Goal: Task Accomplishment & Management: Use online tool/utility

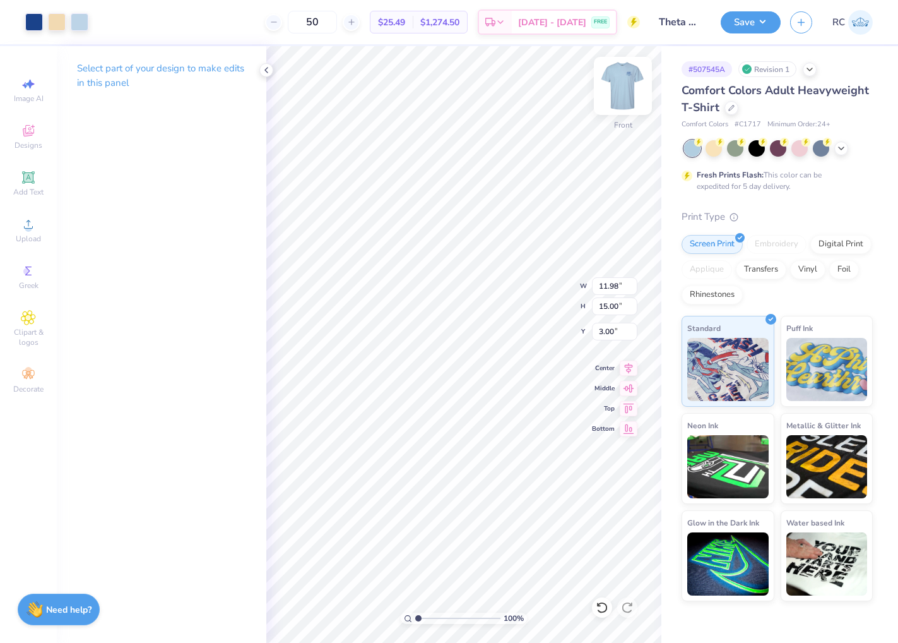
click at [559, 82] on img at bounding box center [623, 86] width 51 height 51
type input "2.10"
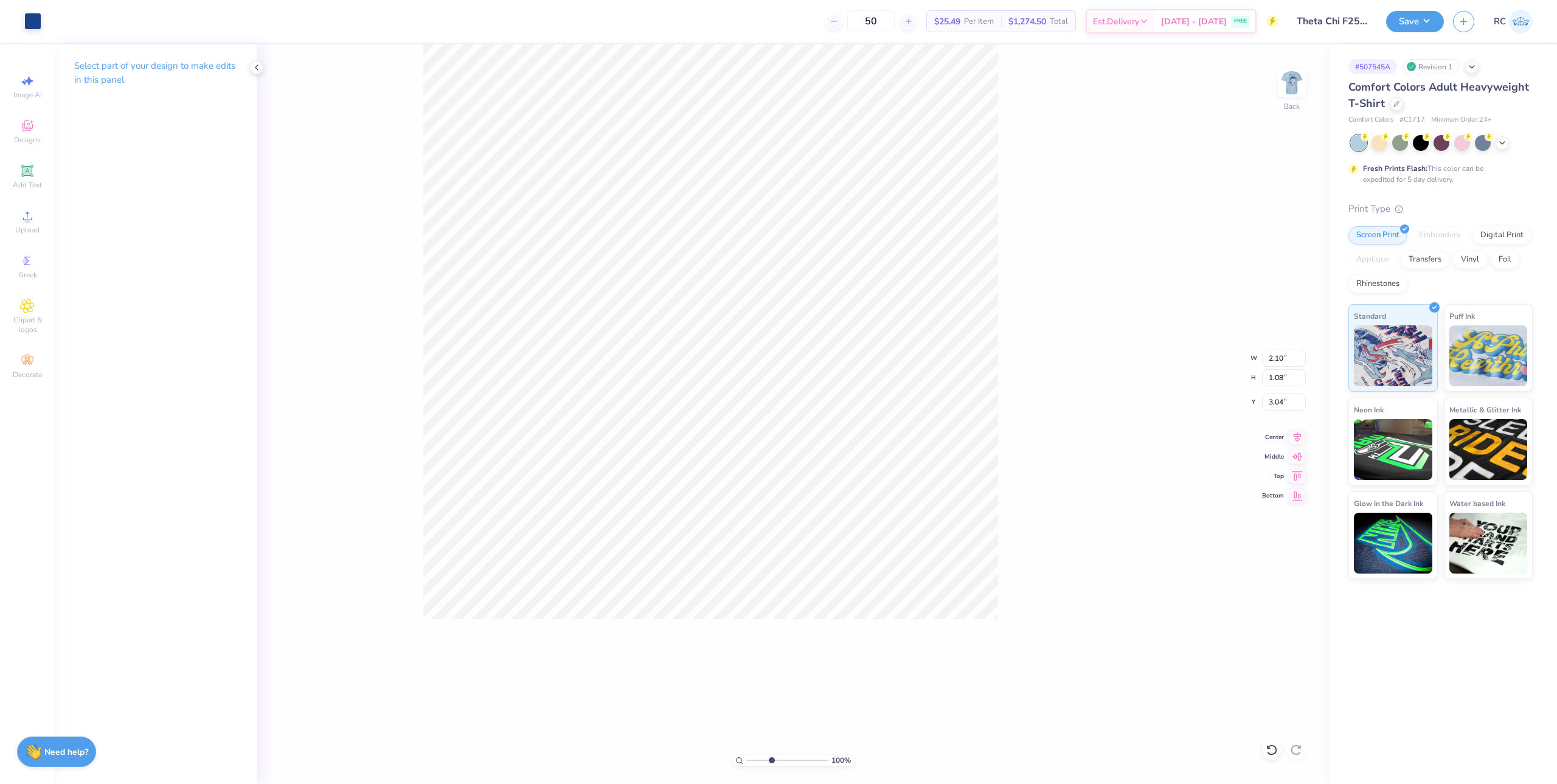
type input "1"
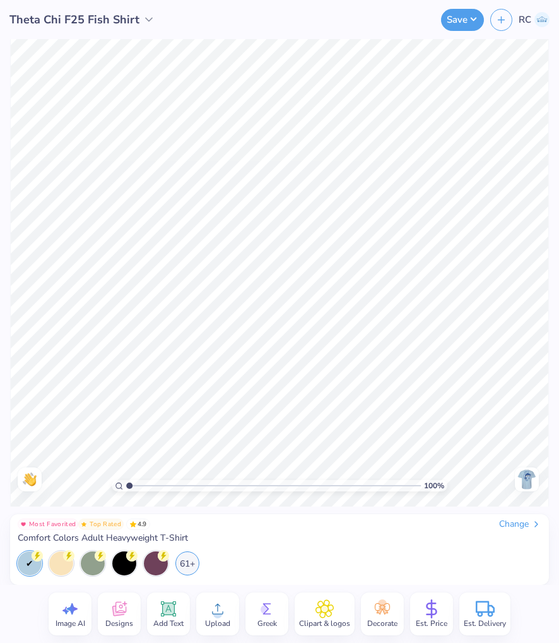
click at [519, 479] on img at bounding box center [527, 479] width 20 height 20
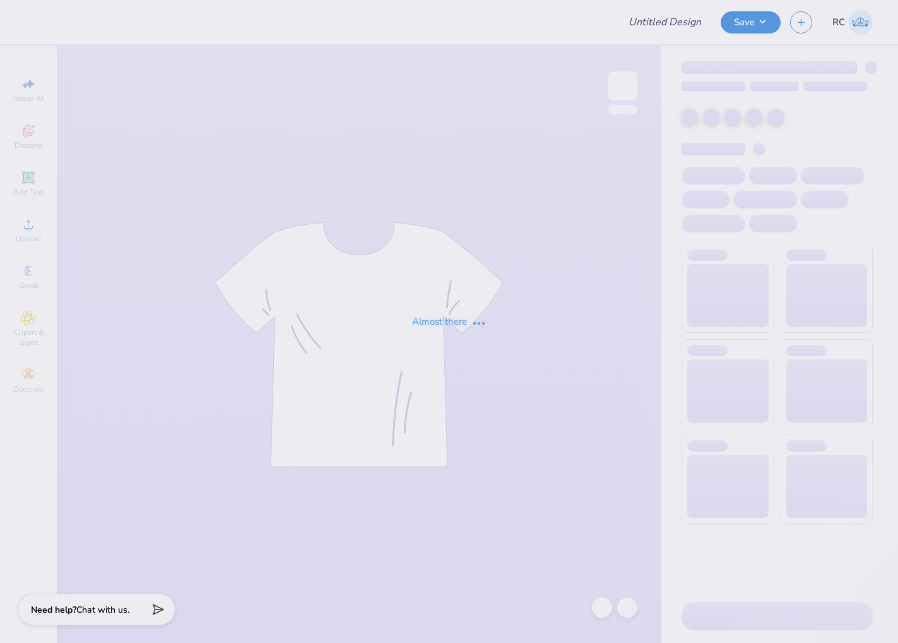
type input "Theta Chi F25 Fish Shirt"
type input "50"
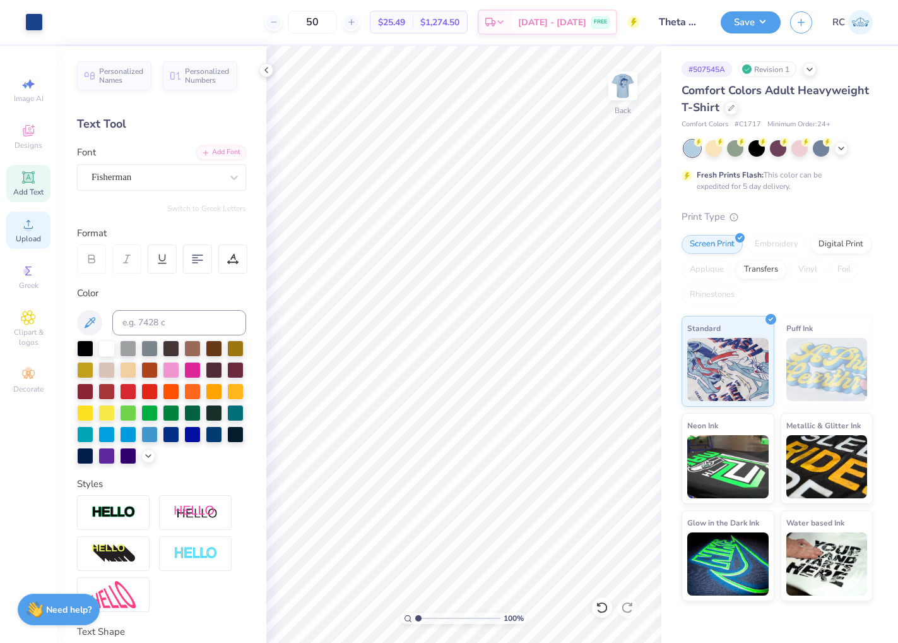
click at [27, 230] on circle at bounding box center [28, 228] width 7 height 7
click at [267, 68] on polyline at bounding box center [266, 70] width 3 height 5
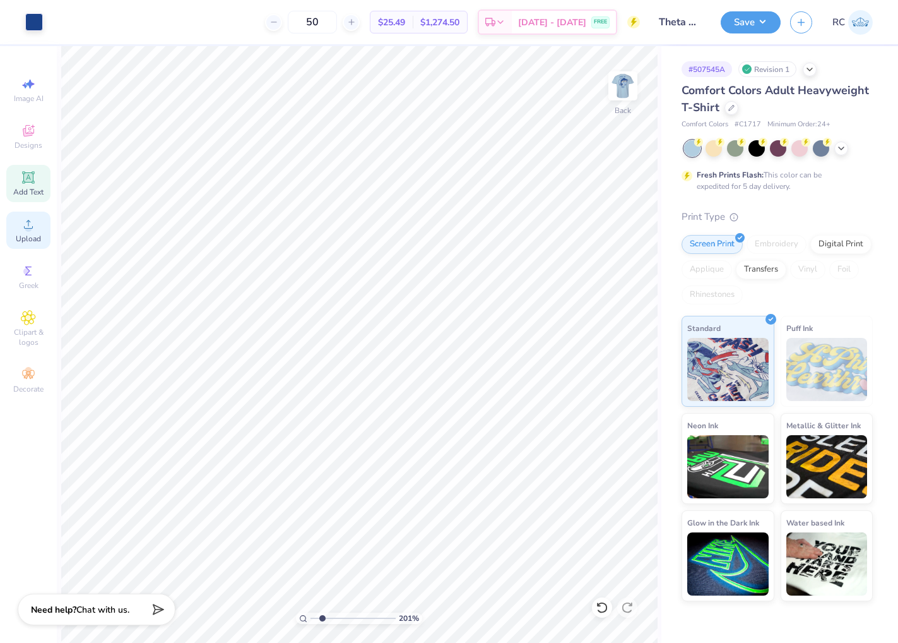
click at [31, 233] on div "Upload" at bounding box center [28, 229] width 44 height 37
click at [33, 231] on icon at bounding box center [28, 224] width 15 height 15
type input "1.64913377760655"
type input "2.65"
type input "1.28"
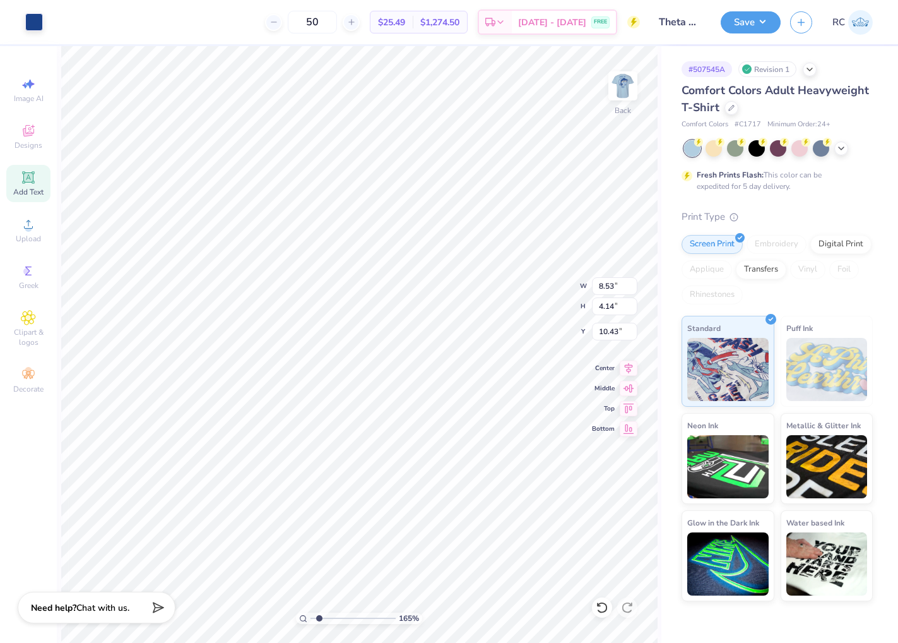
type input "13.29"
type input "1.64913377760655"
type input "3.00"
type input "2.22643191709162"
type input "3.03"
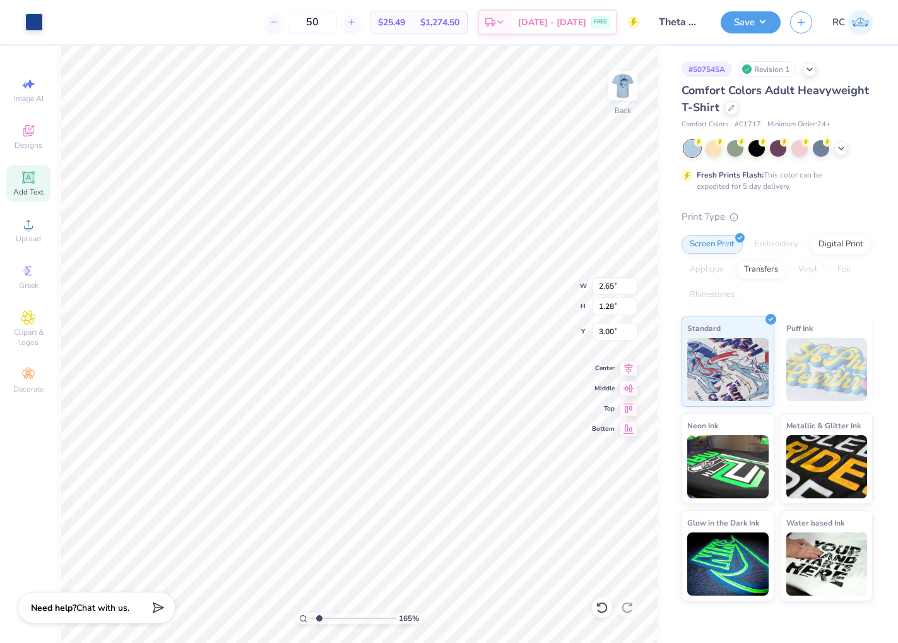
type input "1.47"
type input "2.81"
type input "3.32211092047231"
type input "2.79"
type input "3.32211092047231"
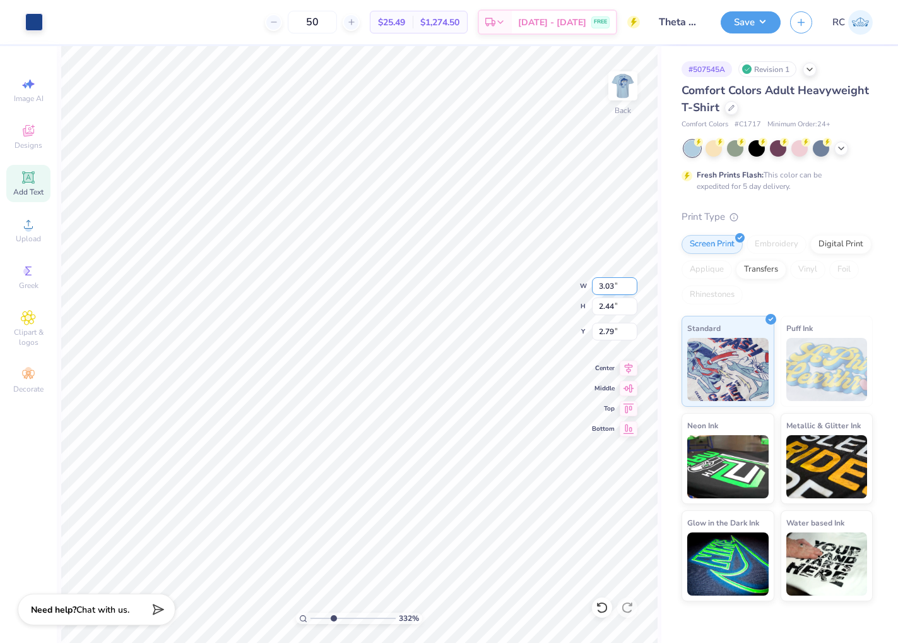
click at [613, 285] on input "3.03" at bounding box center [614, 286] width 45 height 18
type input "3.5"
type input "3.32211092047231"
type input "3.50"
type input "2.82"
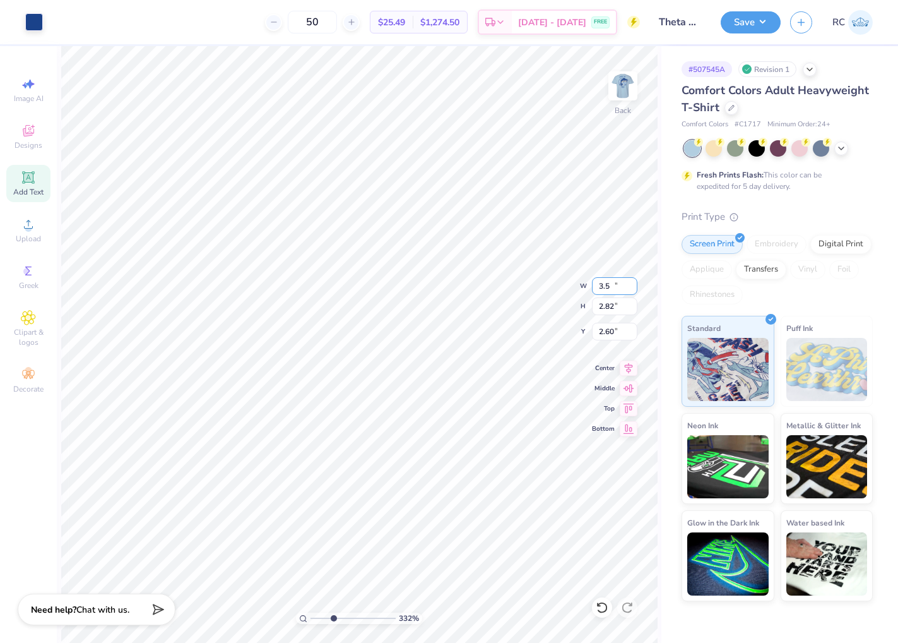
type input "2.60"
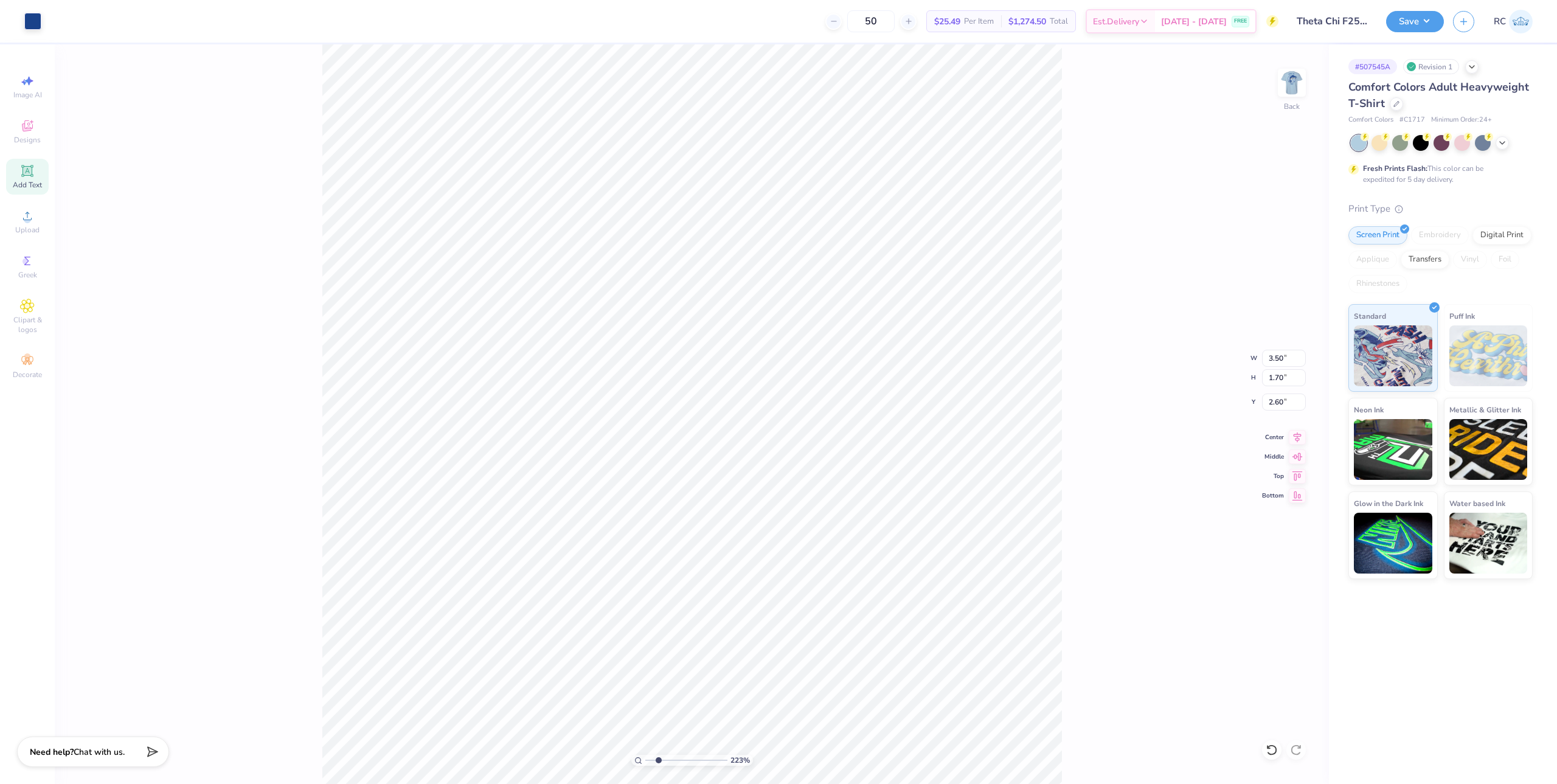
click at [865, 390] on div "223 % Back W 3.50 3.50 " H 1.70 1.70 " Y 2.60 2.60 " Center Middle Top Bottom" at bounding box center [692, 414] width 1275 height 740
type input "2.22643191709162"
type input "2.82"
click at [865, 402] on input "2.60" at bounding box center [1283, 402] width 43 height 17
type input "3"
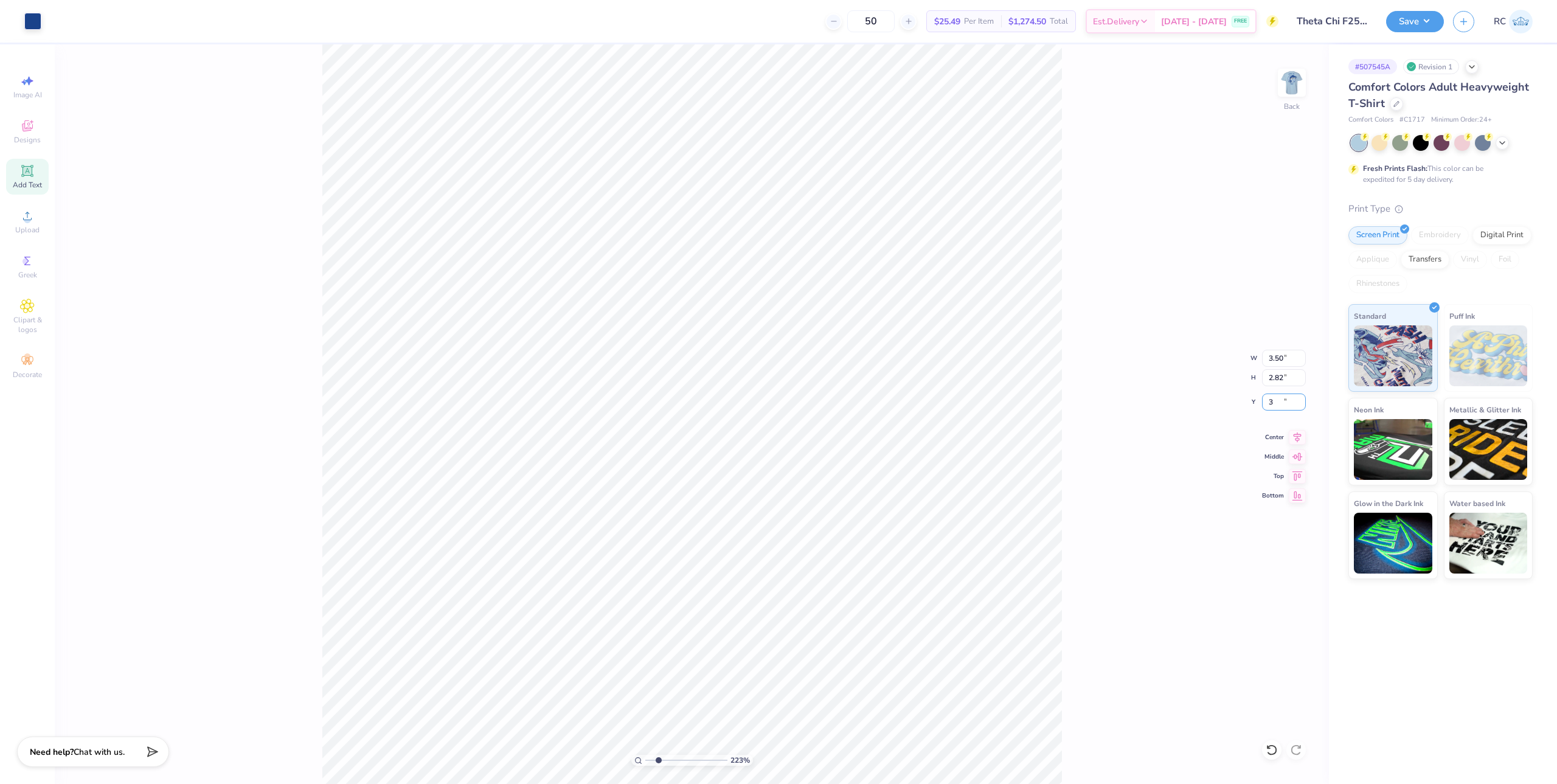
type input "2.22643191709162"
type input "3.00"
type input "2.71964221644285"
type input "2.87"
type input "1.39"
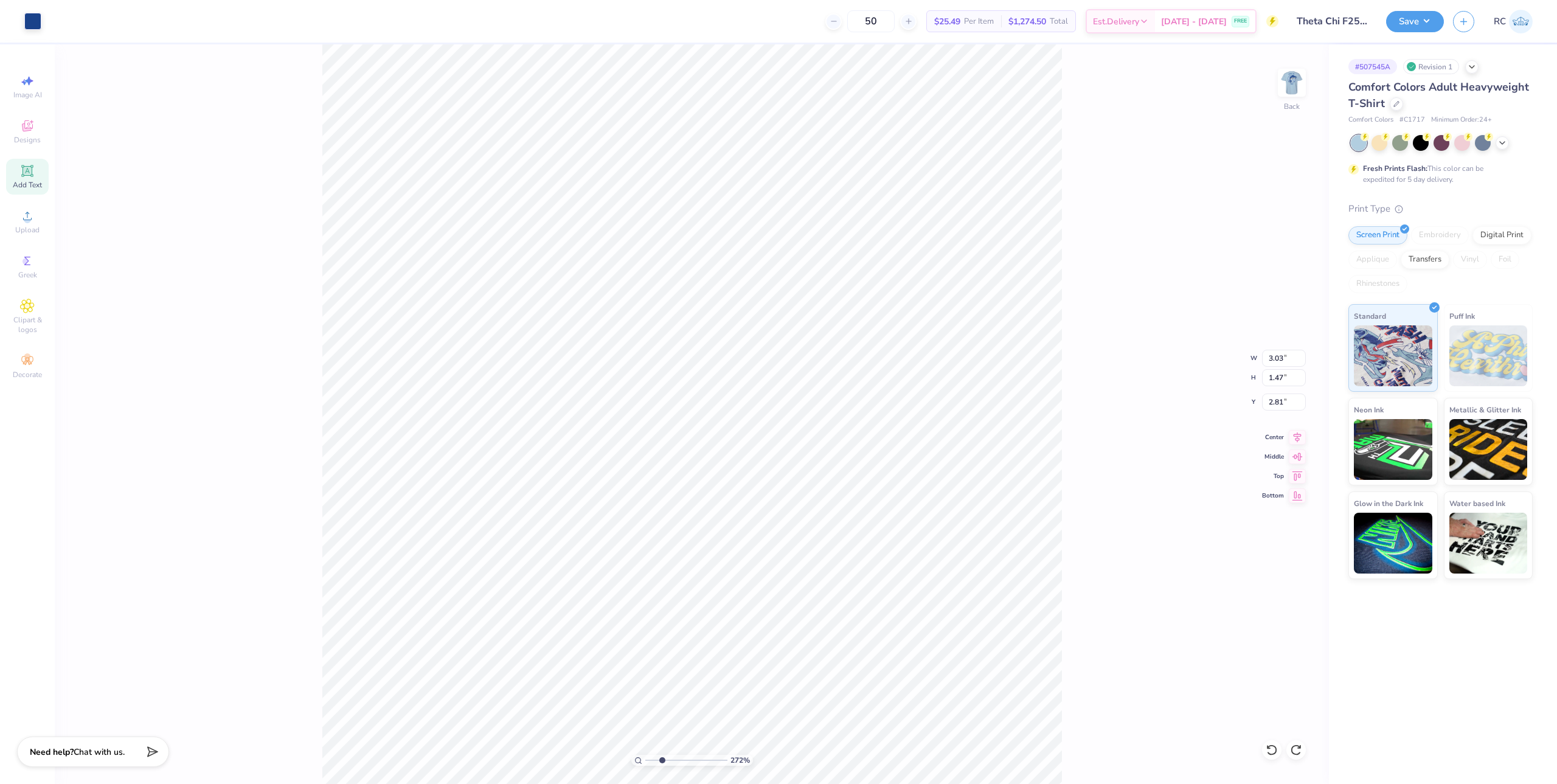
type input "2.89"
type input "2.71964221644285"
type input "2.91"
type input "2.34"
type input "1.10522621487156"
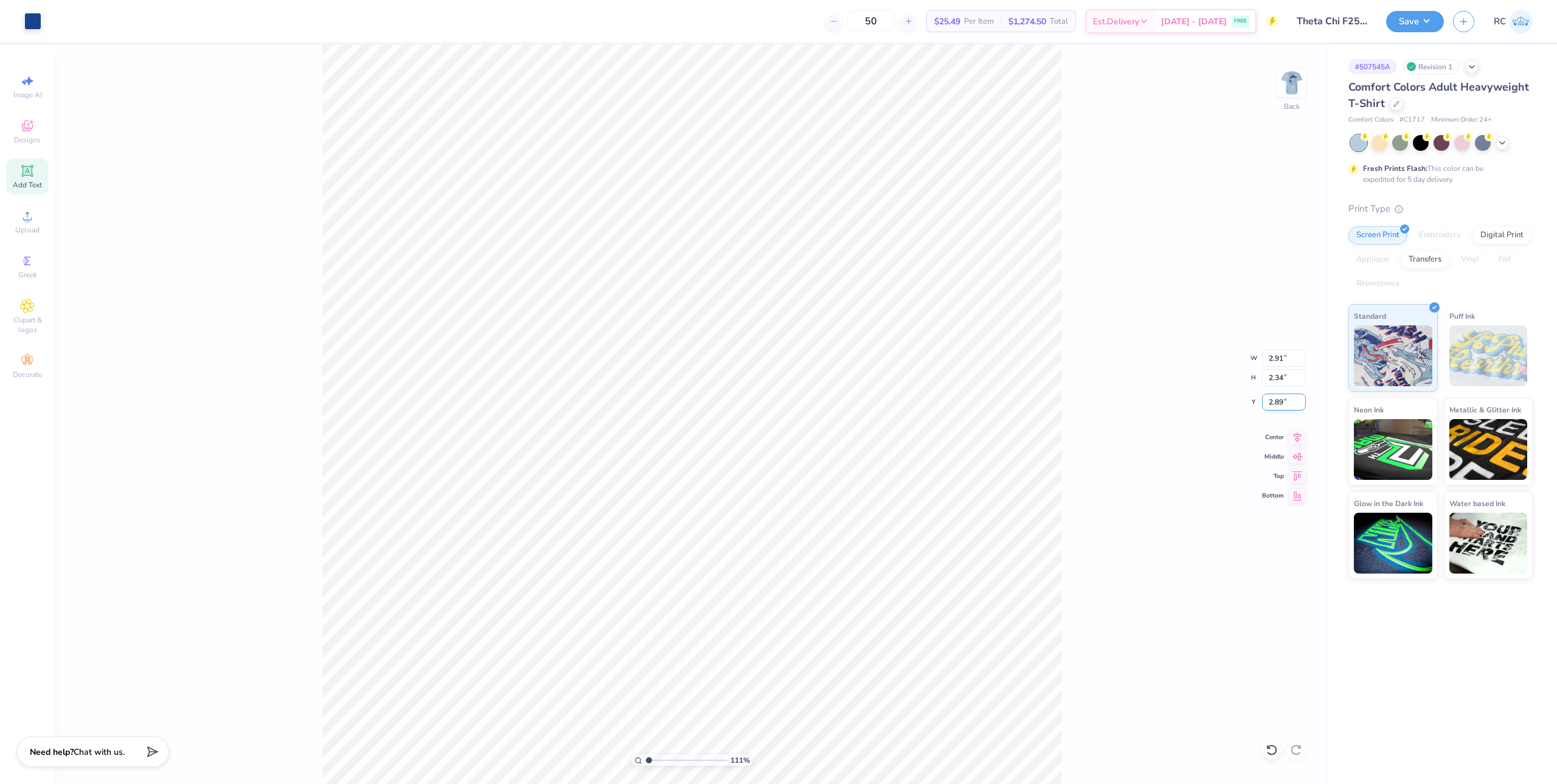
click at [865, 408] on input "2.89" at bounding box center [1283, 402] width 43 height 17
type input "3"
type input "1.10522621487156"
type input "3.00"
drag, startPoint x: 1201, startPoint y: 359, endPoint x: 1153, endPoint y: 347, distance: 49.5
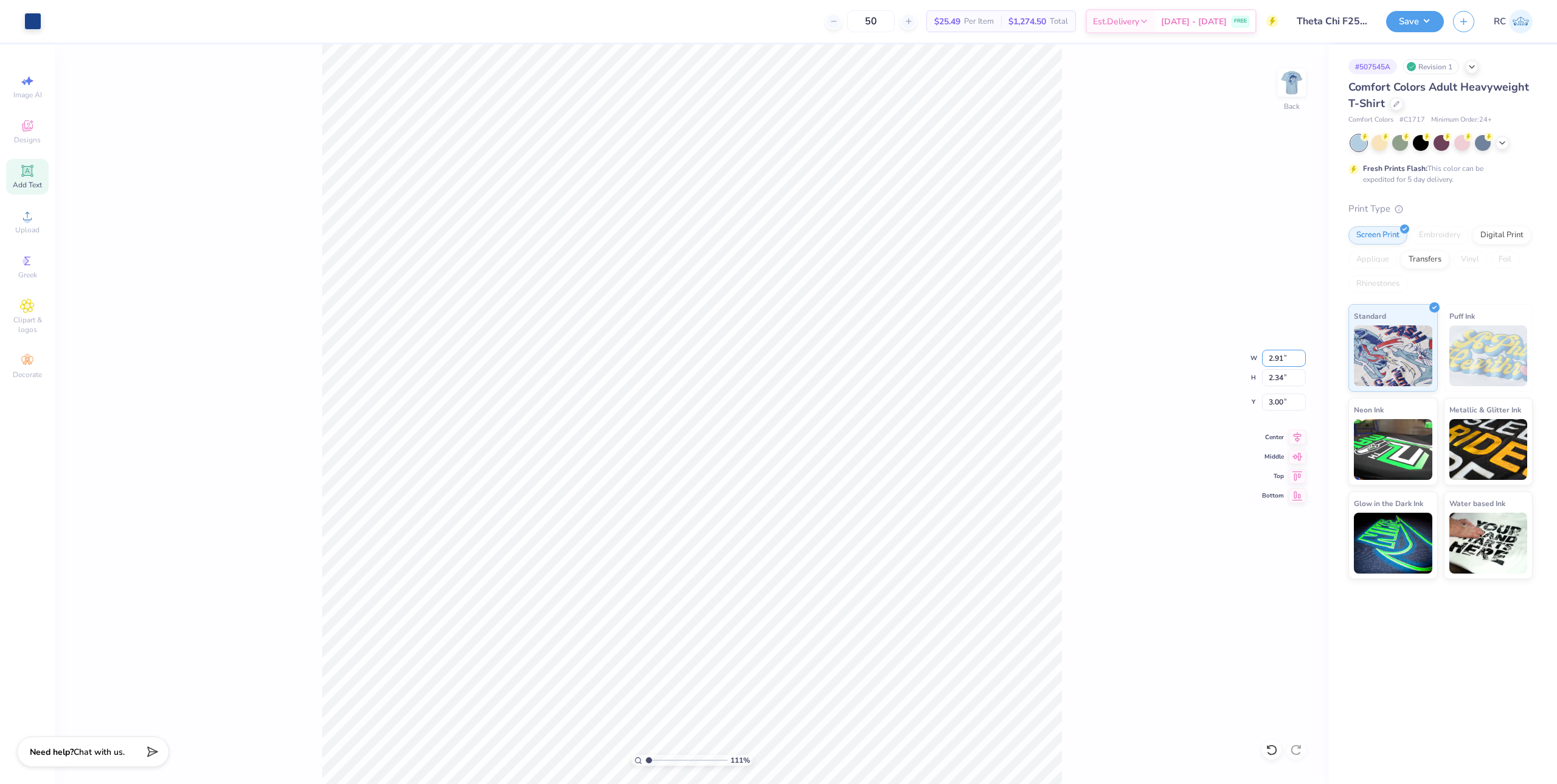
click at [865, 356] on div "111 % Back W 2.91 2.91 " H 2.34 2.34 " Y 3.00 3.00 " Center Middle Top Bottom" at bounding box center [692, 414] width 1275 height 740
drag, startPoint x: 1289, startPoint y: 362, endPoint x: 1215, endPoint y: 362, distance: 74.0
click at [865, 362] on div "111 % Back W 2.91 2.91 " H 2.34 2.34 " Y 3.00 3.00 " Center Middle Top Bottom" at bounding box center [692, 414] width 1275 height 740
type input "1.10522621487156"
click at [865, 360] on input "2.91" at bounding box center [1283, 358] width 43 height 17
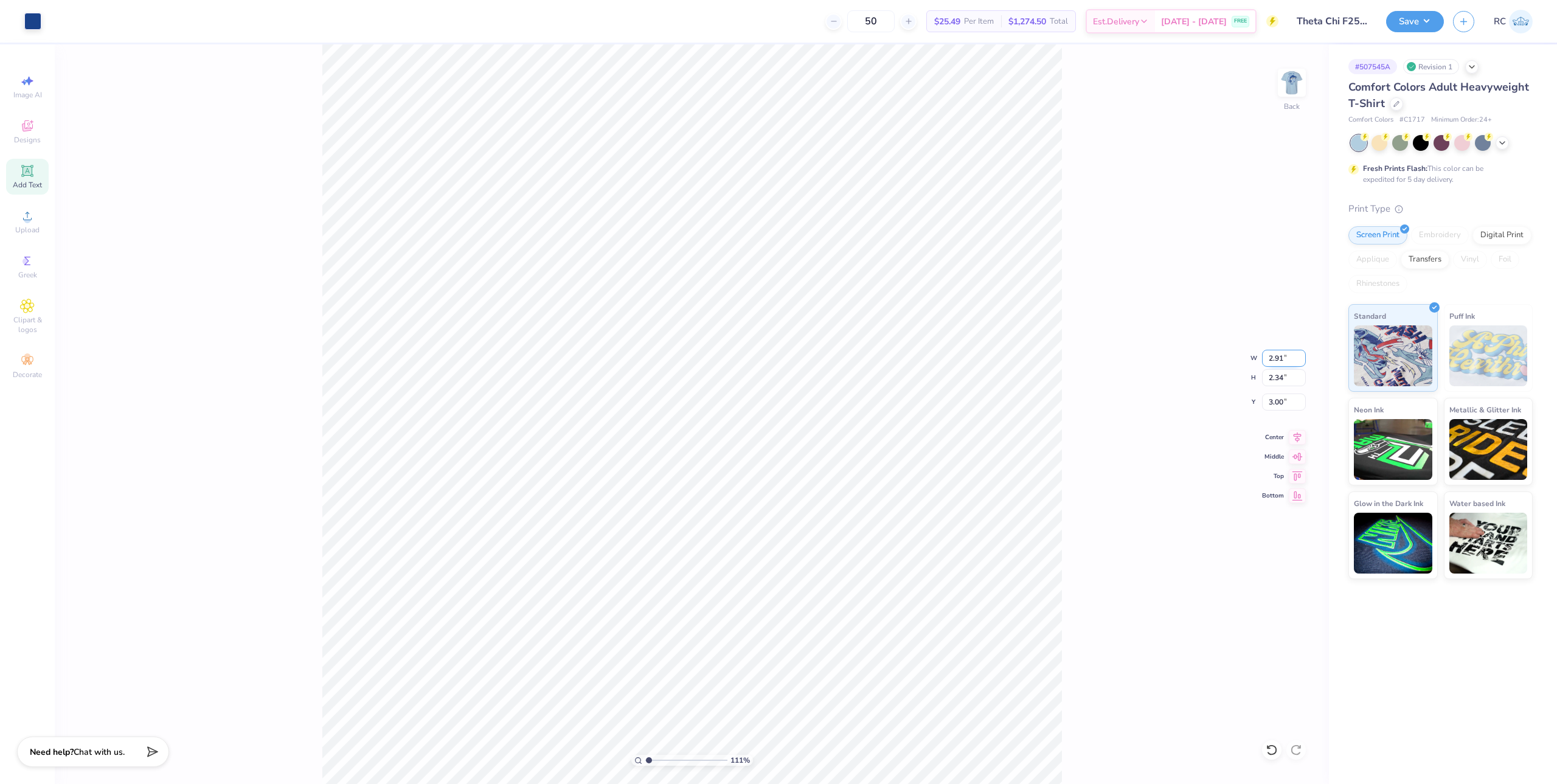
click at [865, 360] on input "2.91" at bounding box center [1283, 358] width 43 height 17
type input "3"
type input "1.10522621487156"
type input "3.00"
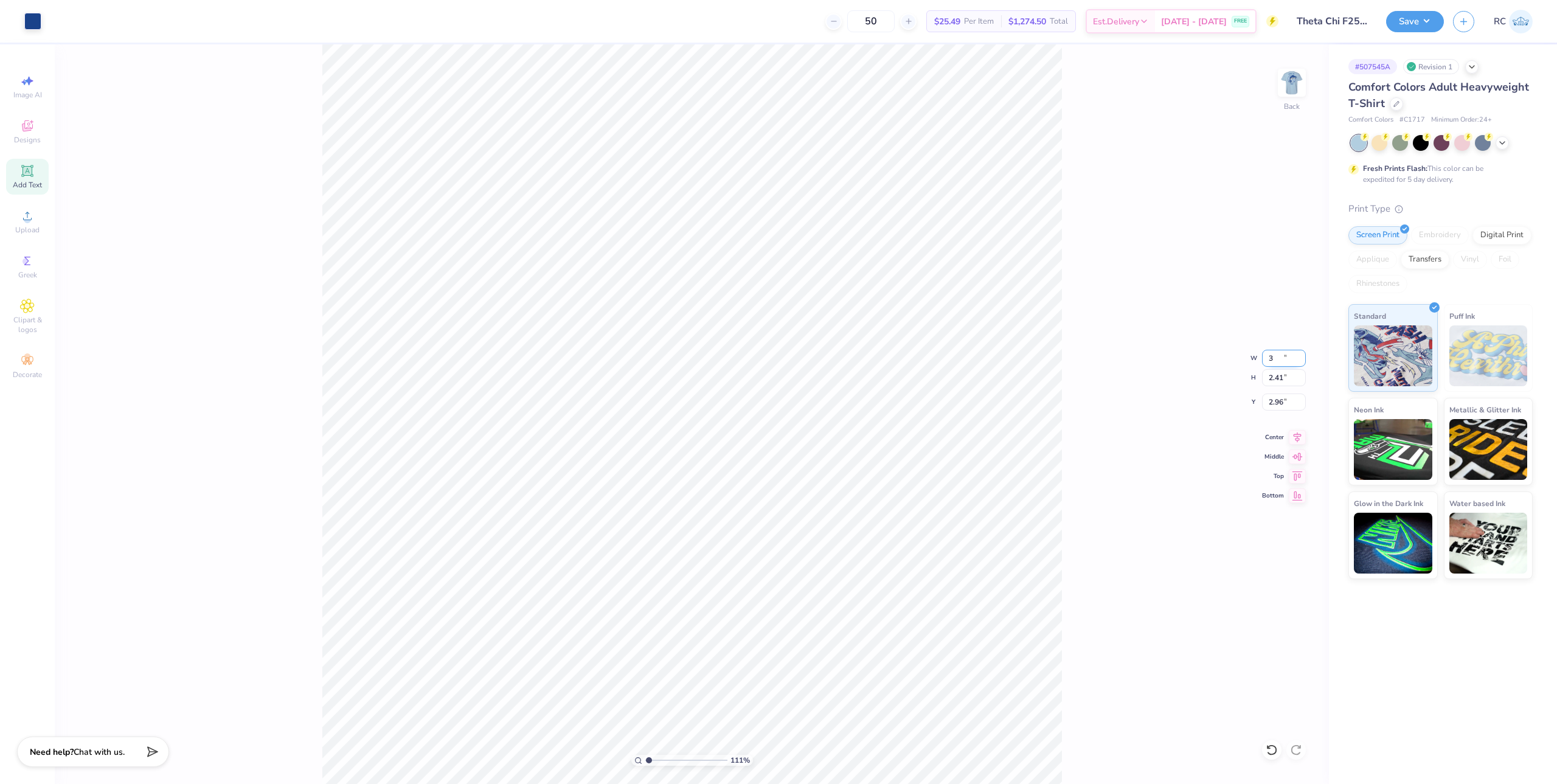
type input "2.41"
type input "2.96"
type input "1.10522621487156"
type input "3.00"
type input "1"
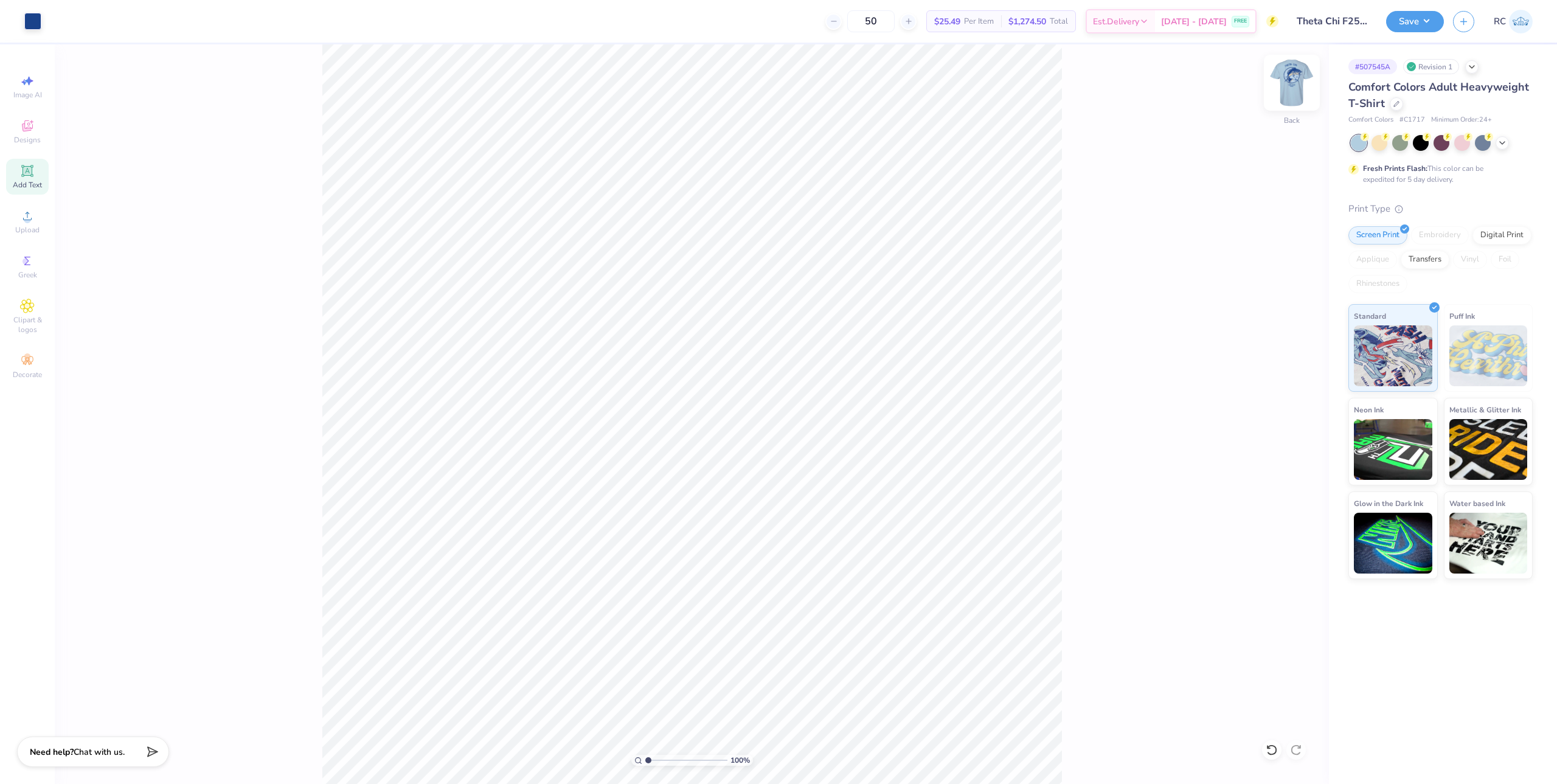
click at [865, 90] on img at bounding box center [1292, 83] width 49 height 49
click at [793, 481] on li "Ungroup" at bounding box center [807, 484] width 95 height 24
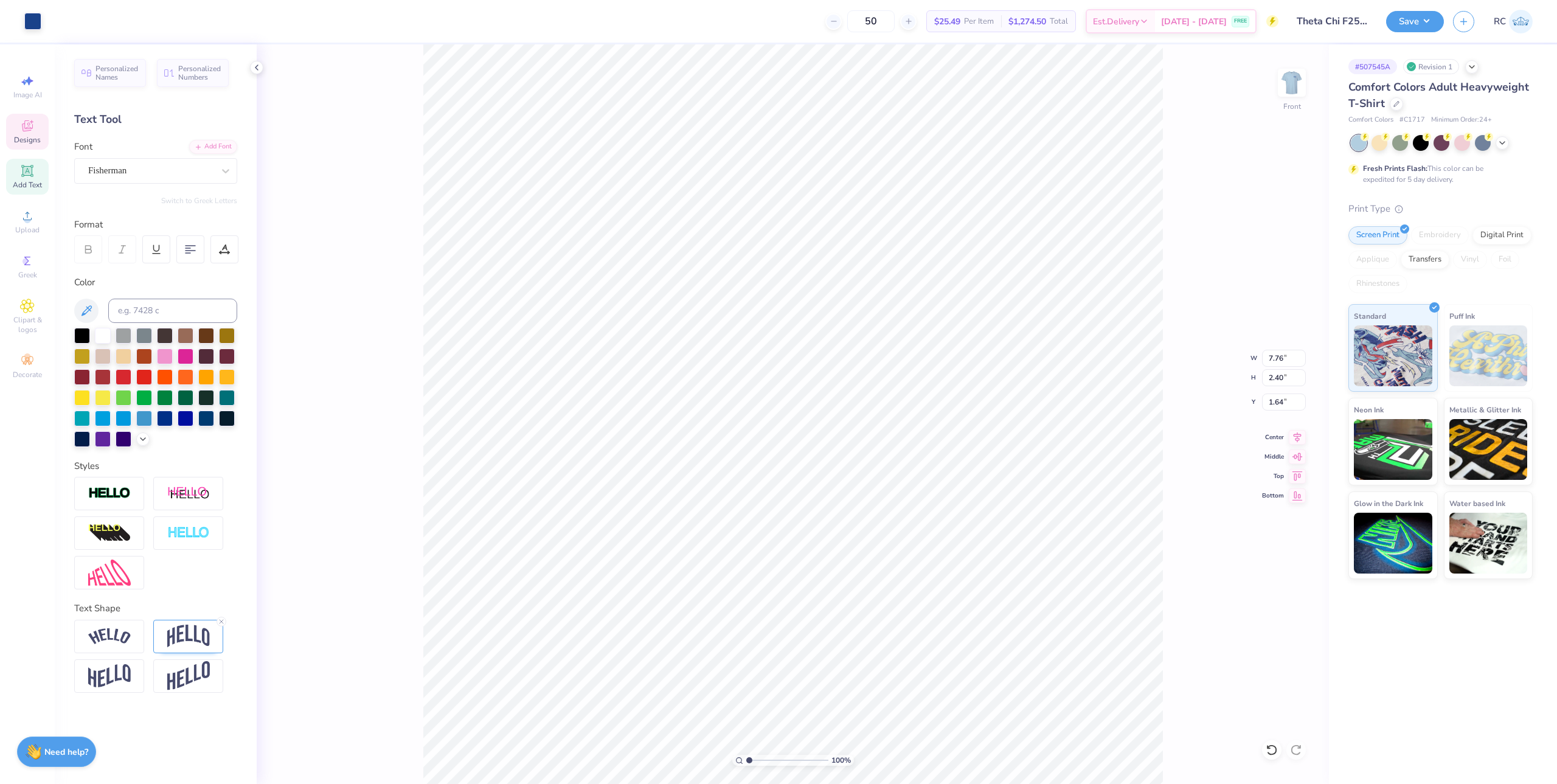
type input "7.76"
type input "2.40"
type input "1.80"
type input "7.71"
type input "2.19"
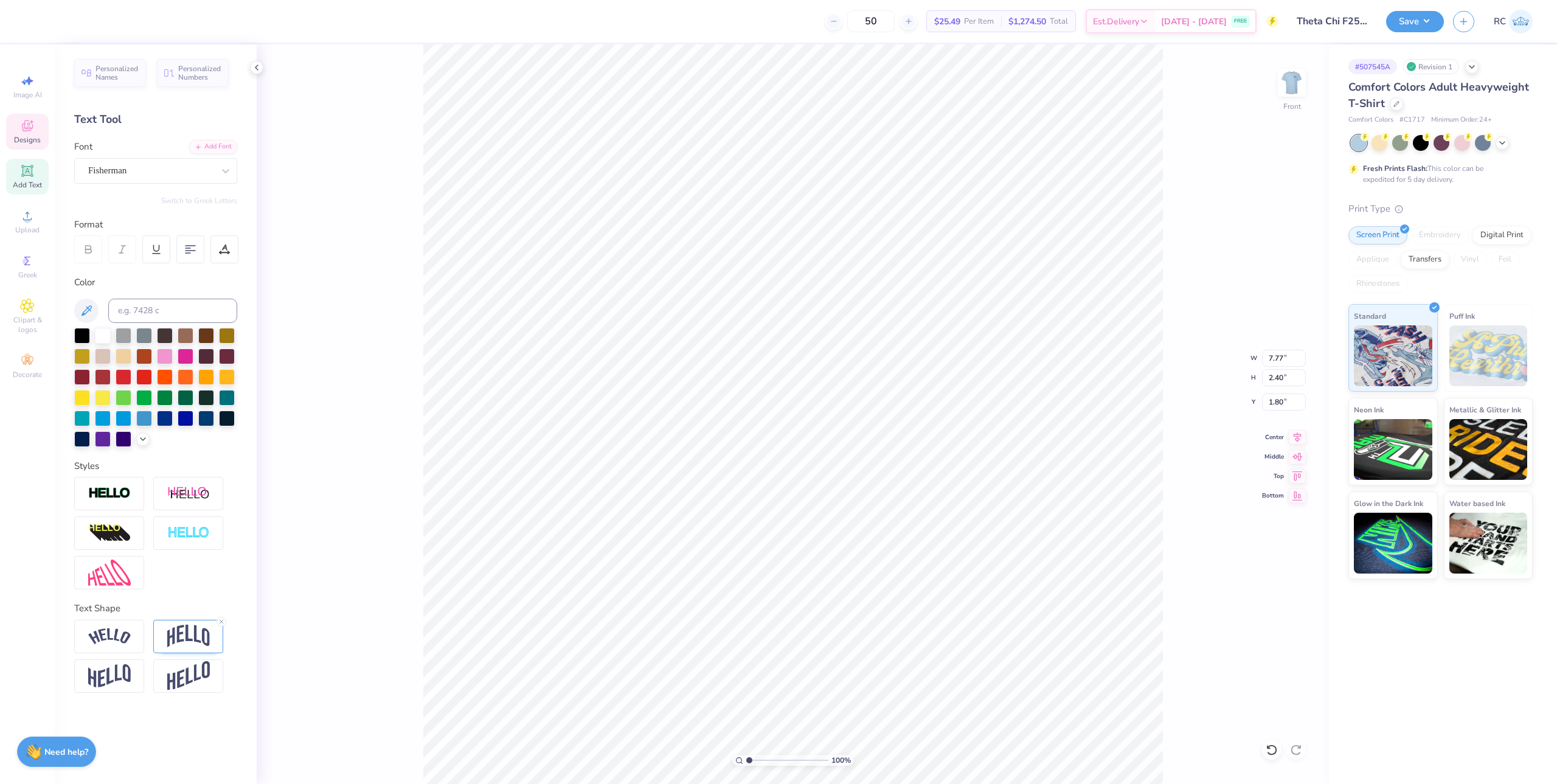
type input "1.82"
type input "10.05"
type input "10.34"
type input "4.11"
type input "9.27"
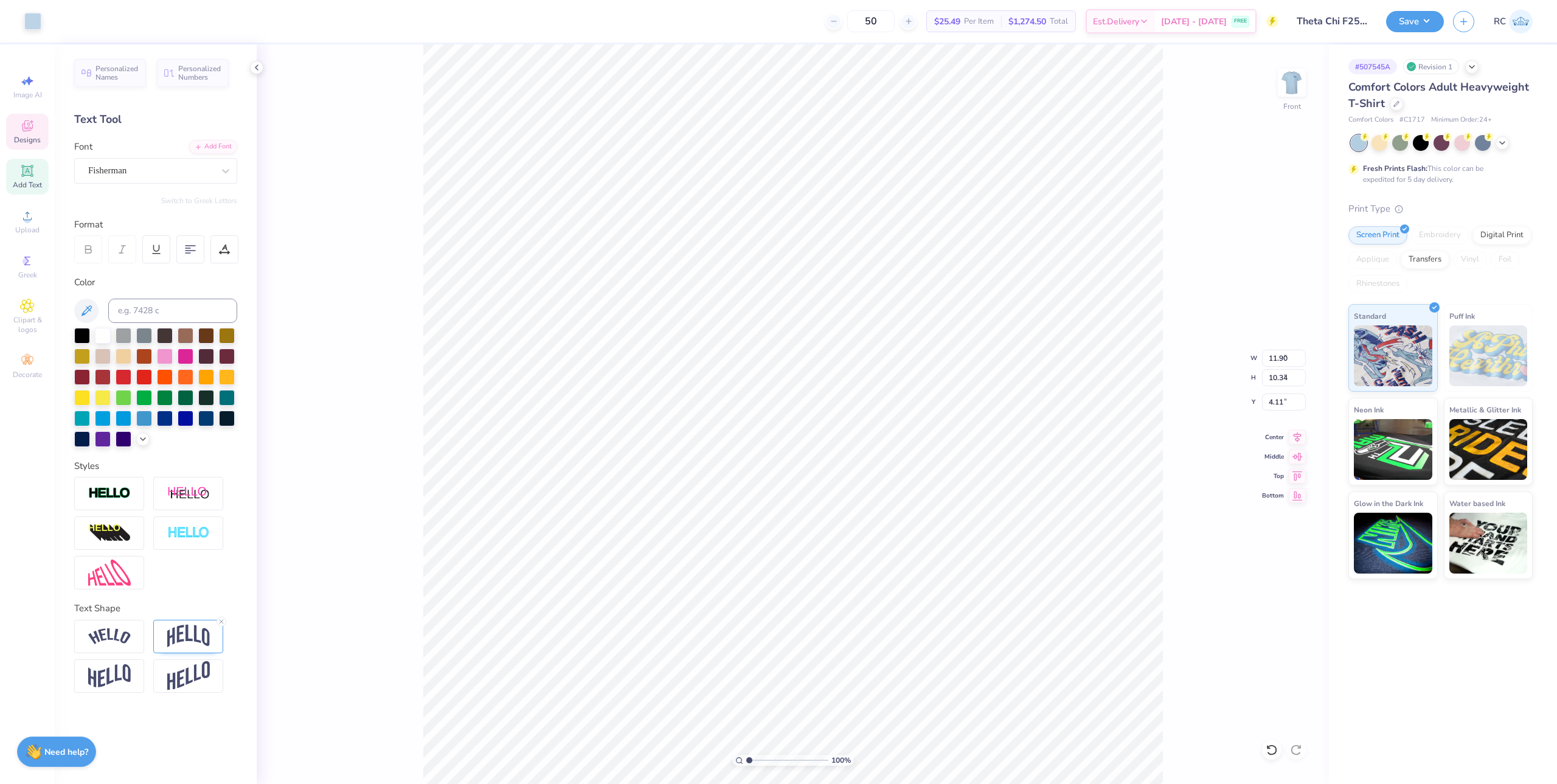
type input "9.27"
type input "4.55"
click at [20, 217] on icon at bounding box center [27, 216] width 14 height 14
click at [865, 353] on input "14.53" at bounding box center [1283, 358] width 43 height 17
type input "11.90"
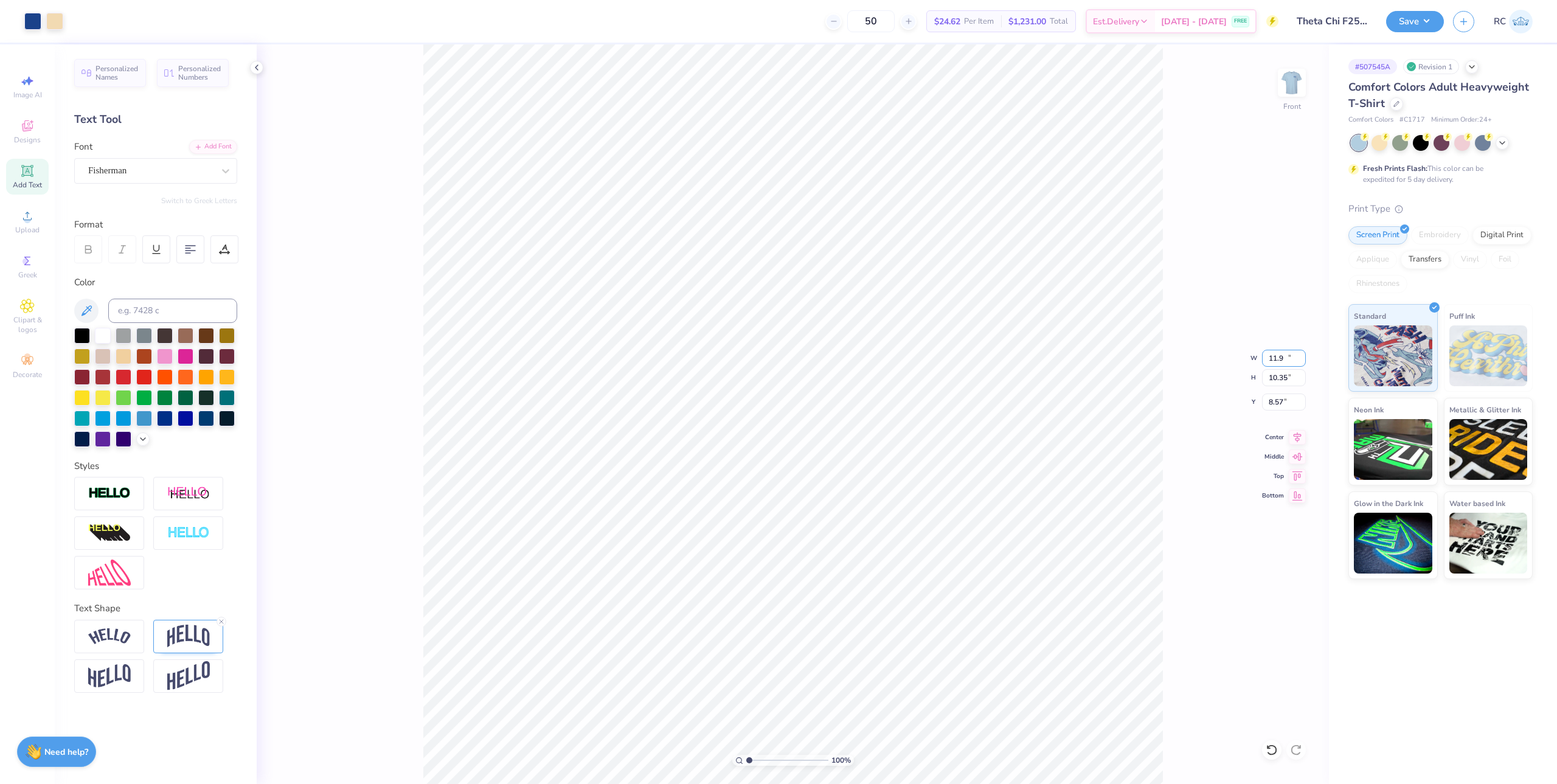
type input "10.35"
click at [865, 431] on icon at bounding box center [1298, 434] width 8 height 11
type input "3.79"
type input "1.49212329151837"
type input "4.33"
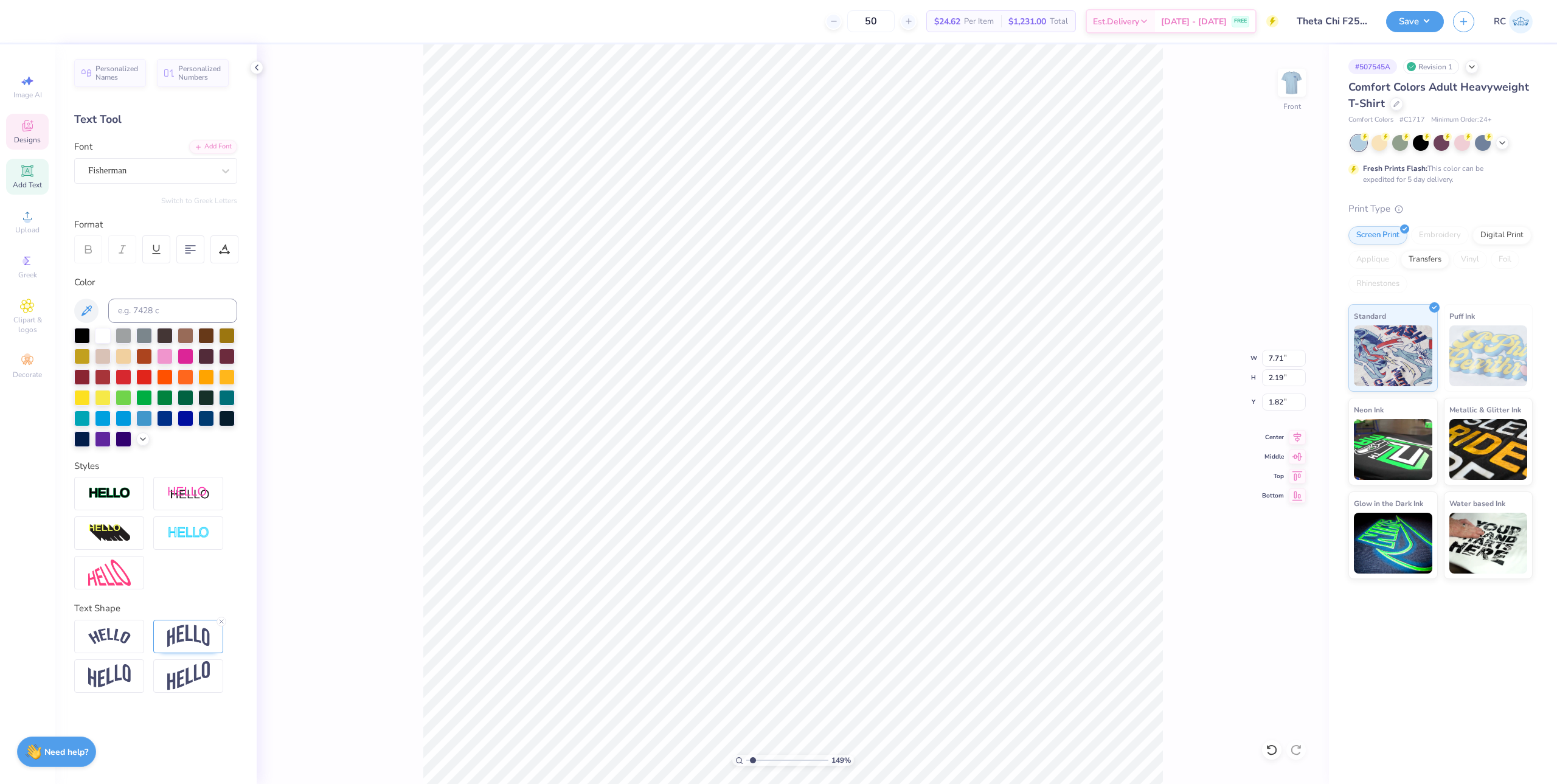
type input "1.13"
type input "14.55"
type input "1.49212329151837"
type input "7.71"
type input "2.19"
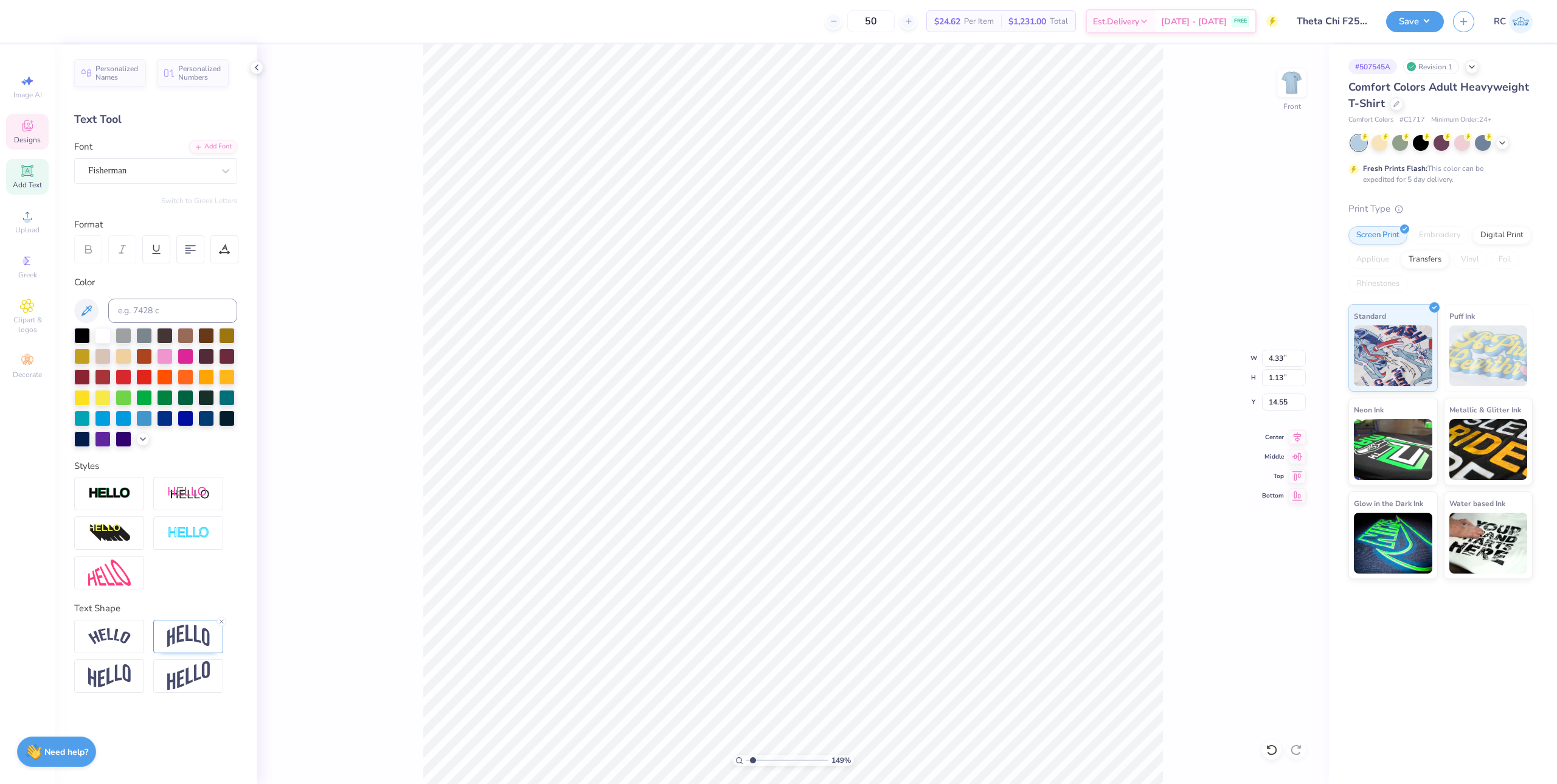
type input "1.77"
click at [865, 136] on div "149 % Front W 7.71 7.71 " H 2.19 2.19 " Y 1.77 1.77 " Center Middle Top Bottom" at bounding box center [792, 414] width 1072 height 740
click at [413, 360] on div "149 % Front W 7.71 7.71 " H 2.19 2.19 " Y 1.77 1.77 " Center Middle Top Bottom" at bounding box center [792, 414] width 1072 height 740
click at [865, 433] on icon at bounding box center [1298, 434] width 17 height 14
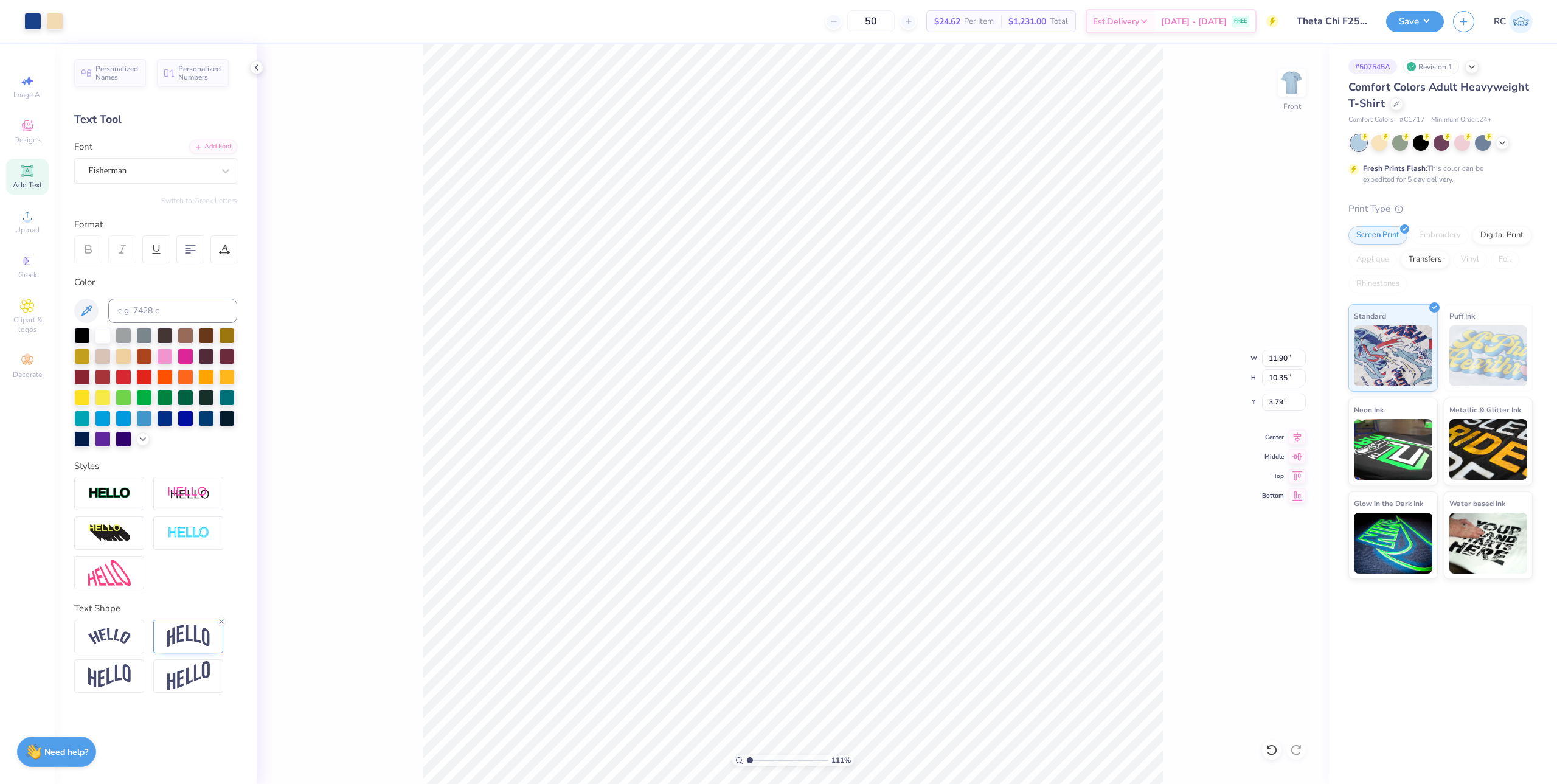
type input "1.10522621487156"
type input "14.71"
type input "1.77"
drag, startPoint x: 1295, startPoint y: 405, endPoint x: 1245, endPoint y: 400, distance: 50.2
click at [865, 400] on div "111 % Front W 11.90 11.90 " H 14.71 14.71 " Y 1.77 1.77 " Center Middle Top Bot…" at bounding box center [792, 414] width 1072 height 740
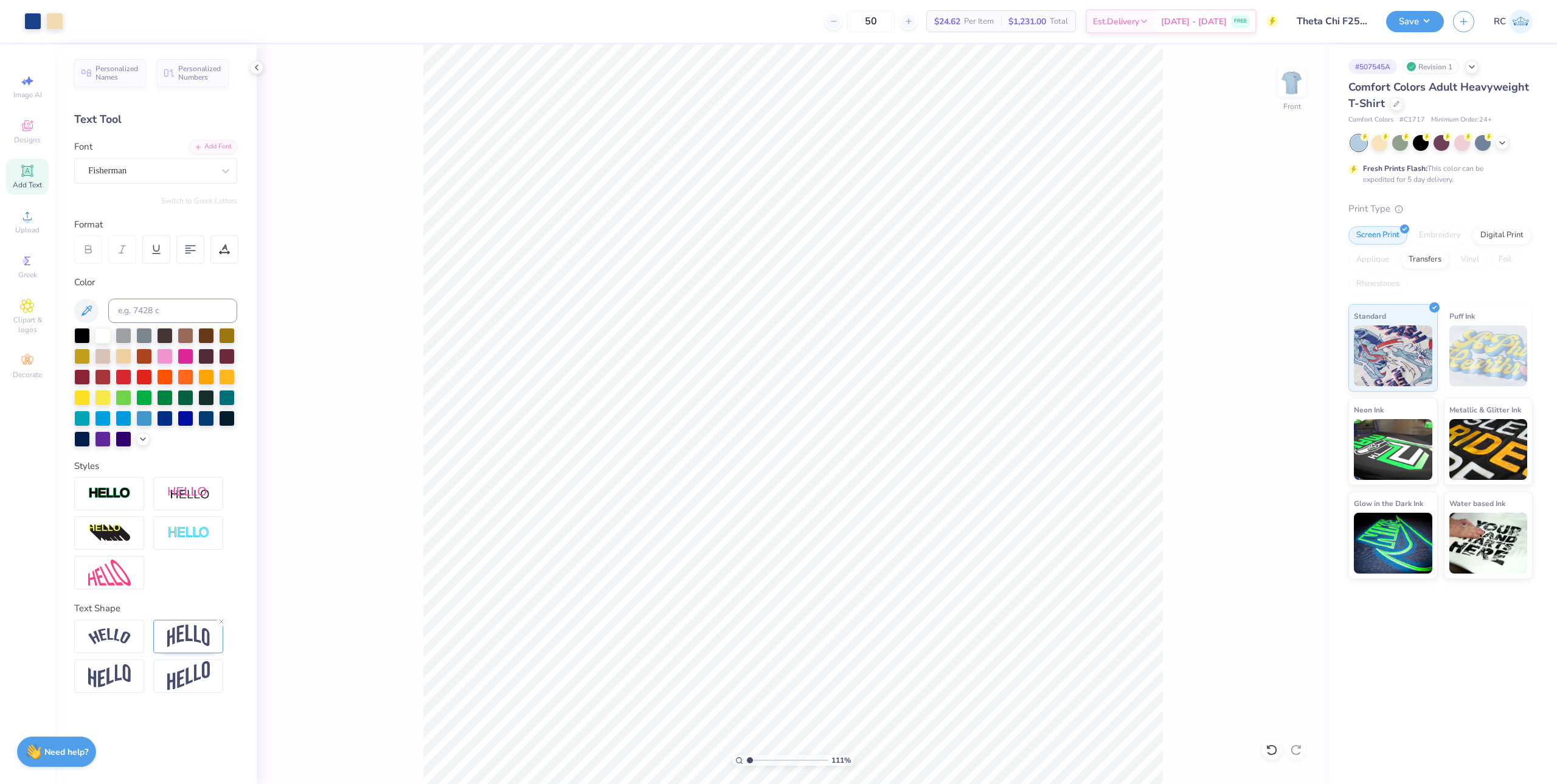
click at [865, 386] on div "111 % Front" at bounding box center [792, 414] width 1072 height 740
type input "1.10522621487156"
drag, startPoint x: 1290, startPoint y: 405, endPoint x: 1266, endPoint y: 402, distance: 24.2
click at [865, 402] on input "1.77" at bounding box center [1283, 402] width 43 height 17
type input "3"
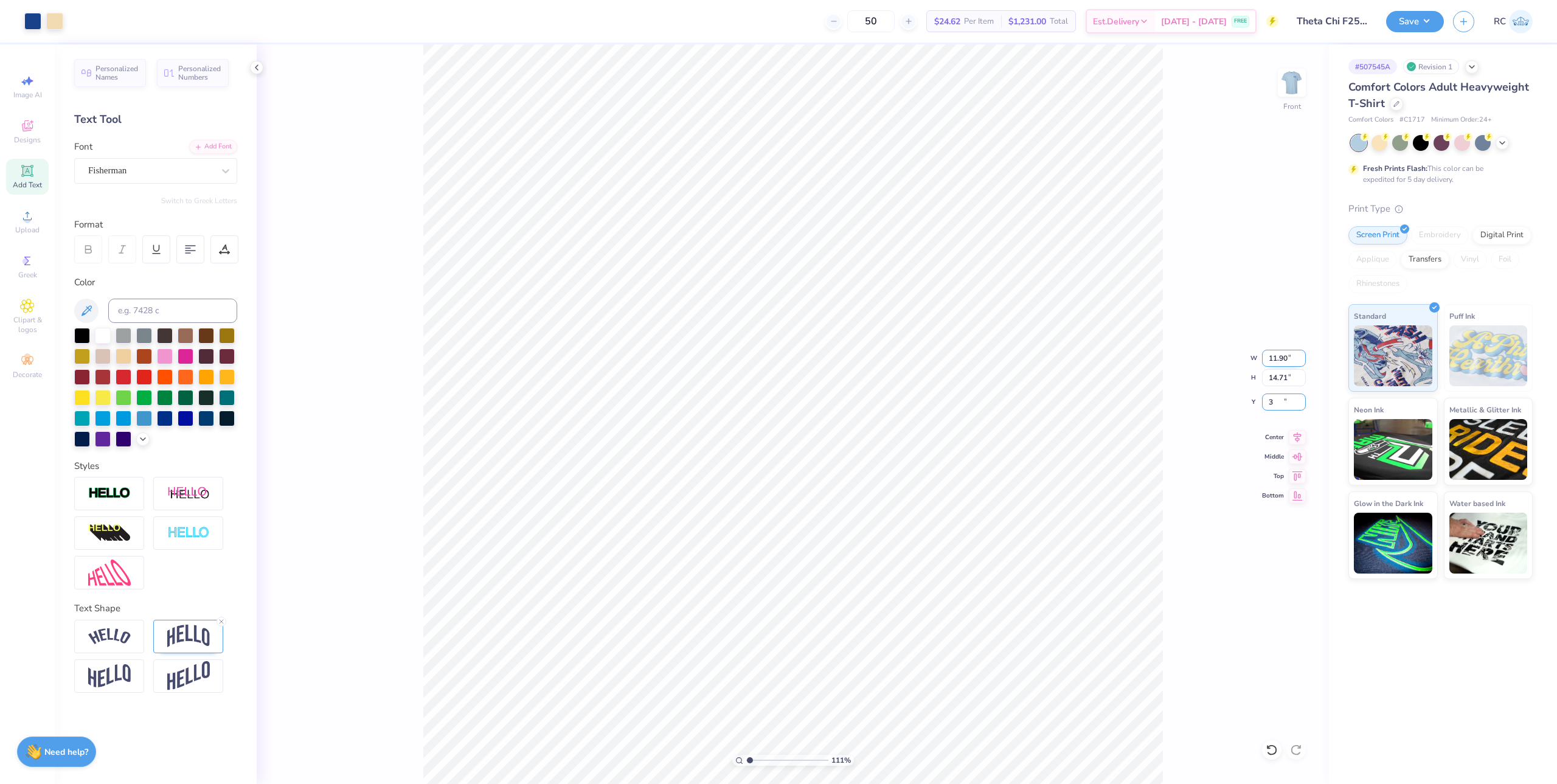
type input "1.10522621487156"
type input "3.00"
drag, startPoint x: 1292, startPoint y: 357, endPoint x: 1265, endPoint y: 357, distance: 27.0
click at [865, 357] on input "11.90" at bounding box center [1283, 358] width 43 height 17
type input "12"
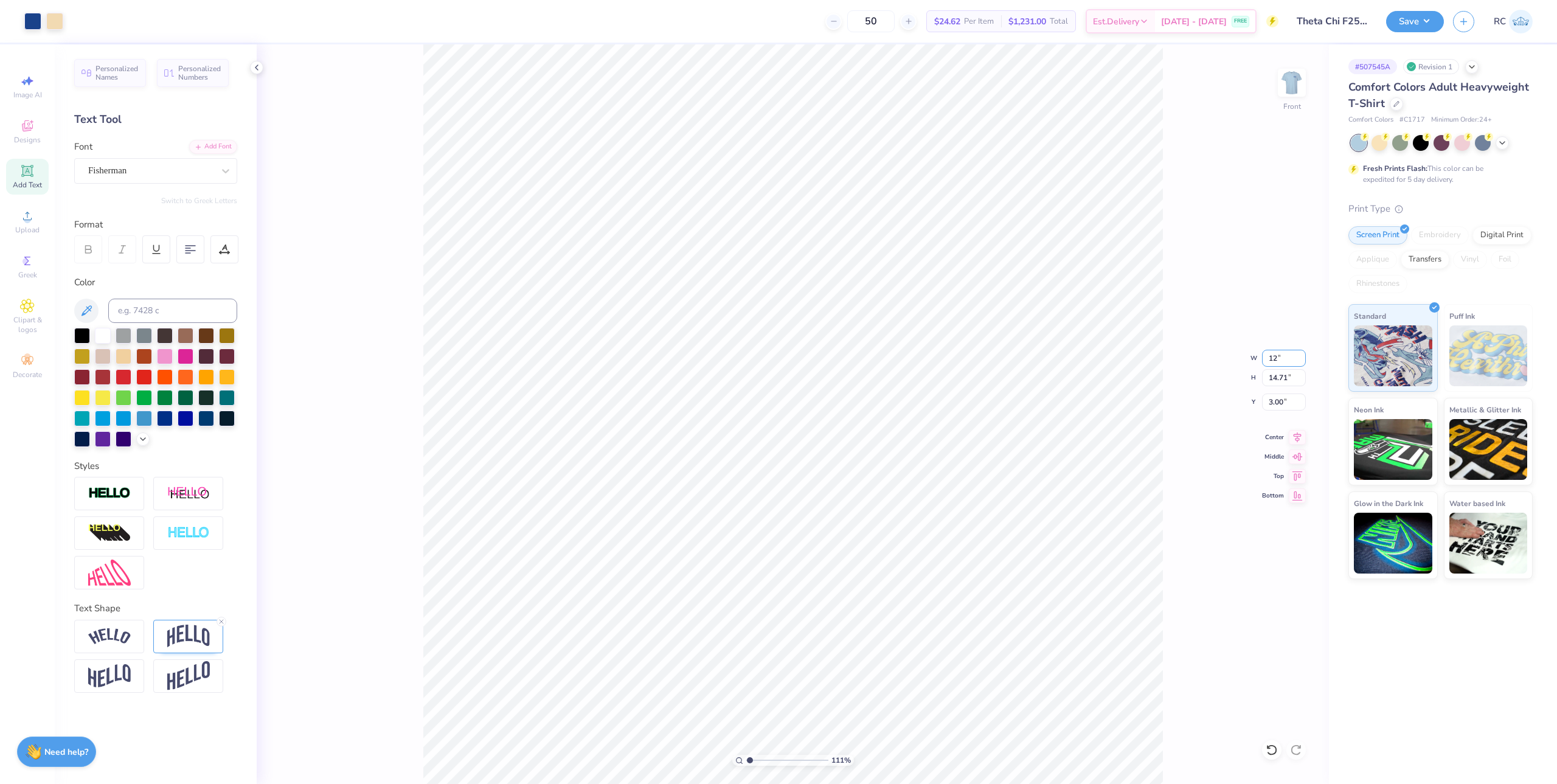
type input "1.10522621487156"
type input "12.00"
type input "14.83"
type input "2.94"
drag, startPoint x: 1291, startPoint y: 408, endPoint x: 1257, endPoint y: 402, distance: 34.5
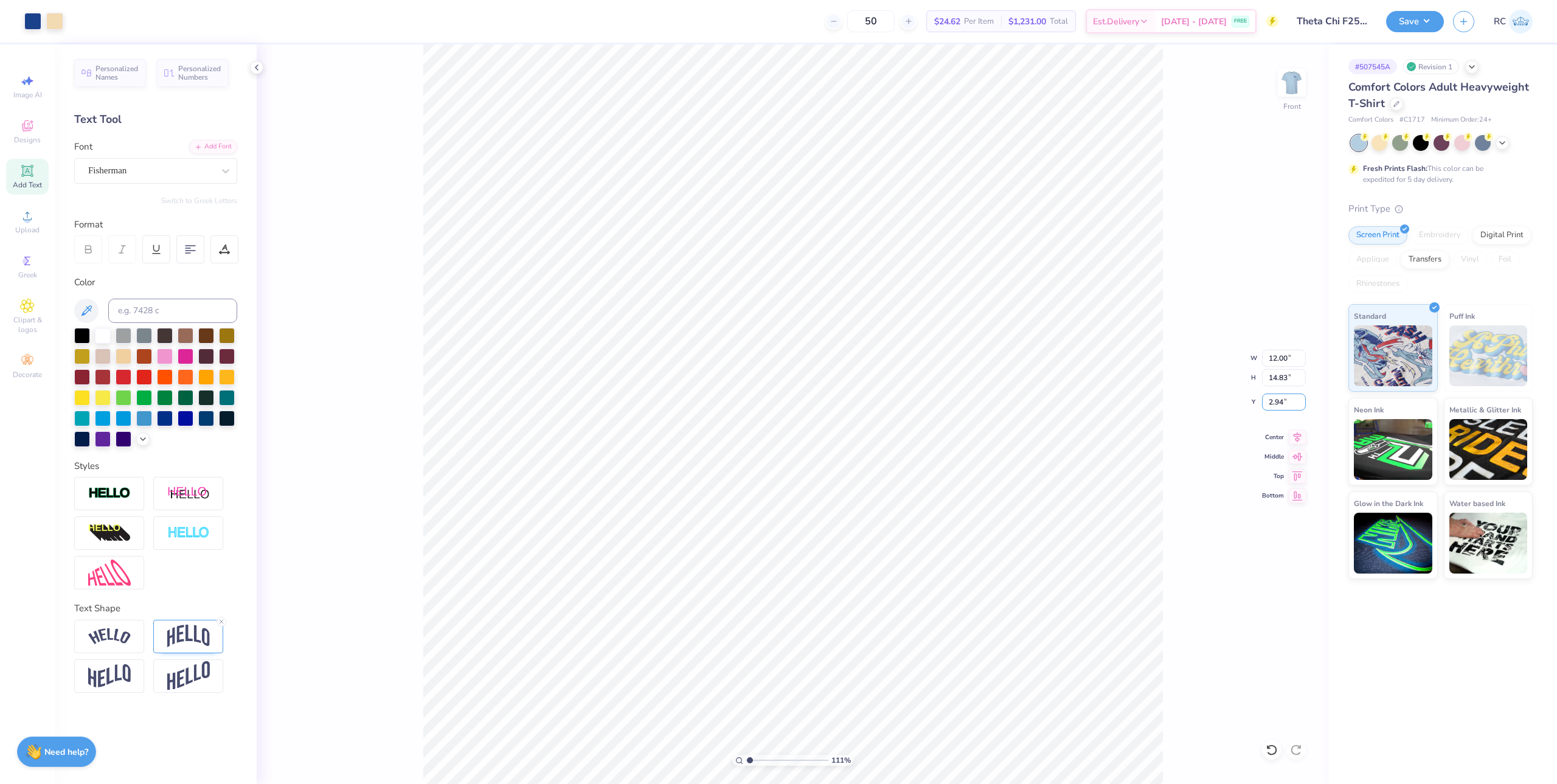
click at [865, 402] on div "111 % Front W 12.00 12.00 " H 14.83 14.83 " Y 2.94 2.94 " Center Middle Top Bot…" at bounding box center [792, 414] width 1072 height 740
click at [865, 436] on div "111 % Front" at bounding box center [792, 414] width 1072 height 740
type input "1.10522621487156"
click at [865, 404] on input "2.94" at bounding box center [1283, 402] width 43 height 17
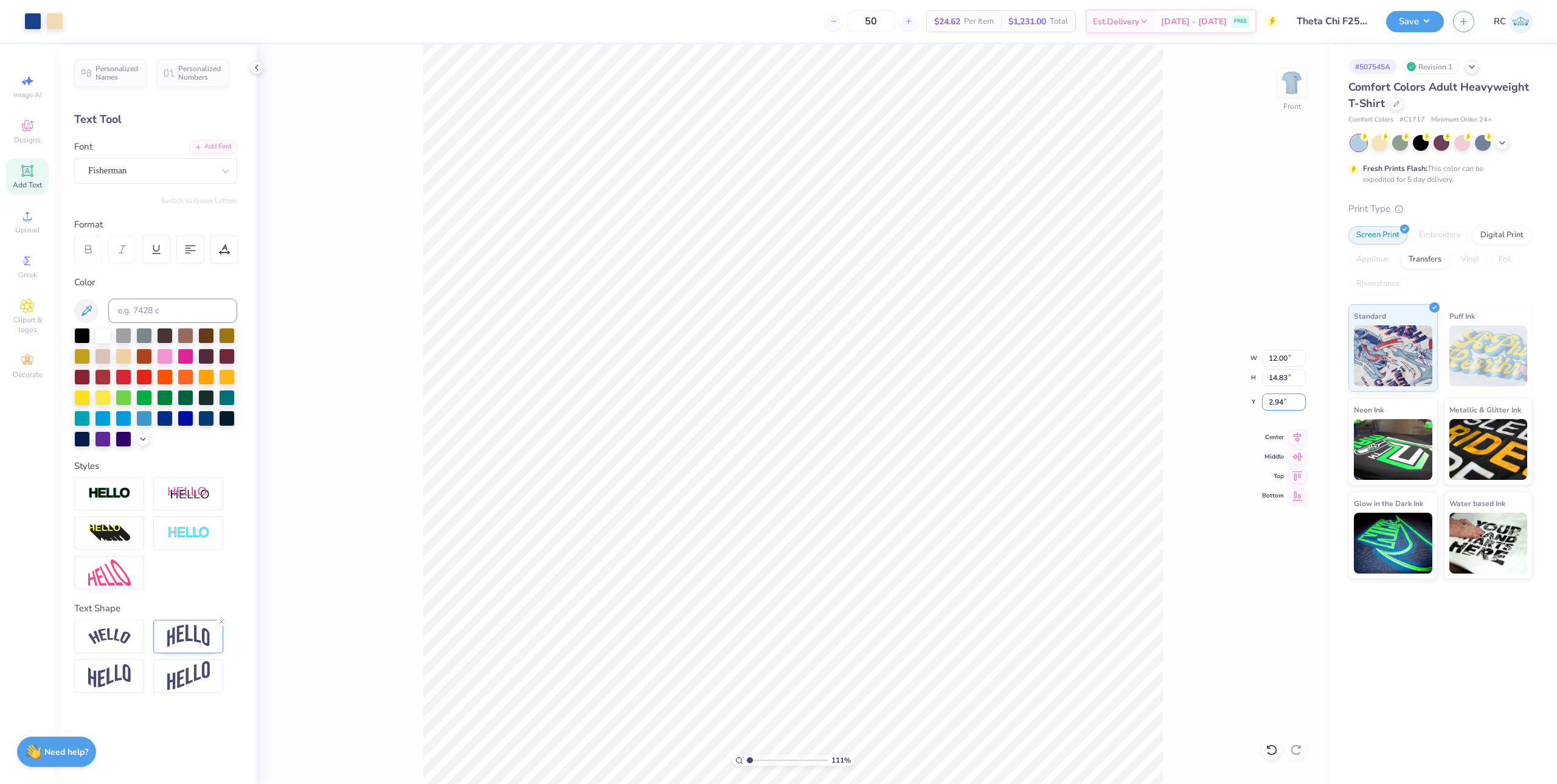
click at [865, 404] on input "2.94" at bounding box center [1283, 402] width 43 height 17
type input "3"
type input "1.10522621487156"
type input "3.00"
drag, startPoint x: 307, startPoint y: 161, endPoint x: 319, endPoint y: 1, distance: 160.4
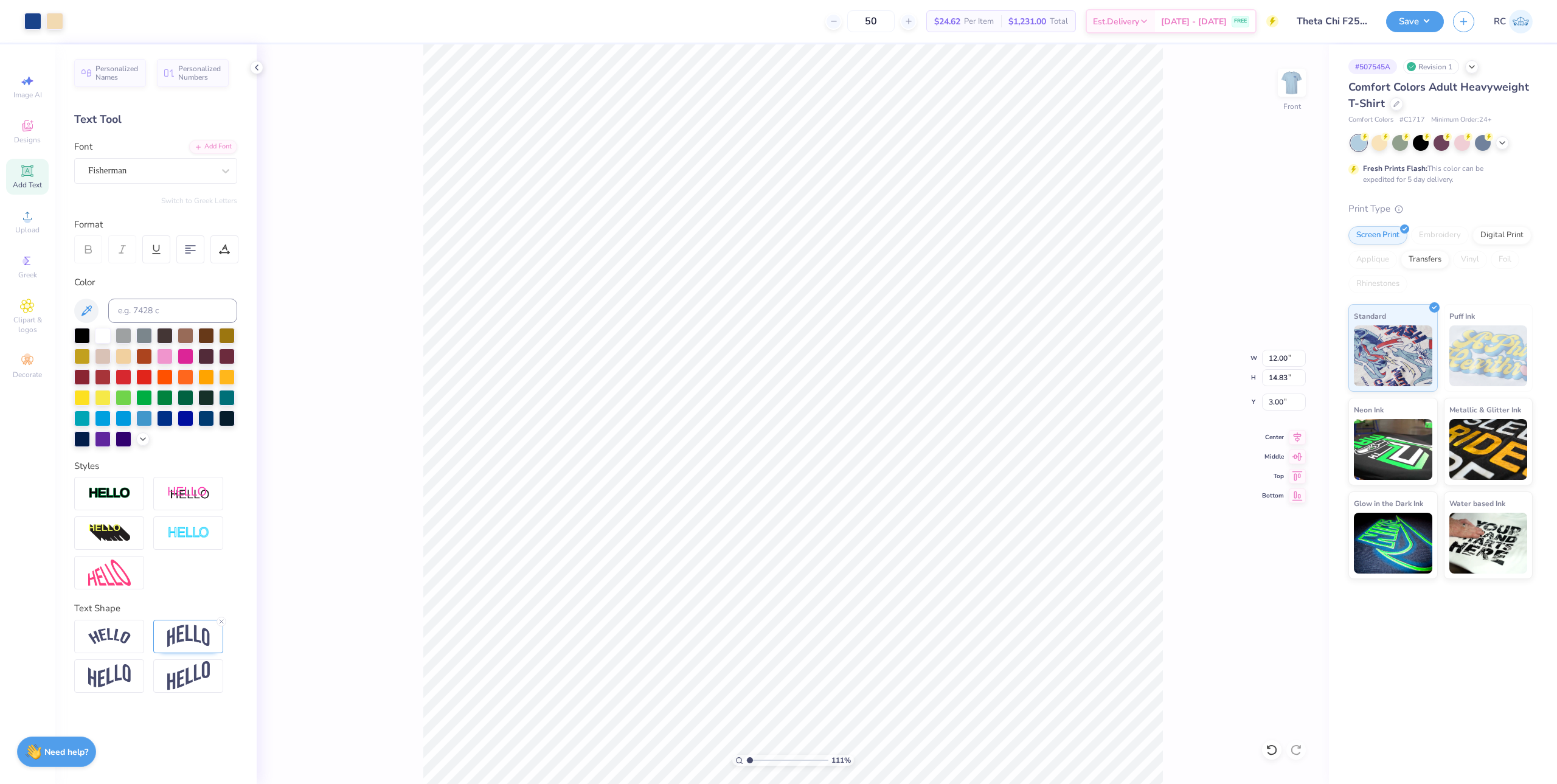
click at [307, 161] on div "111 % Front W 12.00 12.00 " H 14.83 14.83 " Y 3.00 3.00 " Center Middle Top Bot…" at bounding box center [792, 414] width 1072 height 740
click at [865, 80] on img at bounding box center [1292, 83] width 49 height 49
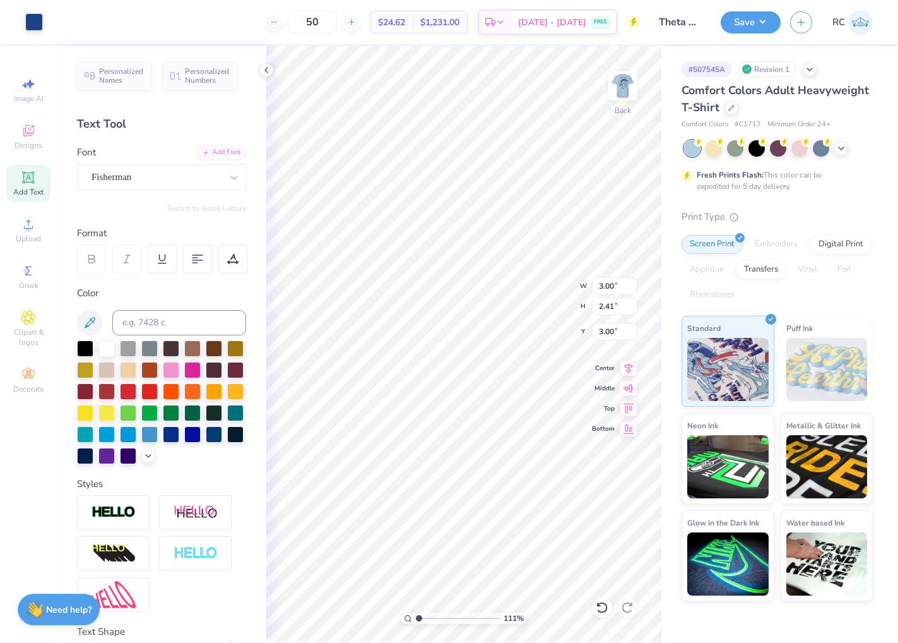
type input "1"
click at [617, 85] on img at bounding box center [623, 86] width 51 height 51
click at [263, 69] on icon at bounding box center [266, 70] width 10 height 10
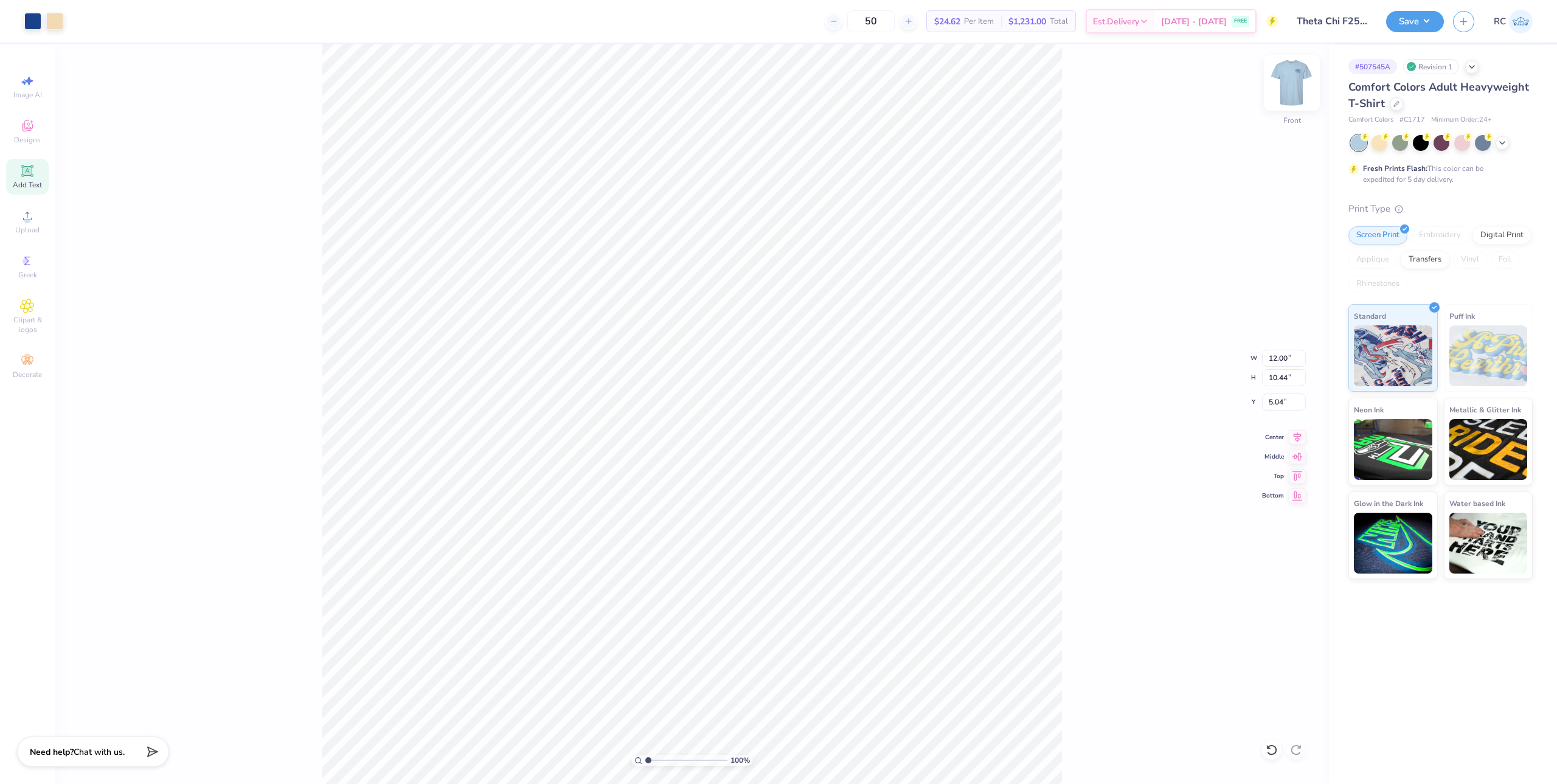
click at [865, 83] on img at bounding box center [1292, 83] width 49 height 49
click at [865, 86] on img at bounding box center [1292, 83] width 49 height 49
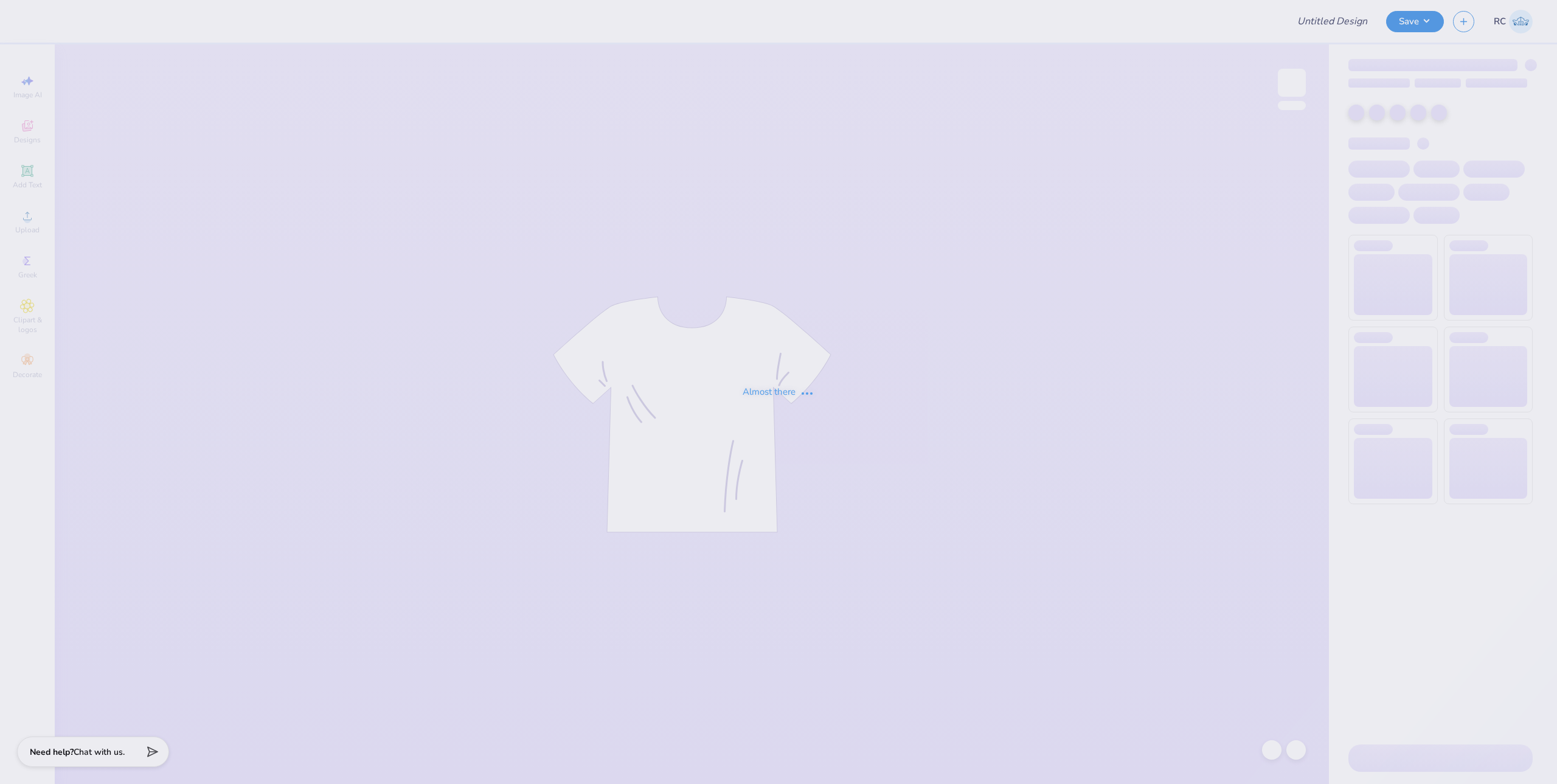
type input "Theta Chi F25 Fish Shirt"
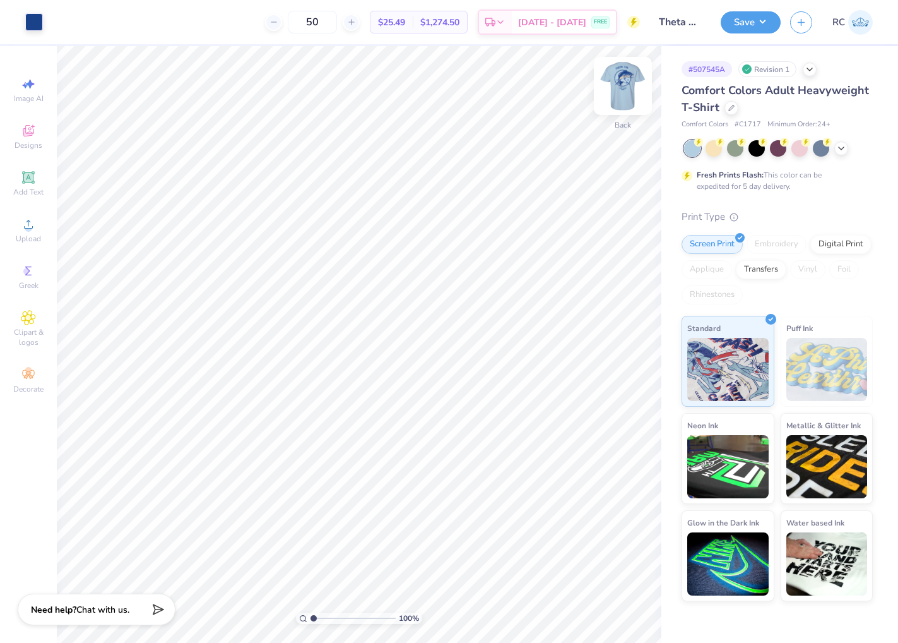
click at [621, 82] on img at bounding box center [623, 86] width 51 height 51
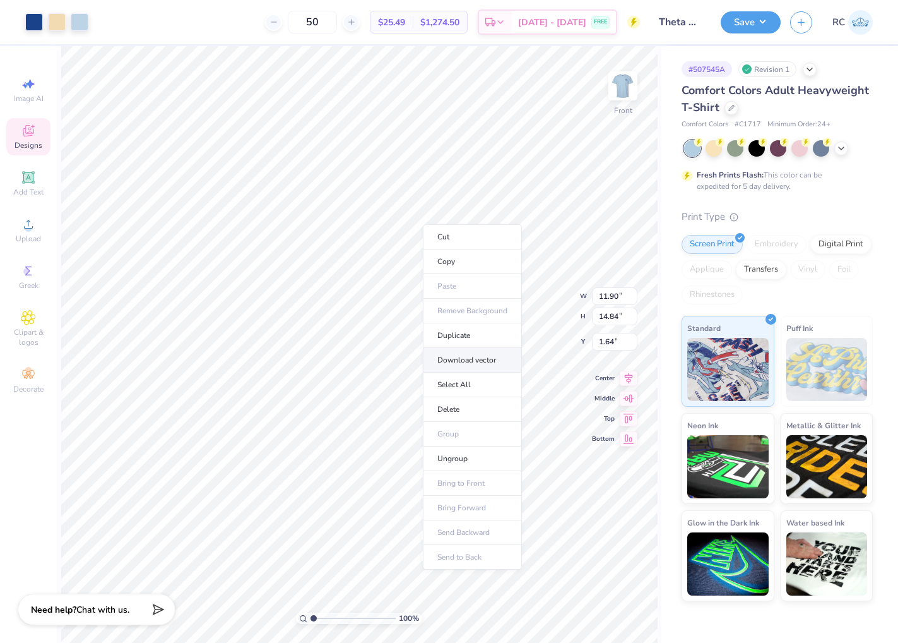
click at [477, 359] on li "Download vector" at bounding box center [472, 360] width 99 height 25
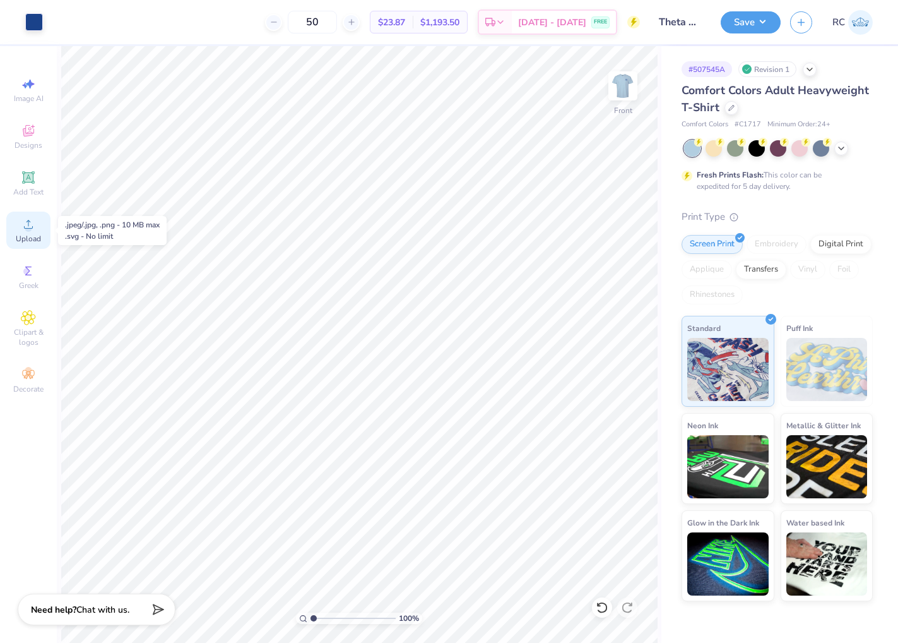
click at [34, 236] on span "Upload" at bounding box center [28, 239] width 25 height 10
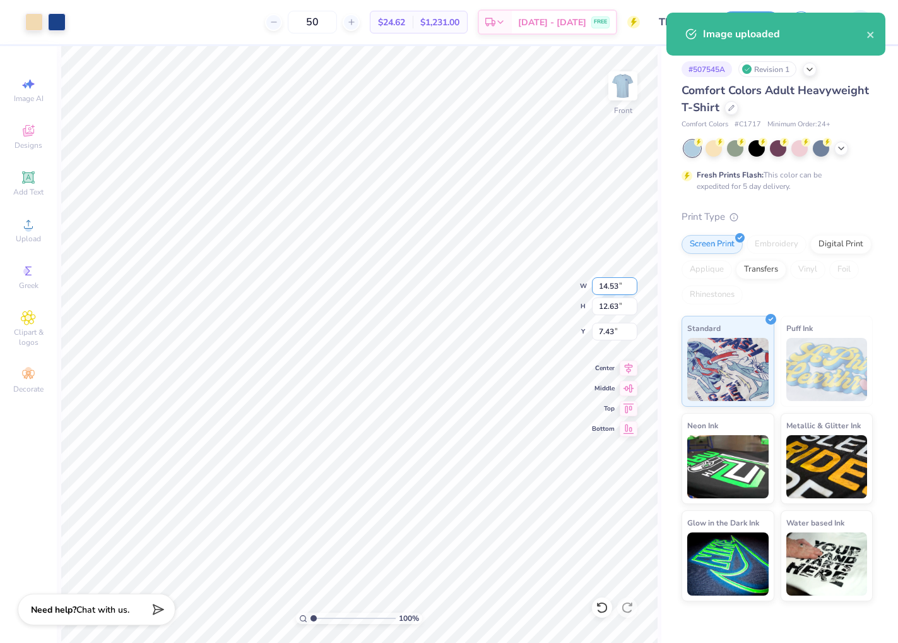
click at [611, 288] on input "14.53" at bounding box center [614, 286] width 45 height 18
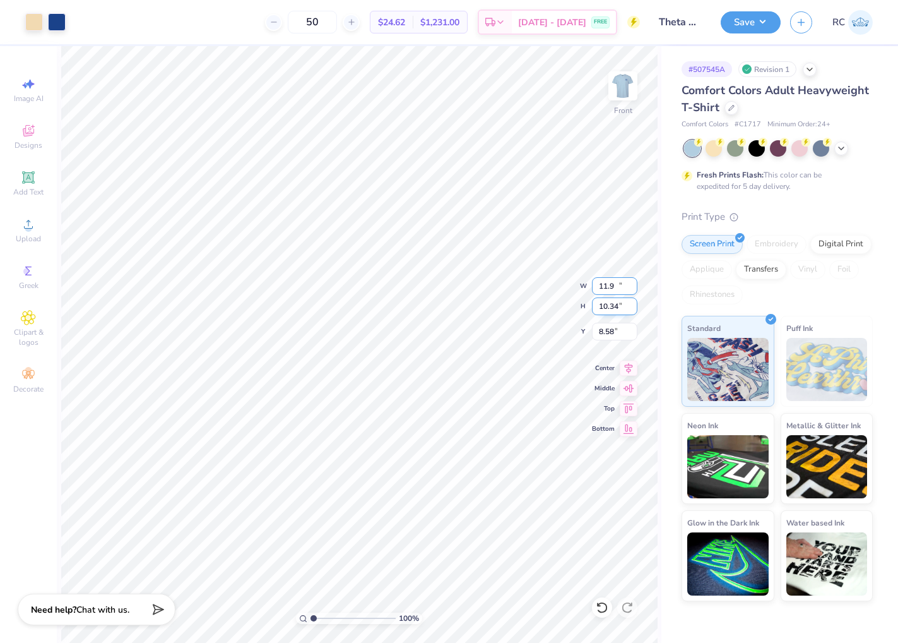
type input "11.90"
type input "10.34"
type input "4.21"
click at [628, 369] on icon at bounding box center [629, 366] width 18 height 15
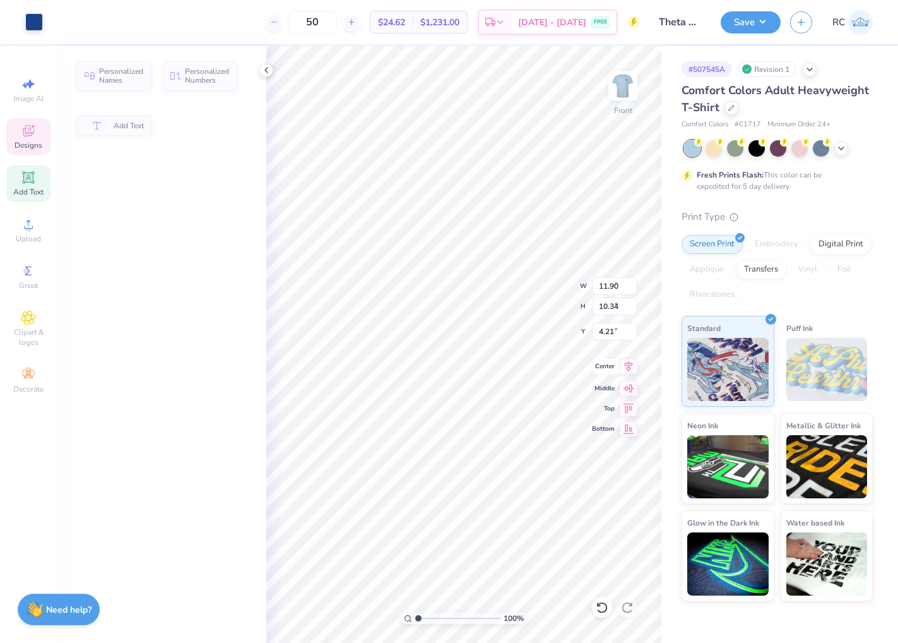
type input "7.76"
type input "2.40"
type input "1.64"
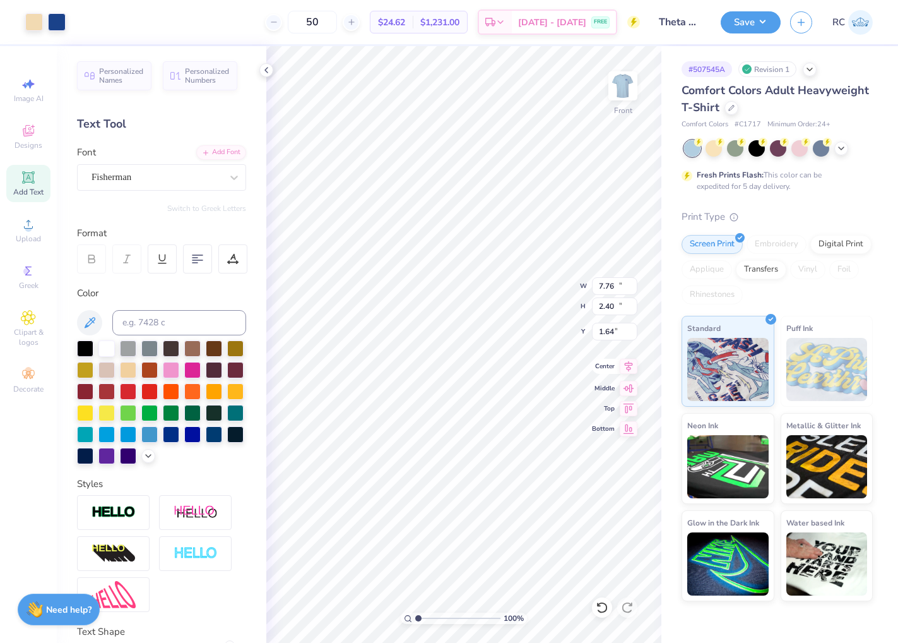
type input "11.90"
type input "10.34"
type input "4.11"
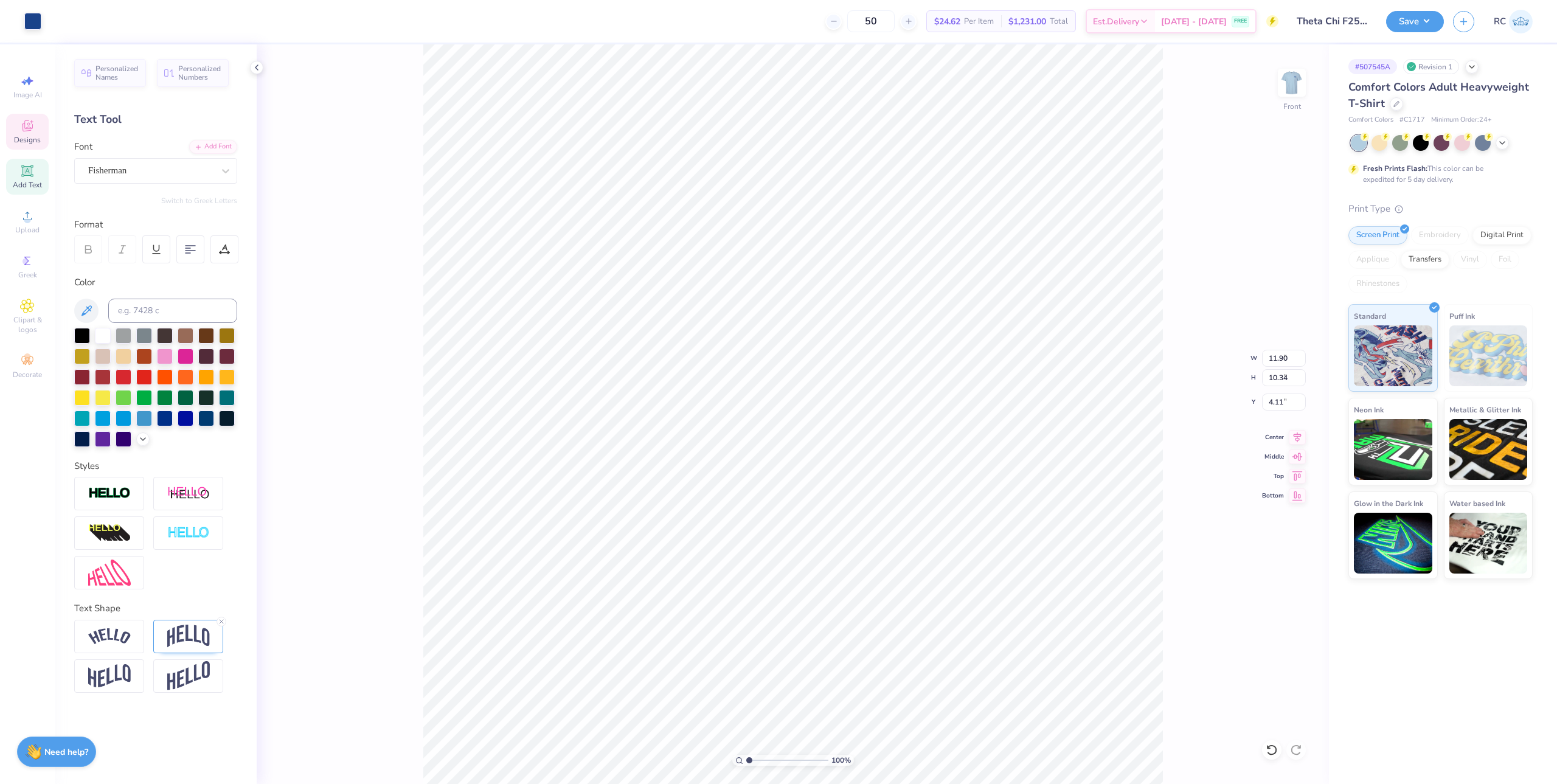
type input "7.76"
type input "2.40"
type input "1.64"
type input "1.22152498603933"
type input "7.71"
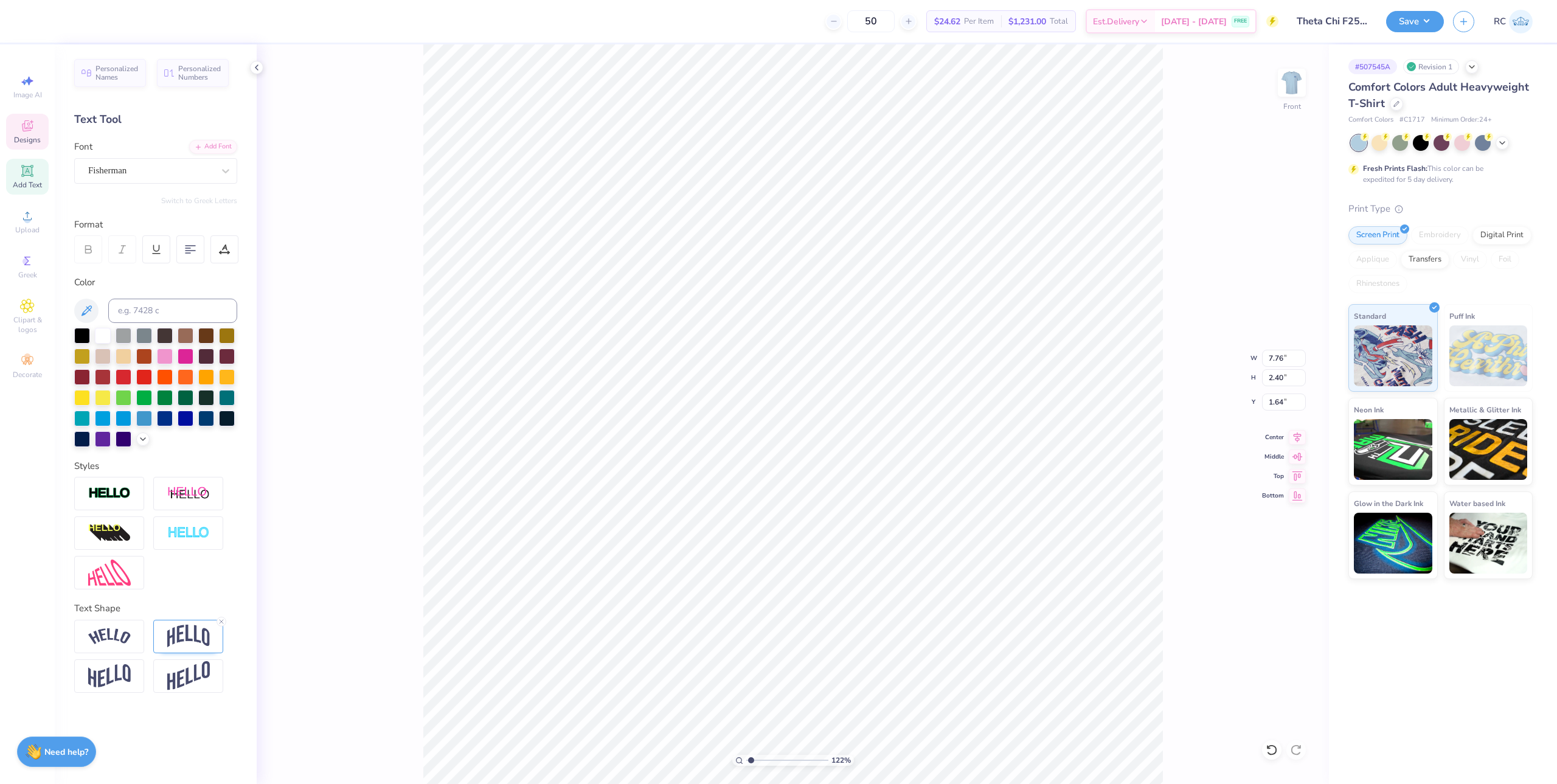
type input "2.18"
type input "1.66"
click at [865, 506] on li "Group" at bounding box center [956, 507] width 95 height 24
type input "1.64913377760655"
type input "10.34"
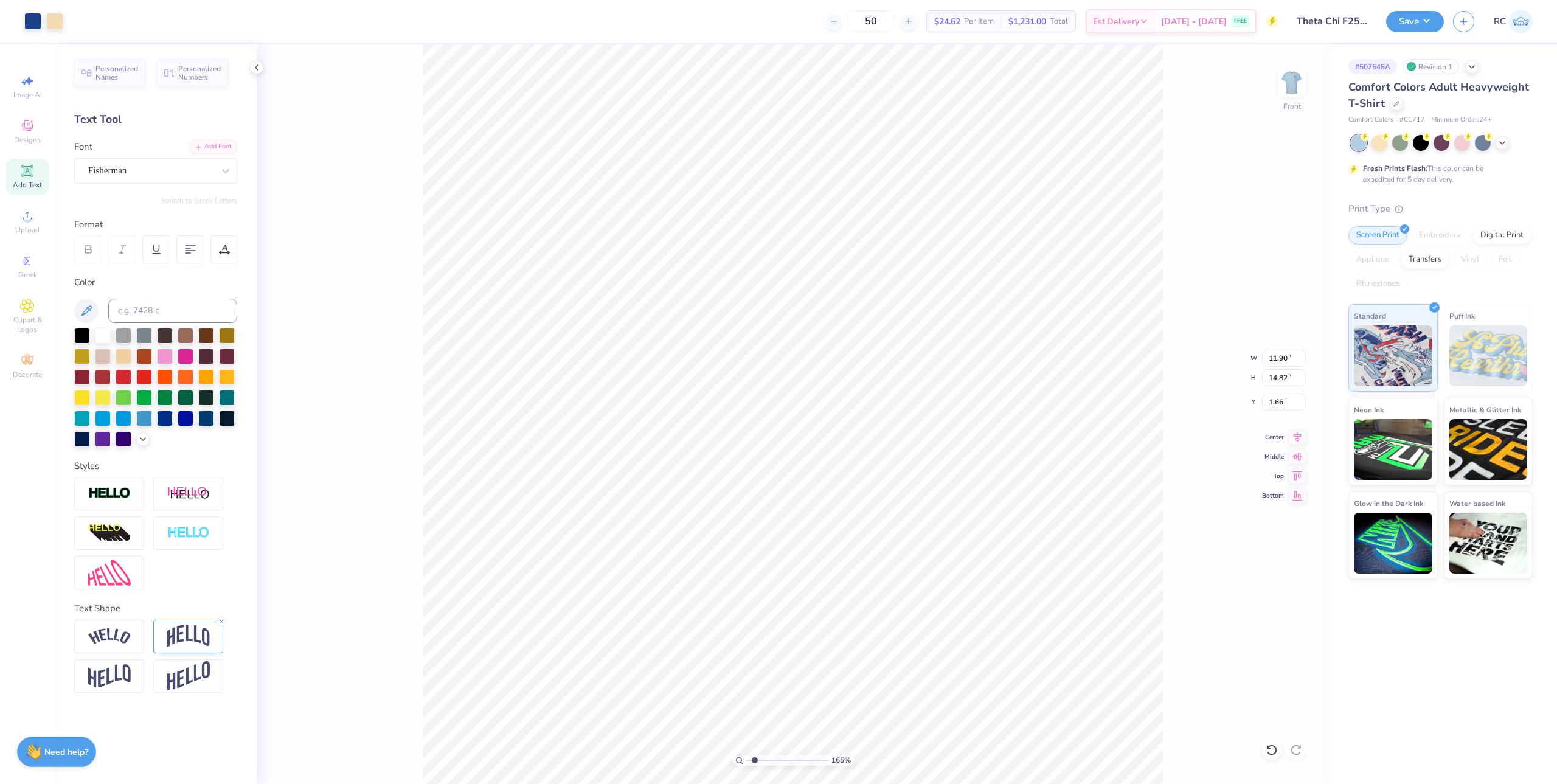
type input "4.03"
click at [865, 618] on li "Send to Back" at bounding box center [927, 638] width 95 height 24
type input "1.64913377760655"
type input "1.10"
type input "0.77"
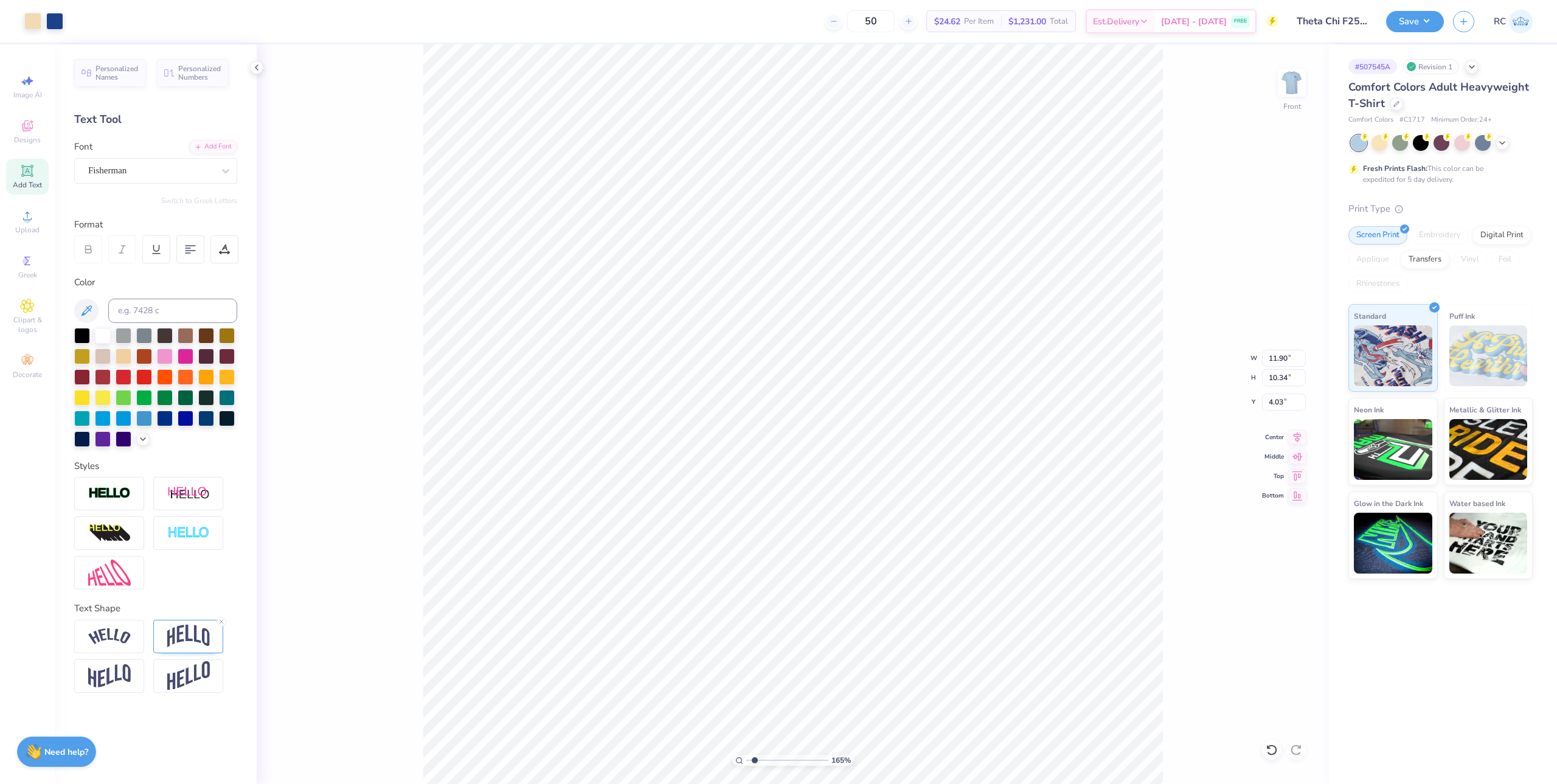
type input "9.90"
type input "2.01445811466782"
type input "9.92"
type input "2.01445811466782"
type input "11.90"
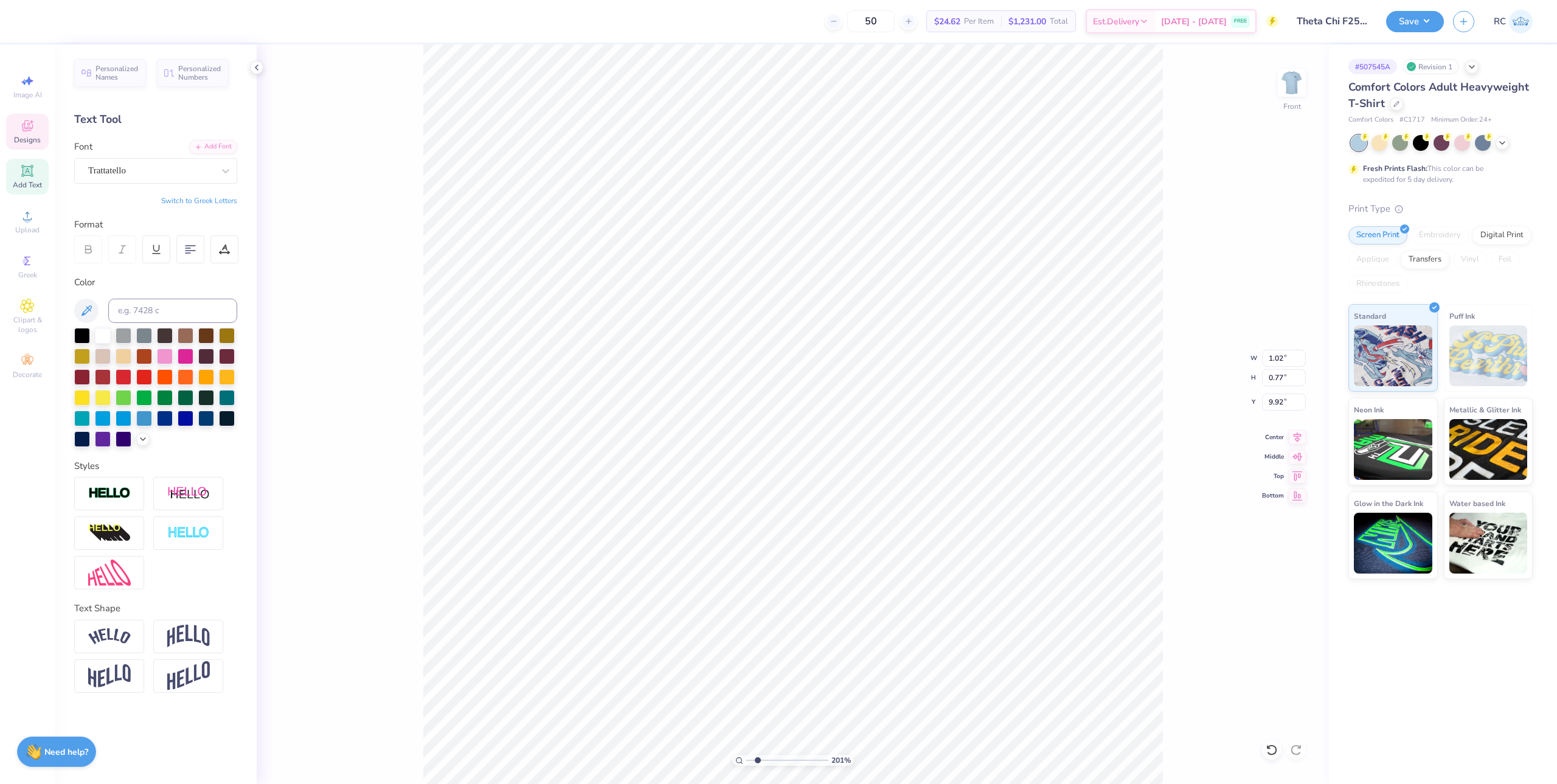
type input "10.34"
type input "4.03"
type input "1"
click at [865, 83] on img at bounding box center [1292, 83] width 49 height 49
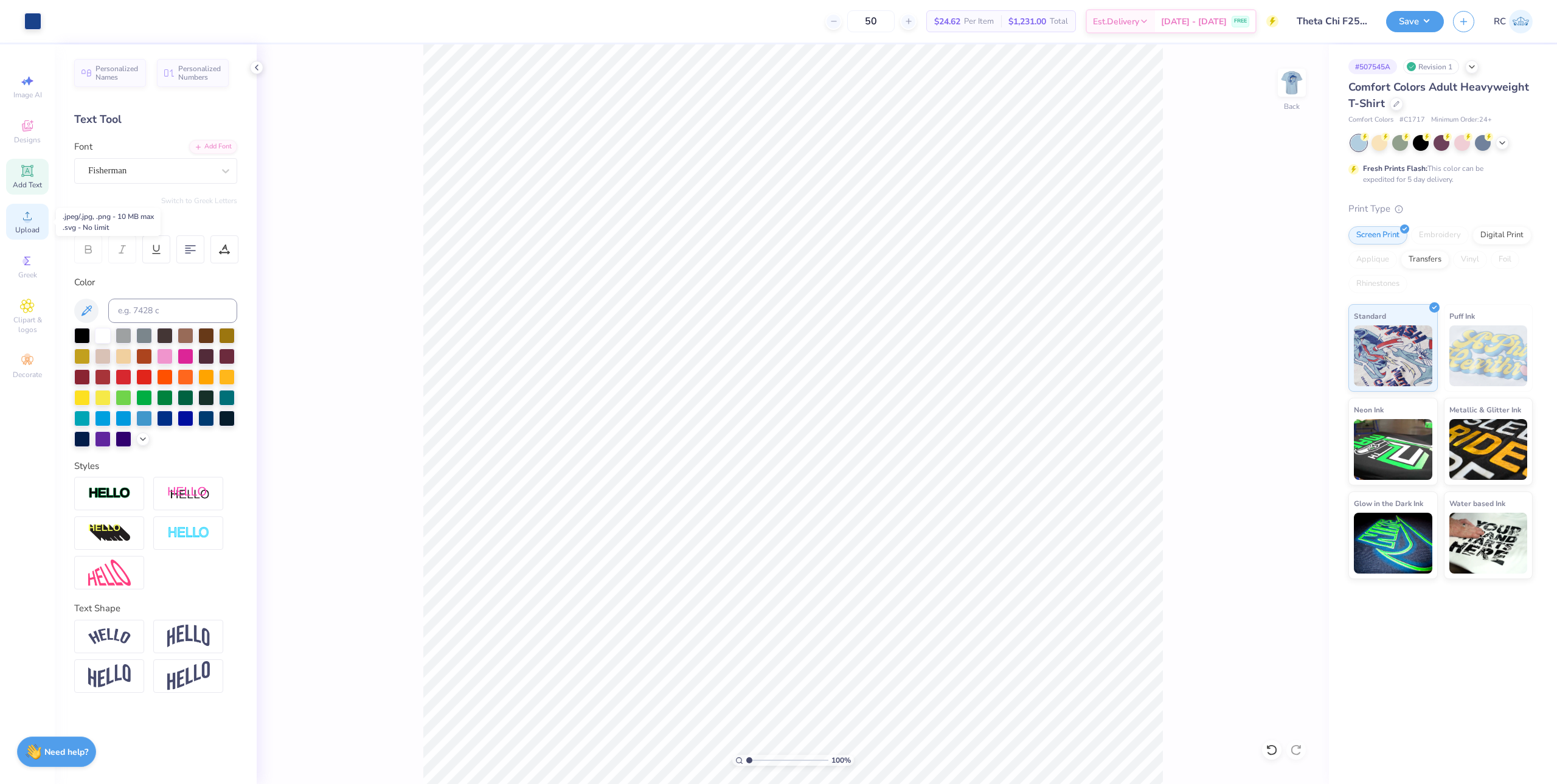
click at [31, 228] on span "Upload" at bounding box center [27, 230] width 24 height 10
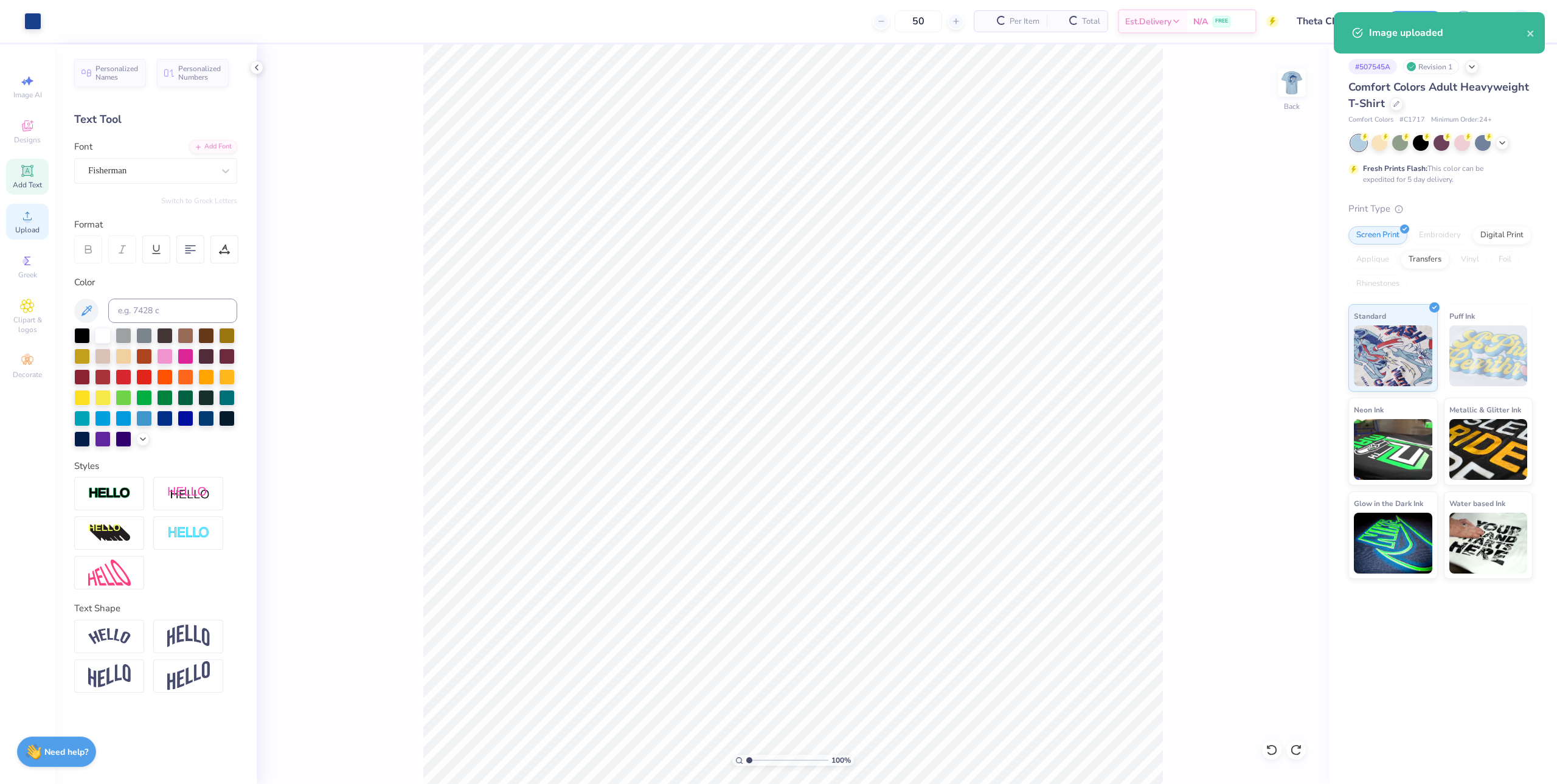
click at [36, 219] on div "Upload" at bounding box center [27, 221] width 42 height 36
type input "2.72"
type input "1.32"
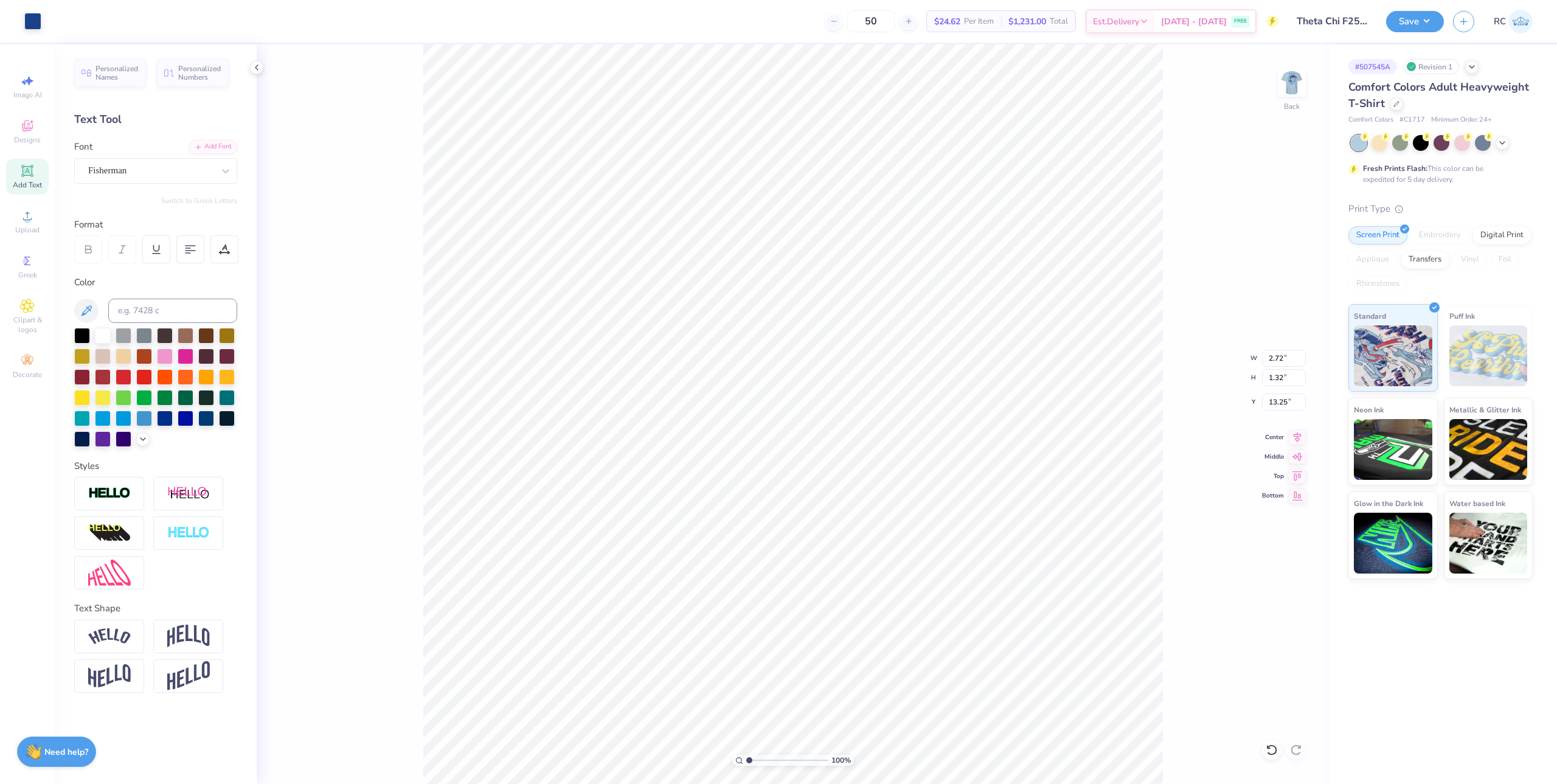
type input "3.00"
type input "1.64913377760655"
type input "2.89"
type input "1.40"
type input "2.92"
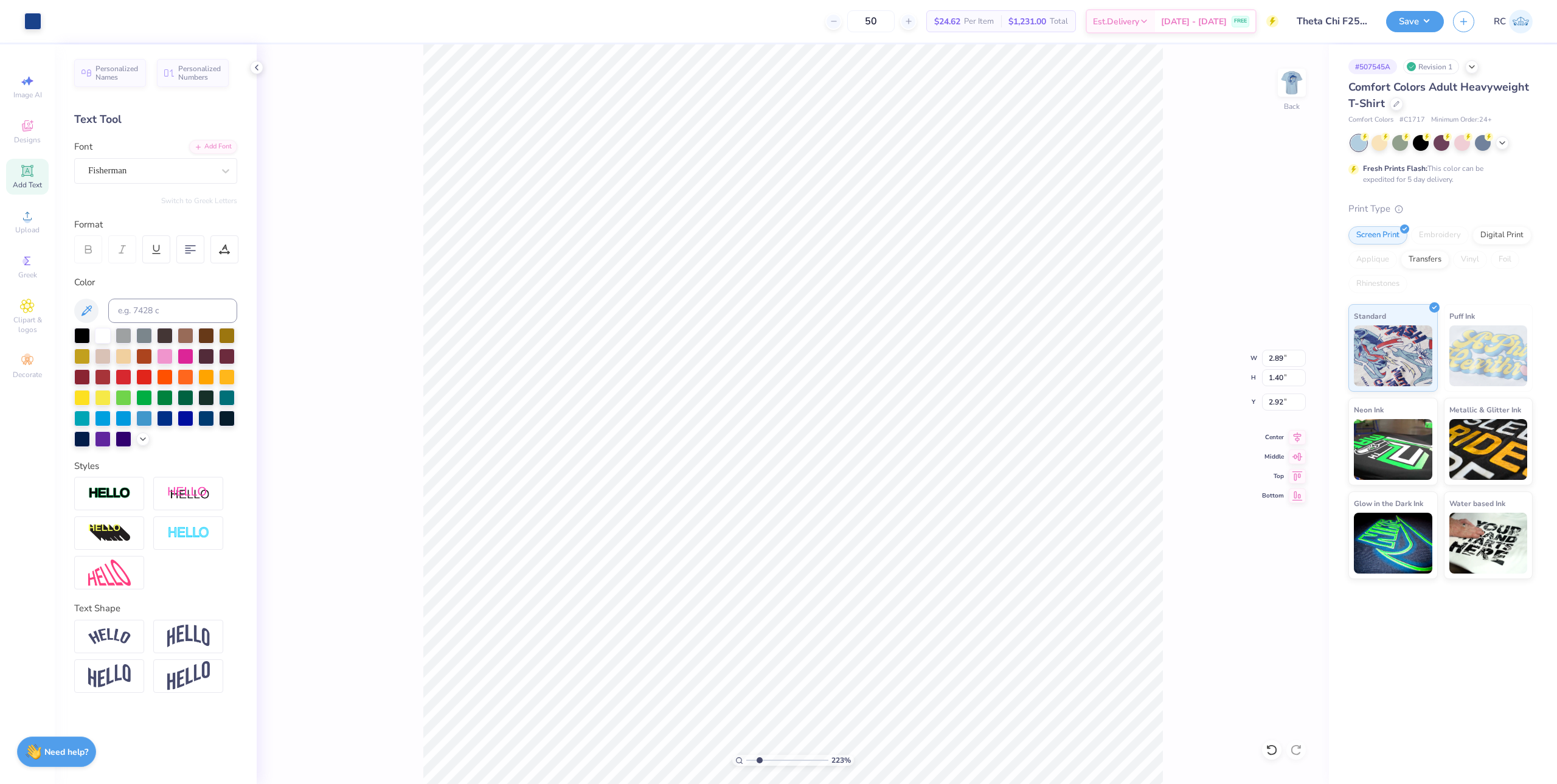
type input "2.22643191709162"
type input "2.90"
type input "2.22643191709162"
click at [865, 405] on input "2.90" at bounding box center [1283, 402] width 43 height 17
type input "3"
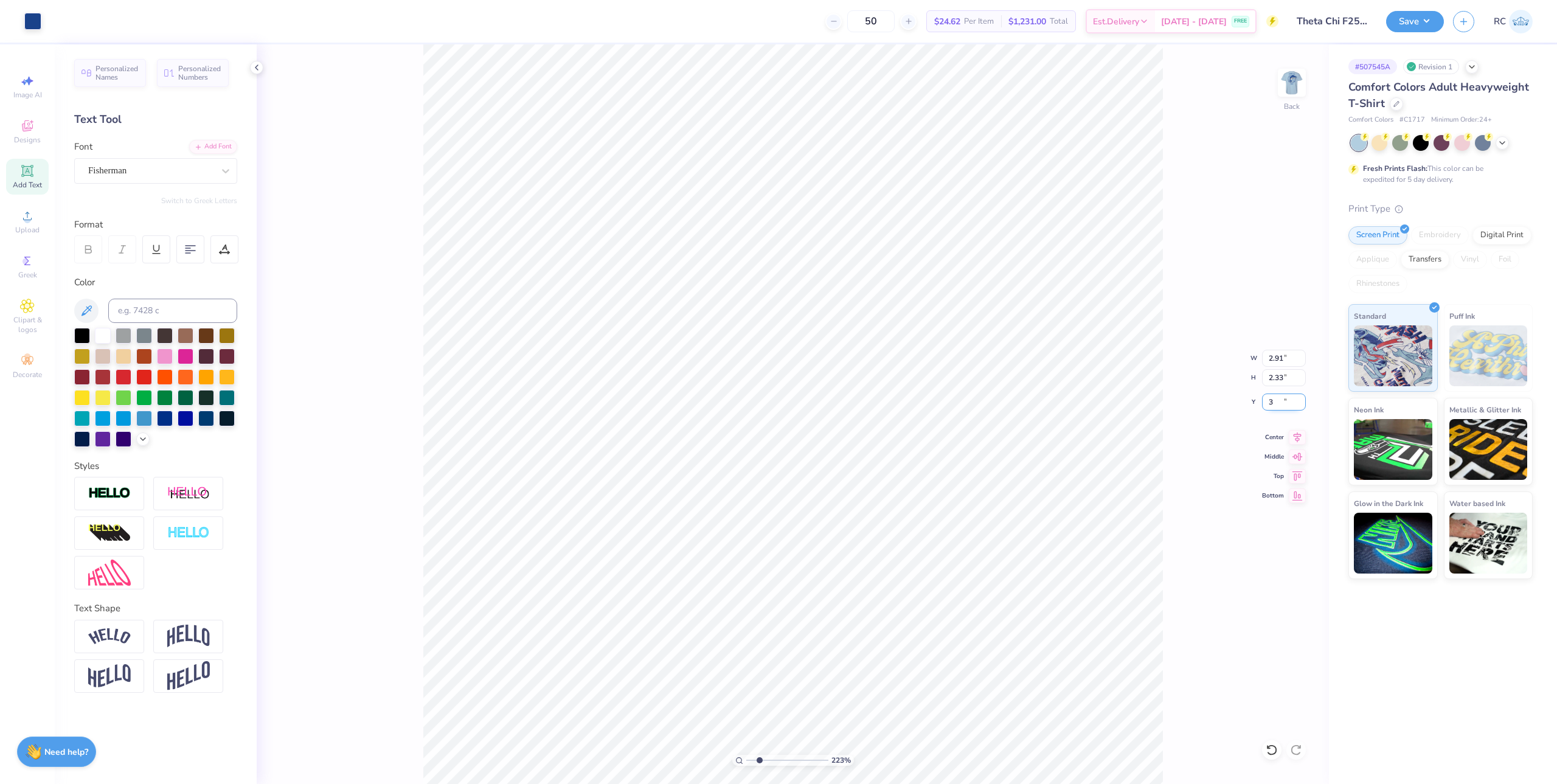
type input "2.22643191709162"
type input "3.00"
click at [865, 357] on input "2.91" at bounding box center [1283, 358] width 43 height 17
type input "3"
type input "2.22643191709162"
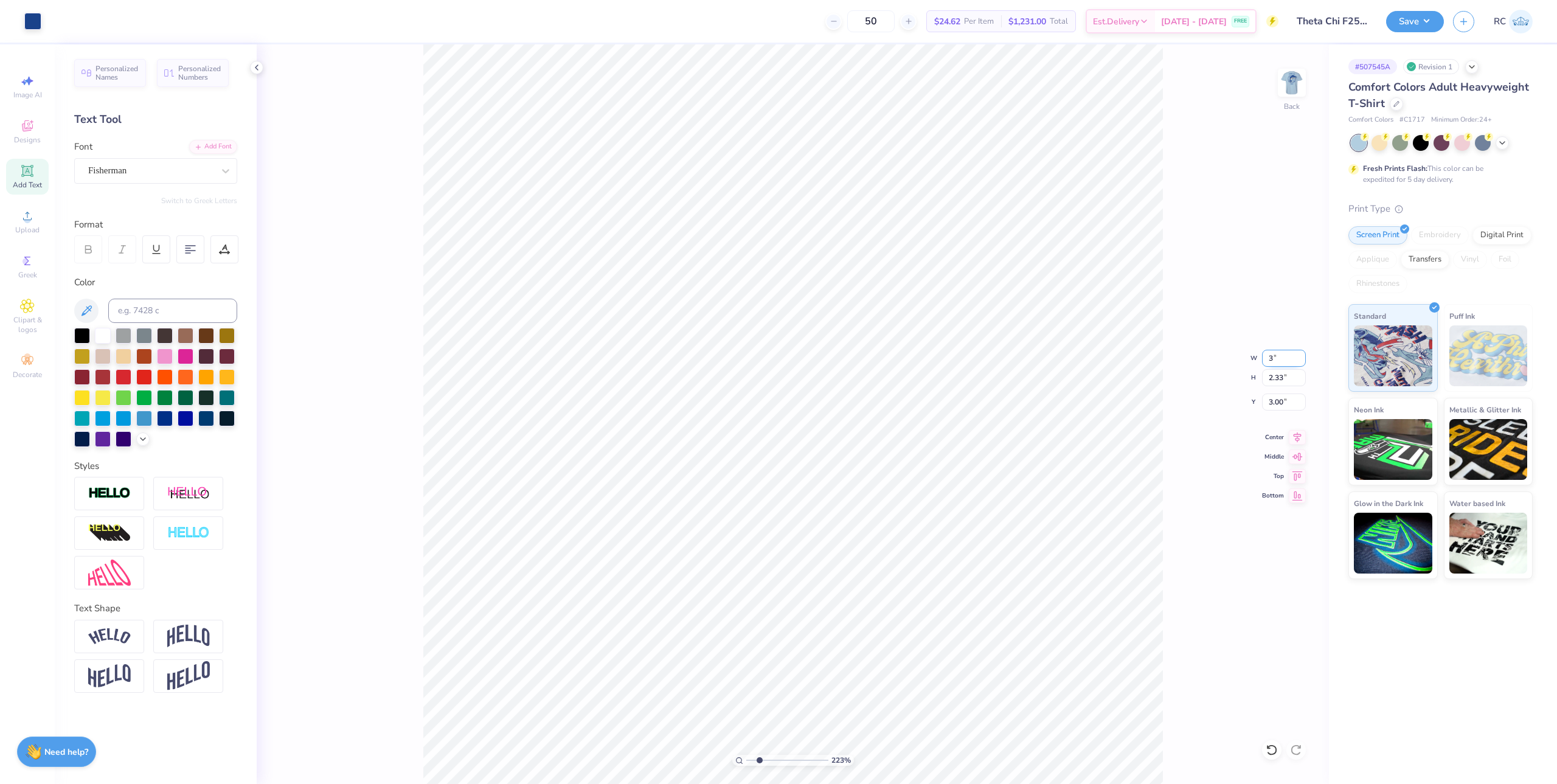
type input "3.00"
type input "2.40"
type input "2.96"
type input "1.49212329151837"
type input "3.00"
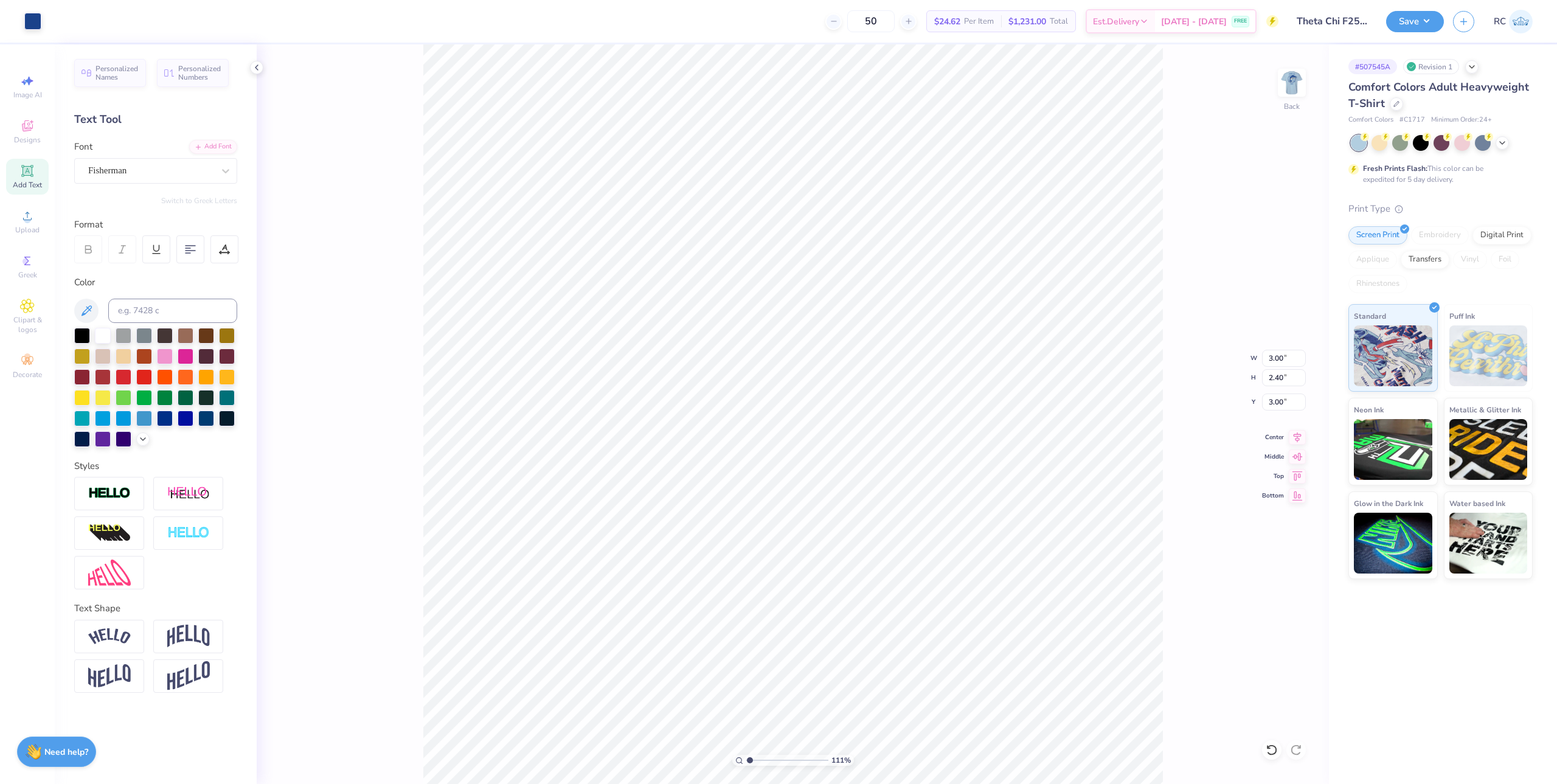
type input "1"
click at [865, 84] on img at bounding box center [1292, 83] width 49 height 49
click at [865, 357] on input "11.90" at bounding box center [1283, 358] width 43 height 17
type input "12.50"
type input "15.57"
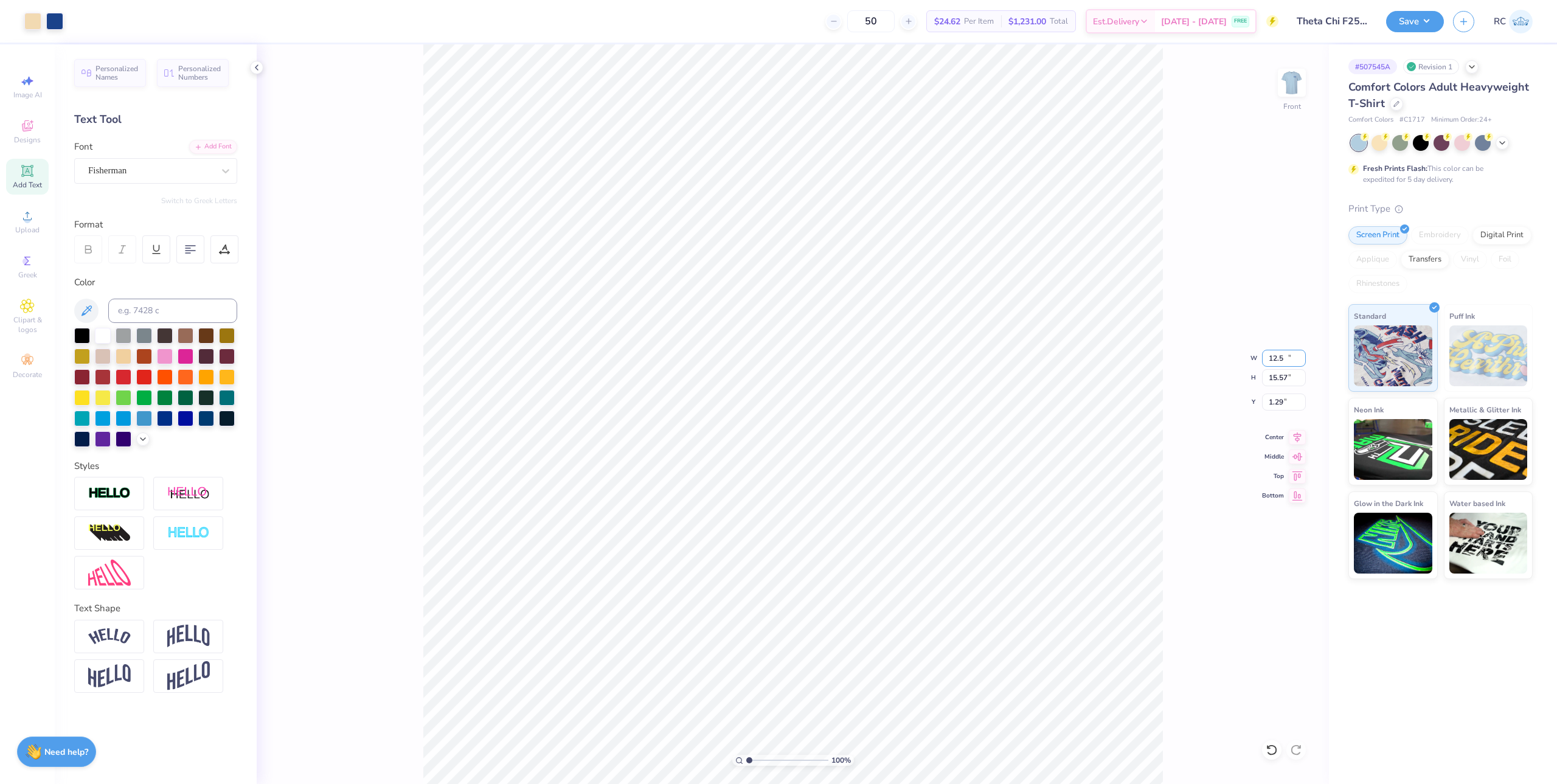
type input "1.29"
click at [865, 365] on input "12.50" at bounding box center [1283, 358] width 43 height 17
type input "12.00"
type input "14.95"
click at [865, 402] on input "1.60" at bounding box center [1283, 402] width 43 height 17
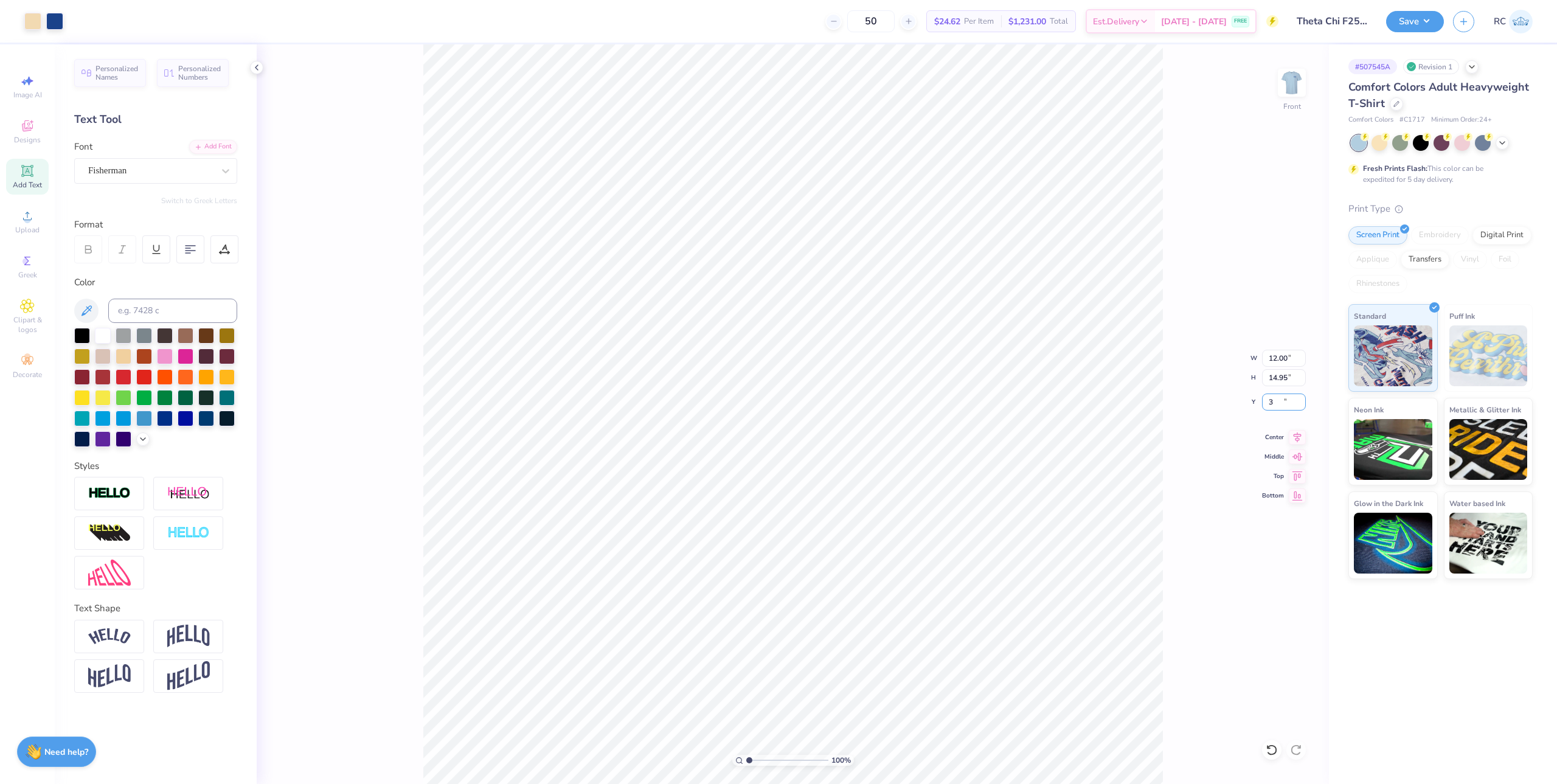
type input "3.00"
click at [865, 353] on input "12.00" at bounding box center [1283, 358] width 43 height 17
type input "11.90"
type input "10.34"
type input "5.44"
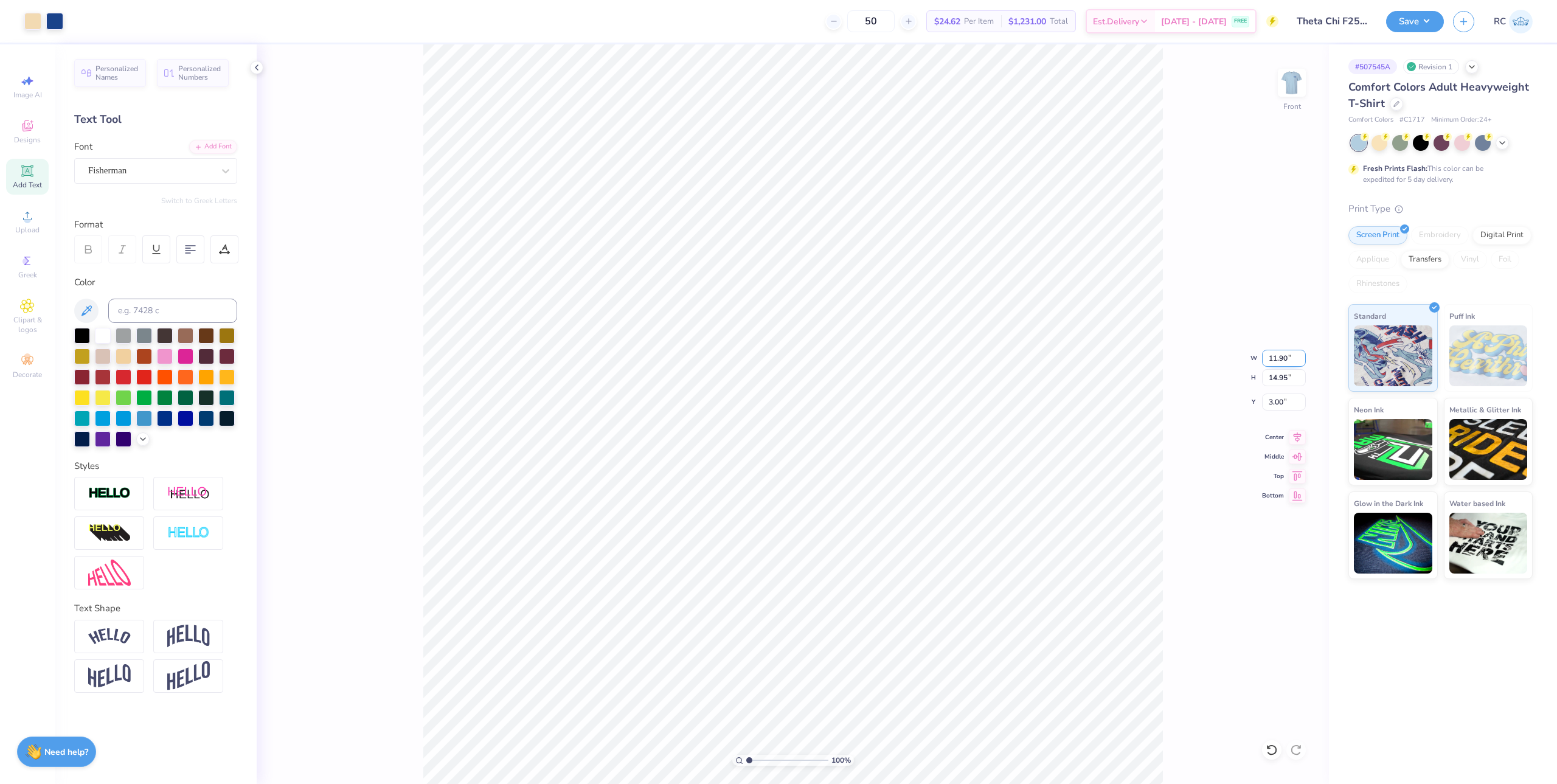
click at [865, 360] on input "11.90" at bounding box center [1283, 358] width 43 height 17
type input "12.00"
type input "15.07"
click at [865, 396] on input "2.94" at bounding box center [1283, 402] width 43 height 17
type input "3.00"
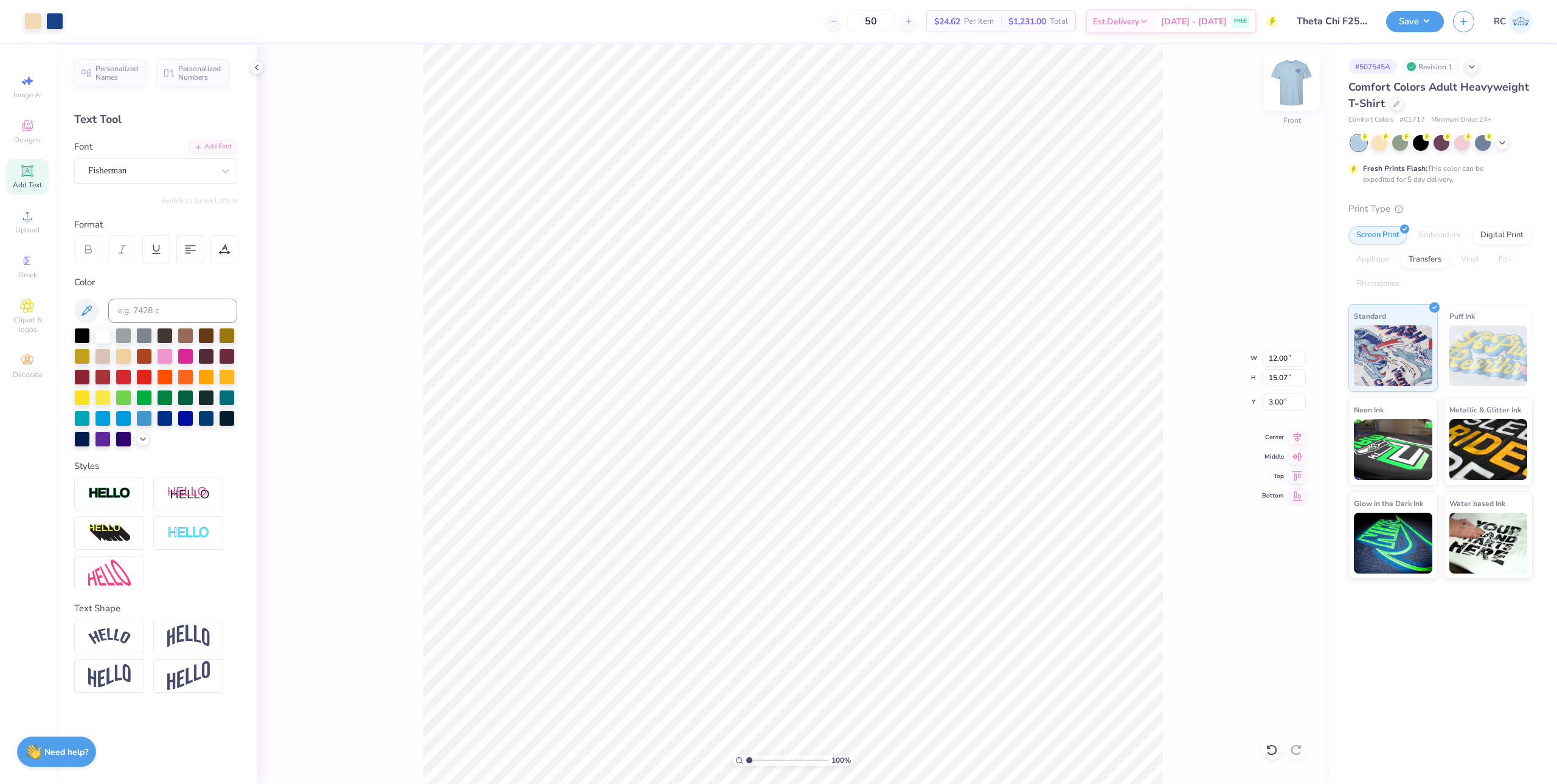
click at [865, 89] on img at bounding box center [1292, 83] width 49 height 49
click at [865, 28] on button "Save" at bounding box center [1415, 19] width 58 height 21
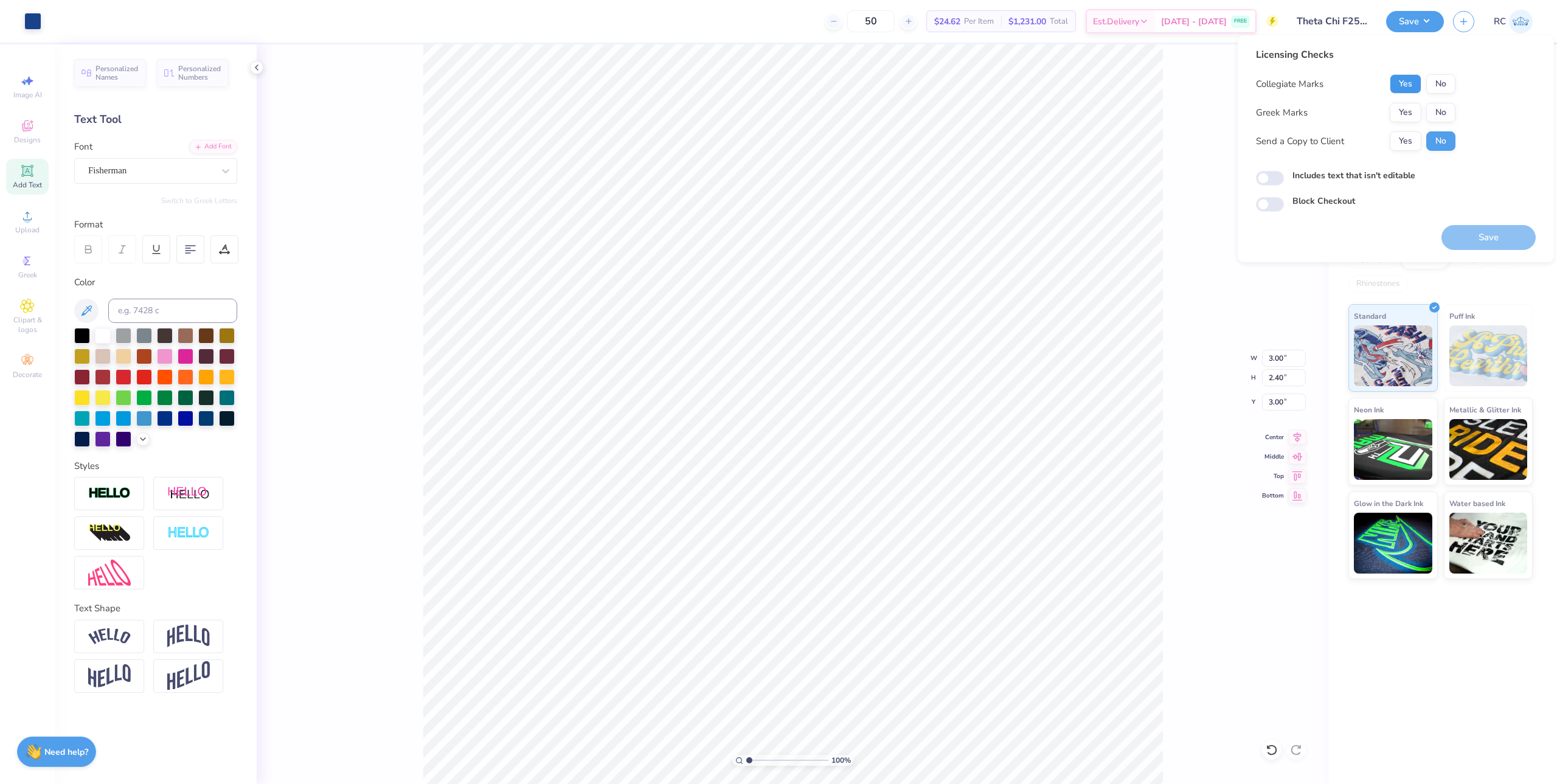
click at [865, 82] on button "Yes" at bounding box center [1405, 84] width 32 height 19
click at [865, 88] on button "No" at bounding box center [1440, 84] width 29 height 19
click at [865, 117] on button "Yes" at bounding box center [1405, 113] width 32 height 19
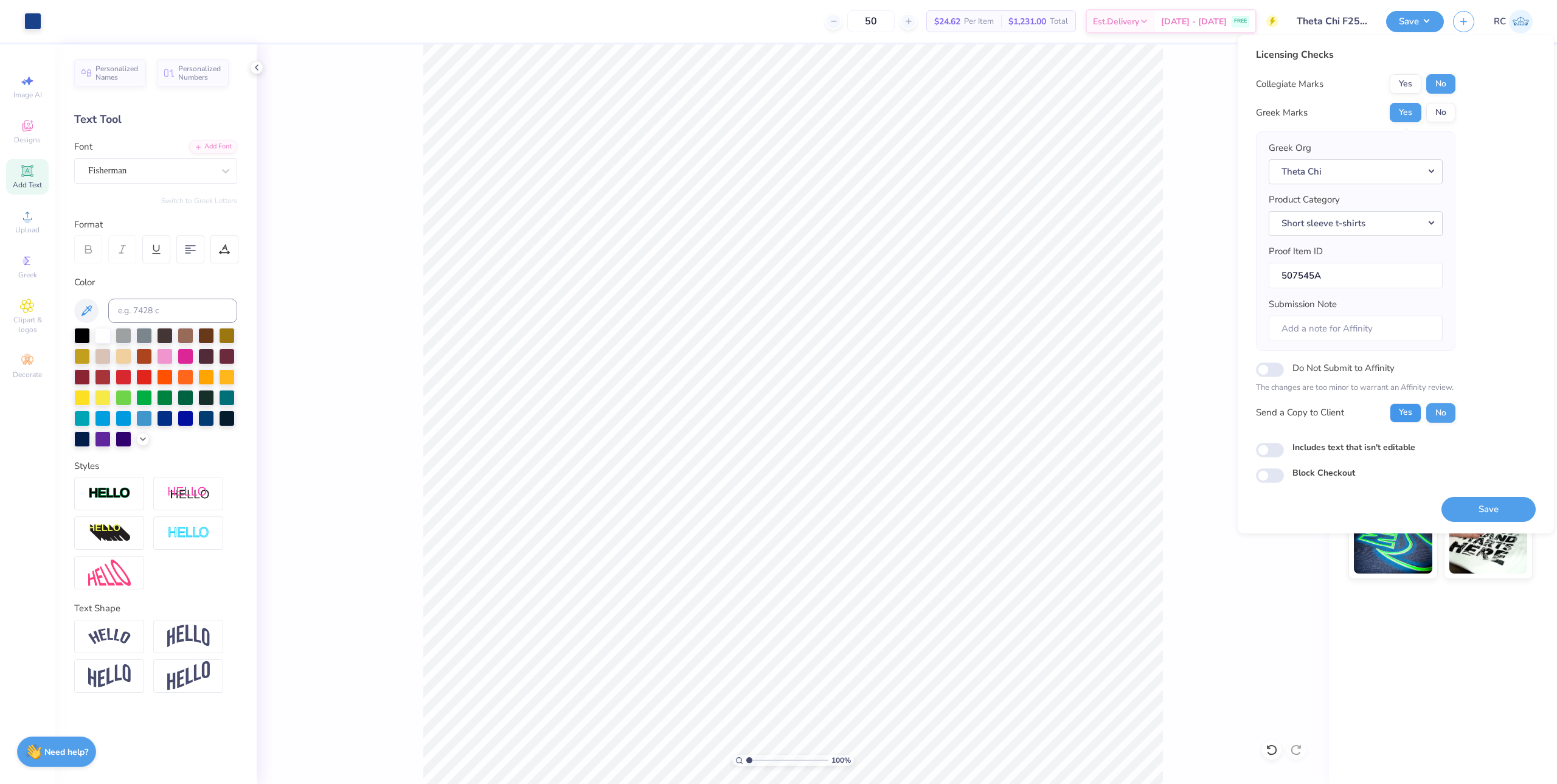
click at [865, 418] on button "Yes" at bounding box center [1405, 413] width 32 height 19
click at [865, 222] on div "100 % Back W 3.00 3.00 " H 2.40 2.40 " Y 3.00 3.00 " Center Middle Top Bottom" at bounding box center [792, 414] width 1072 height 740
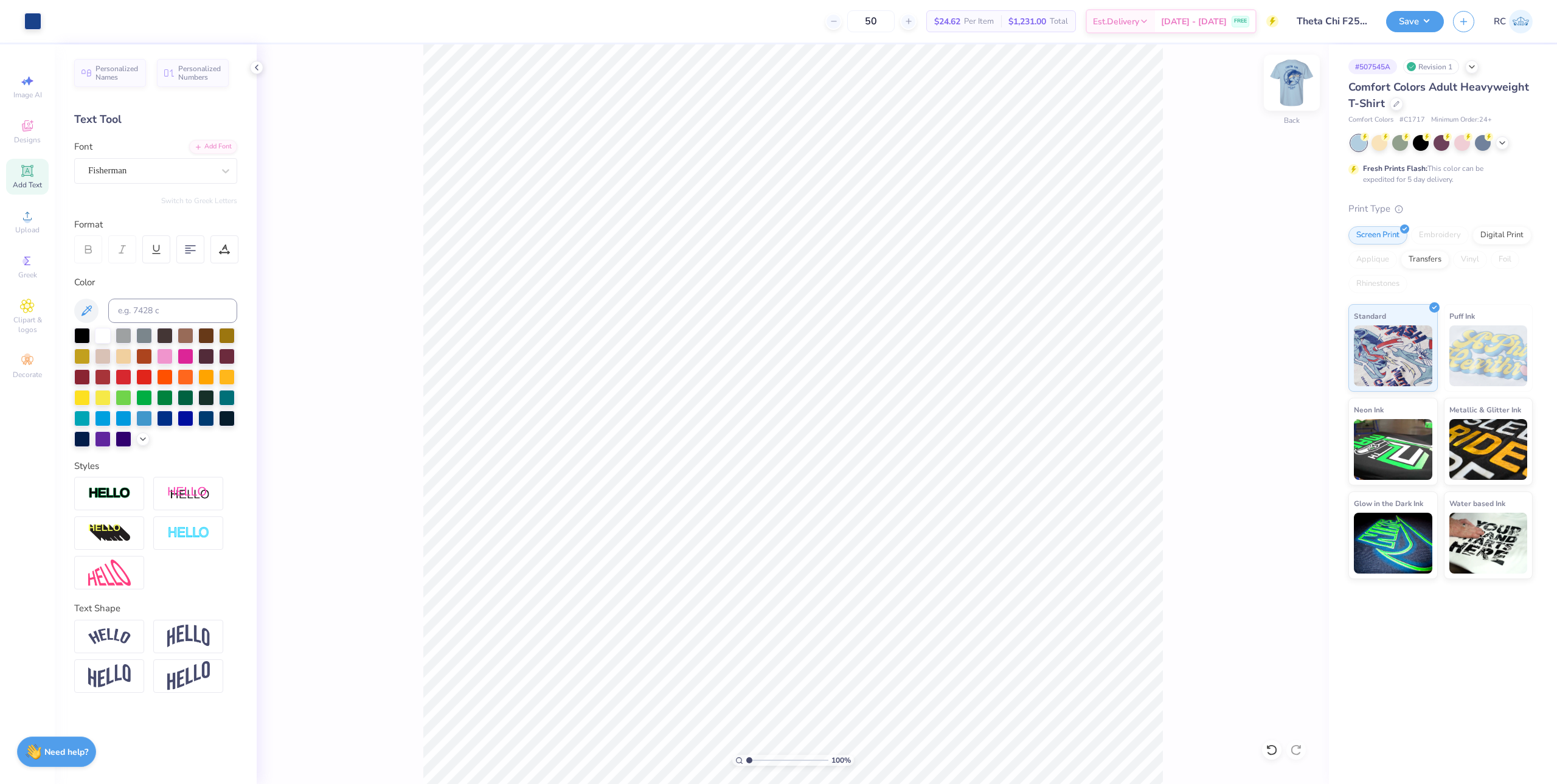
click at [865, 87] on img at bounding box center [1292, 83] width 49 height 49
click at [865, 27] on button "Save" at bounding box center [1415, 19] width 58 height 21
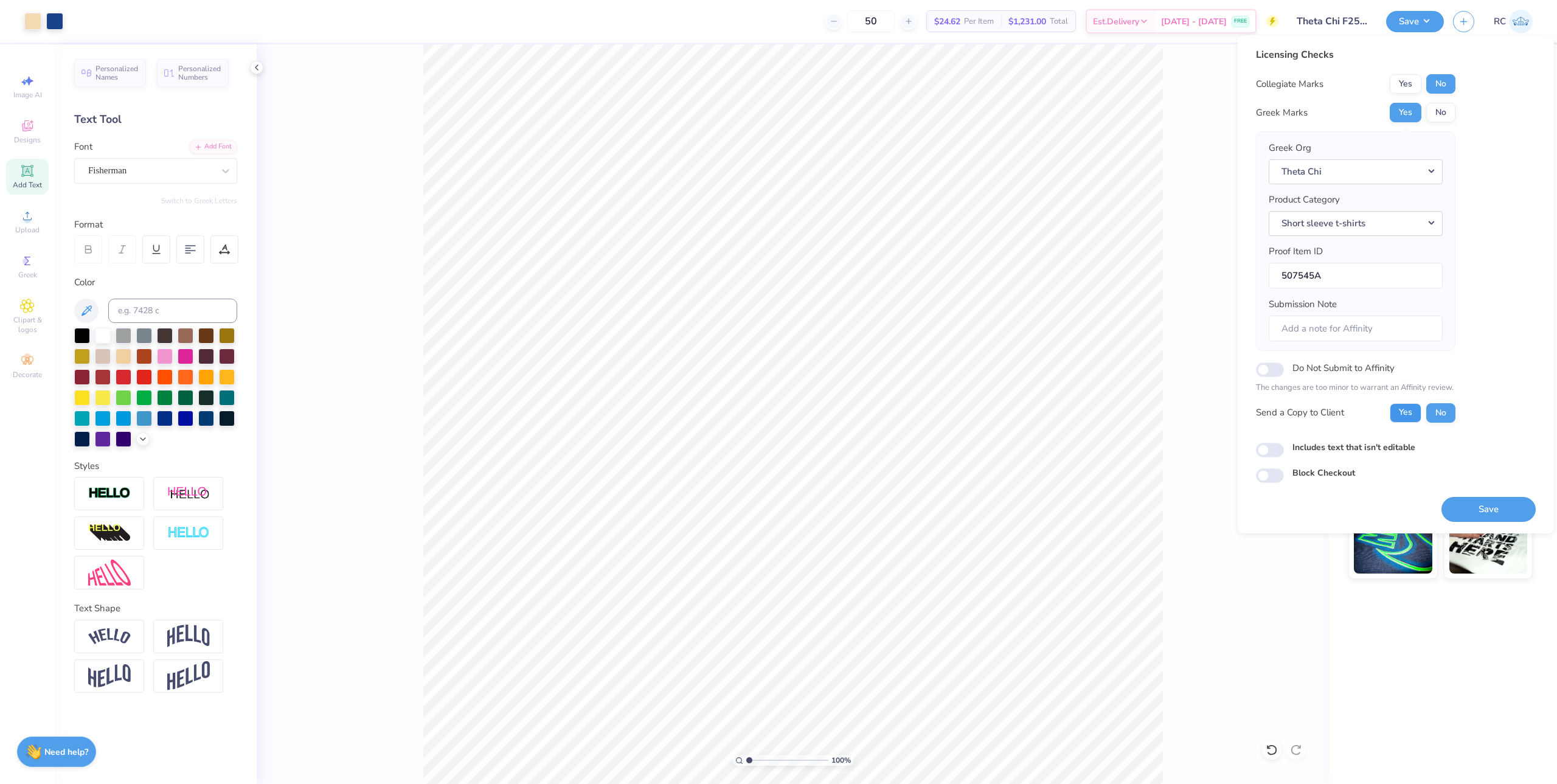
click at [865, 418] on button "Yes" at bounding box center [1405, 413] width 32 height 19
click at [865, 507] on button "Save" at bounding box center [1489, 510] width 94 height 25
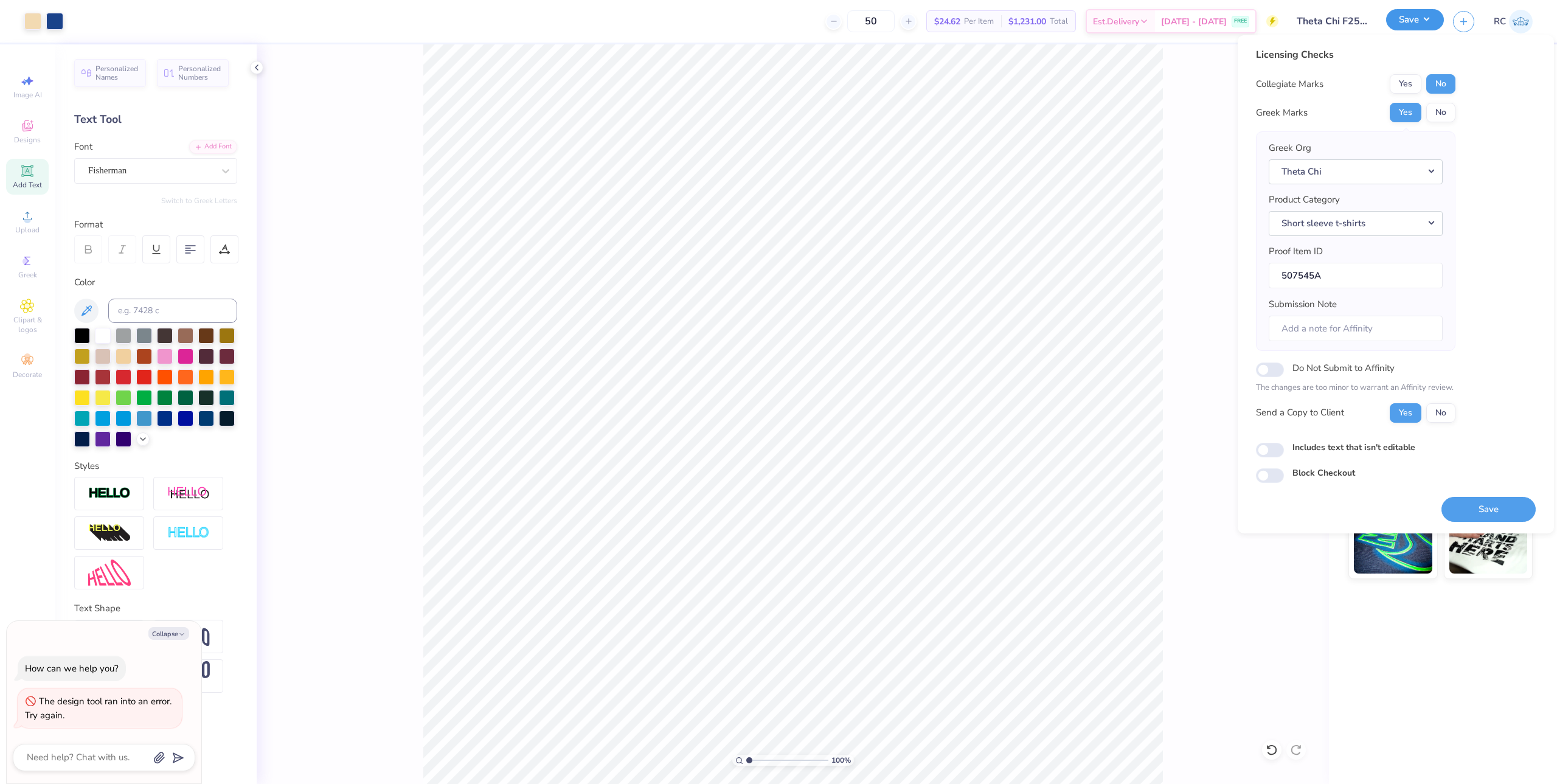
click at [865, 27] on button "Save" at bounding box center [1415, 19] width 58 height 21
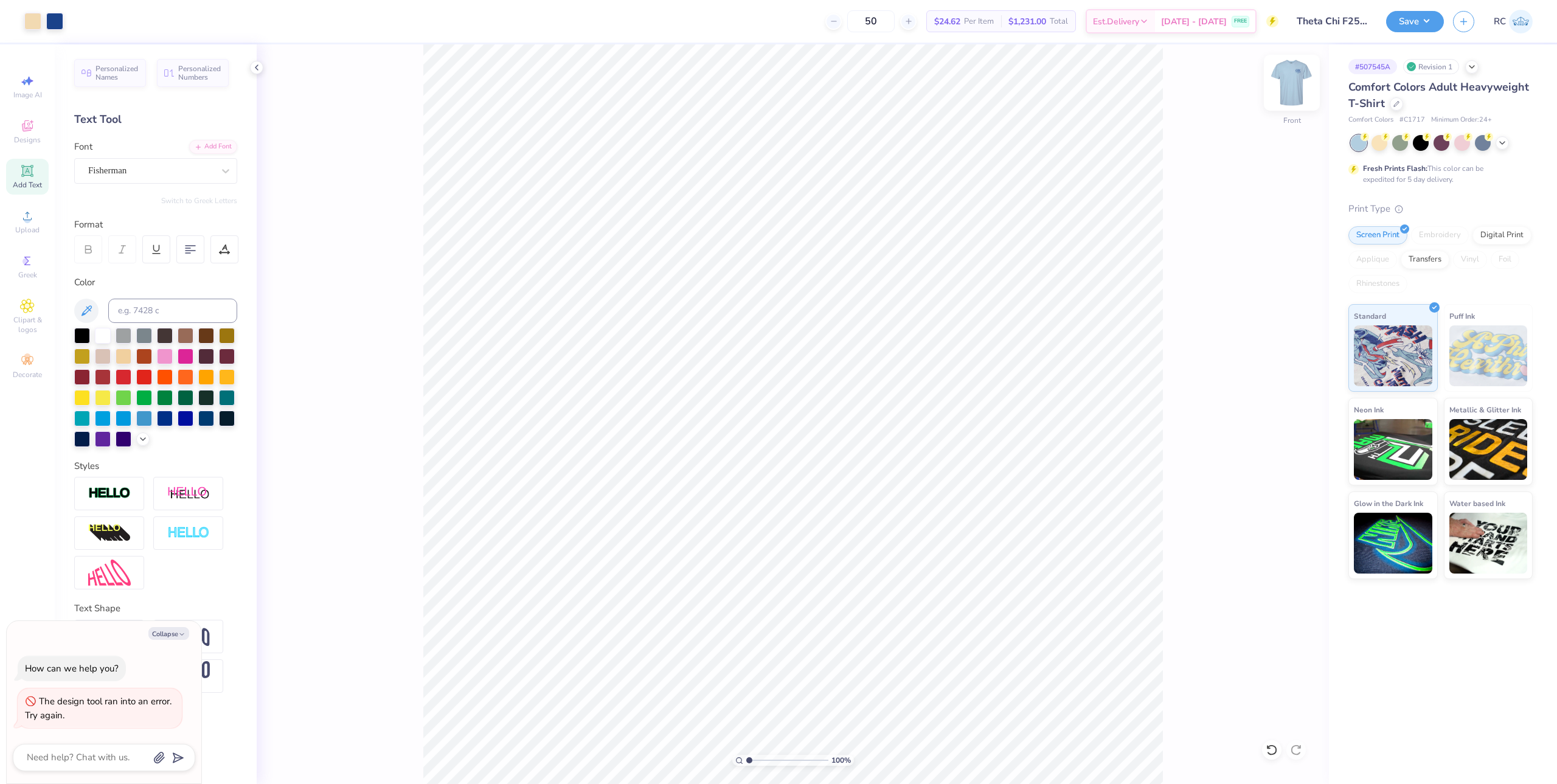
click at [865, 91] on img at bounding box center [1292, 83] width 49 height 49
click at [865, 31] on button "Save" at bounding box center [1415, 19] width 58 height 21
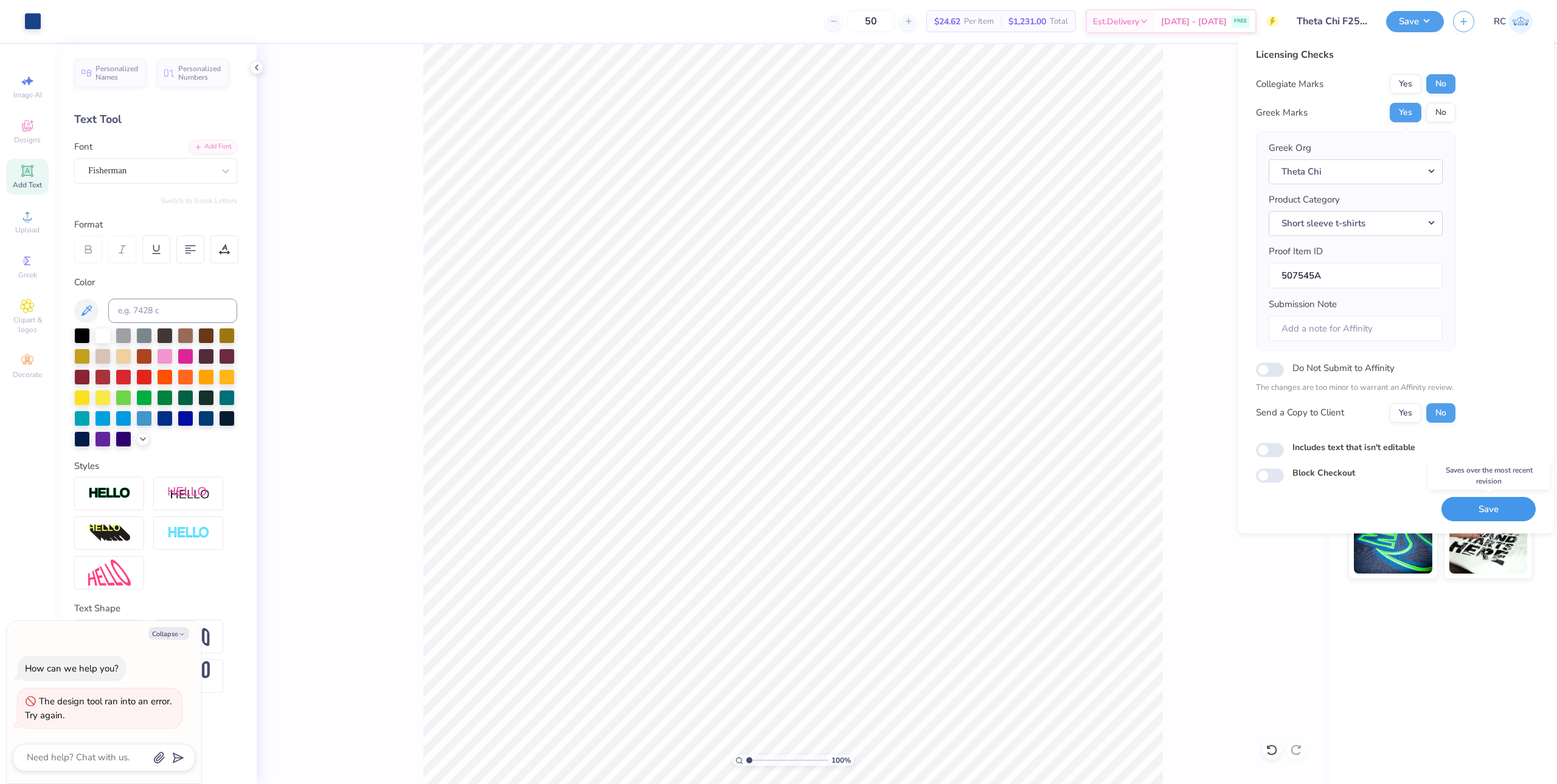
click at [865, 512] on button "Save" at bounding box center [1489, 510] width 94 height 25
click at [865, 20] on button "Save" at bounding box center [1415, 19] width 58 height 21
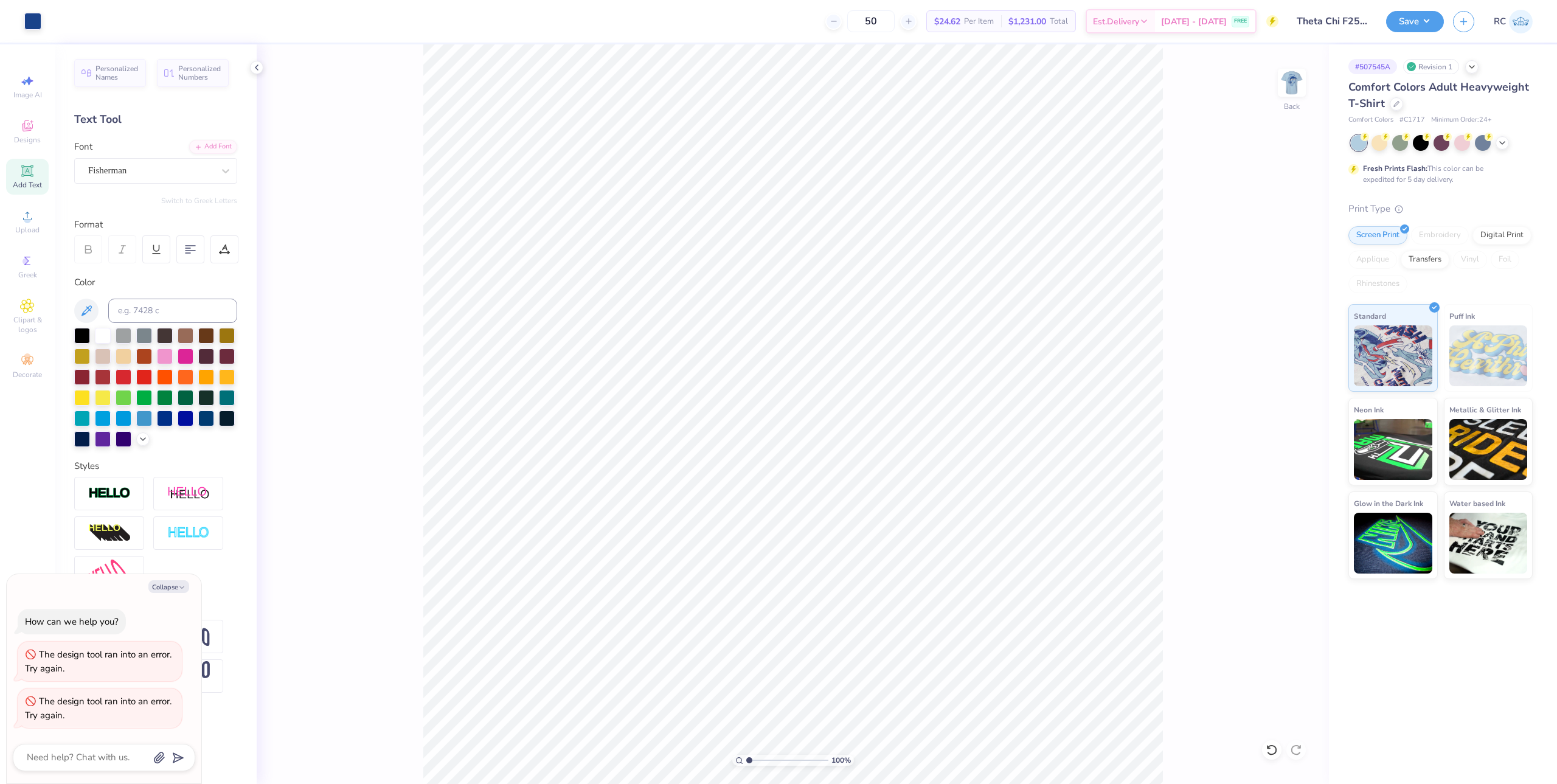
type textarea "x"
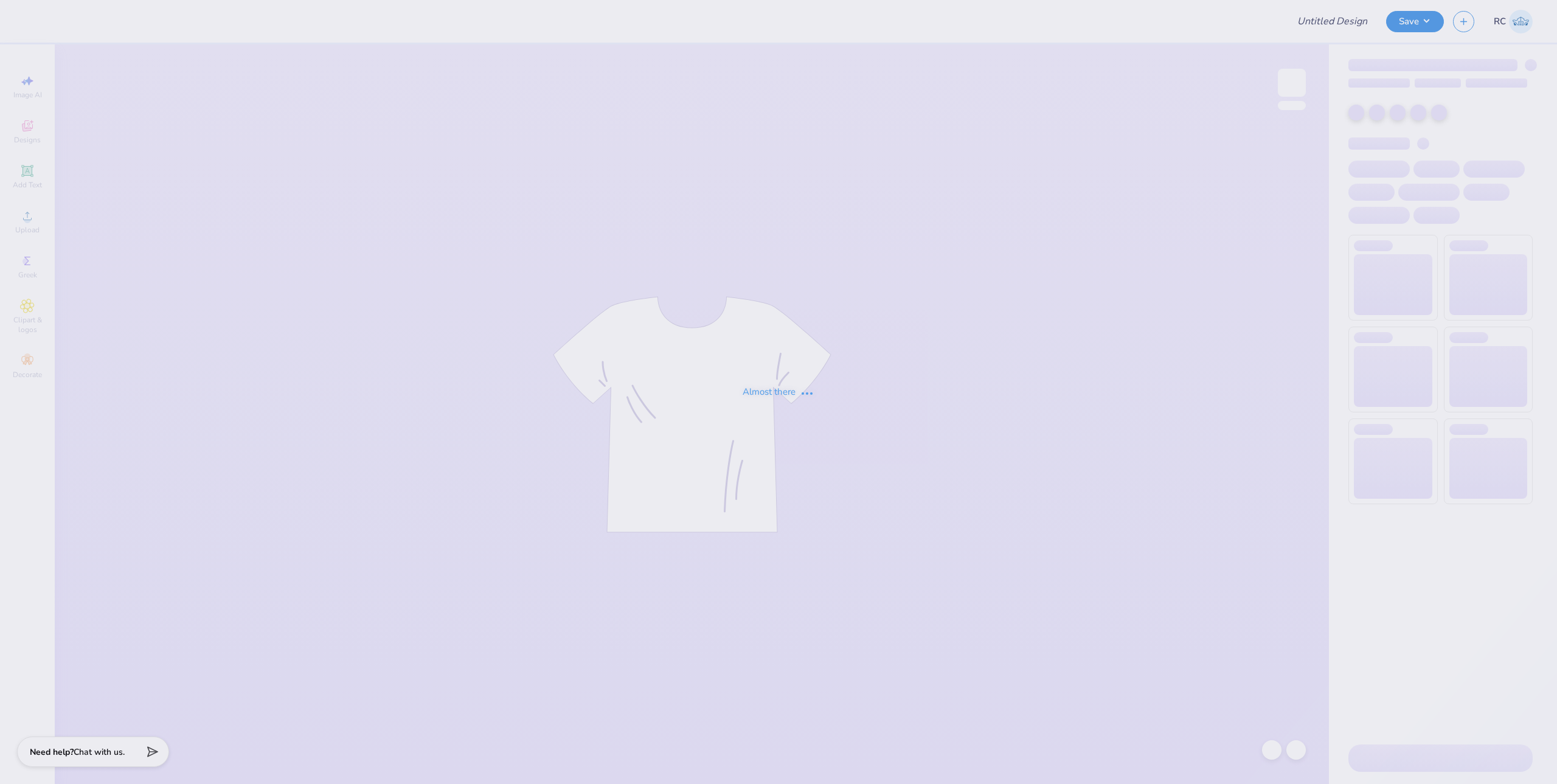
type input "Theta Chi F25 Fish Shirt"
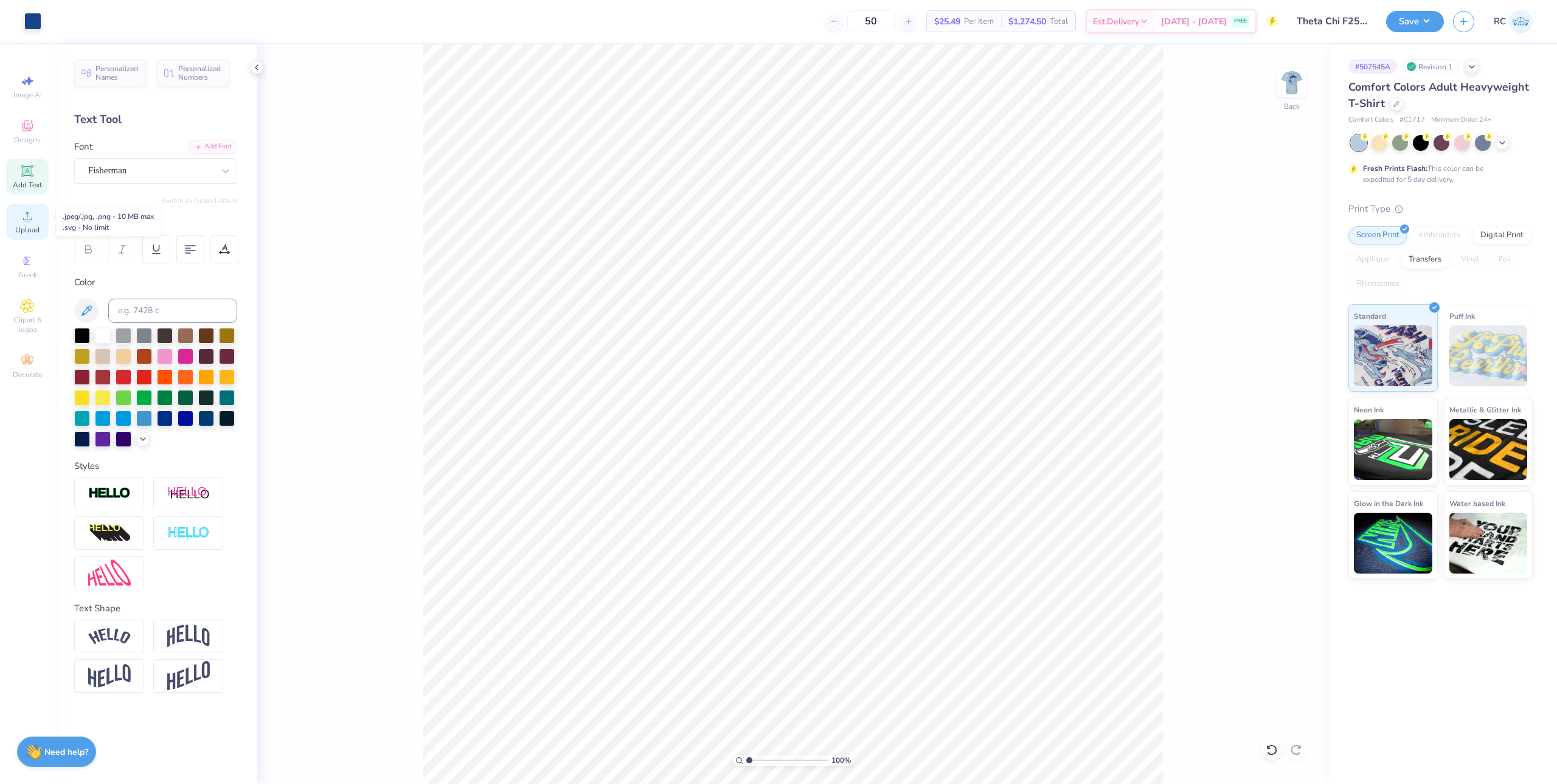
click at [13, 226] on div "Upload" at bounding box center [27, 221] width 42 height 36
type input "3.85"
type input "1.87"
type input "2.52"
type input "1.82266588284093"
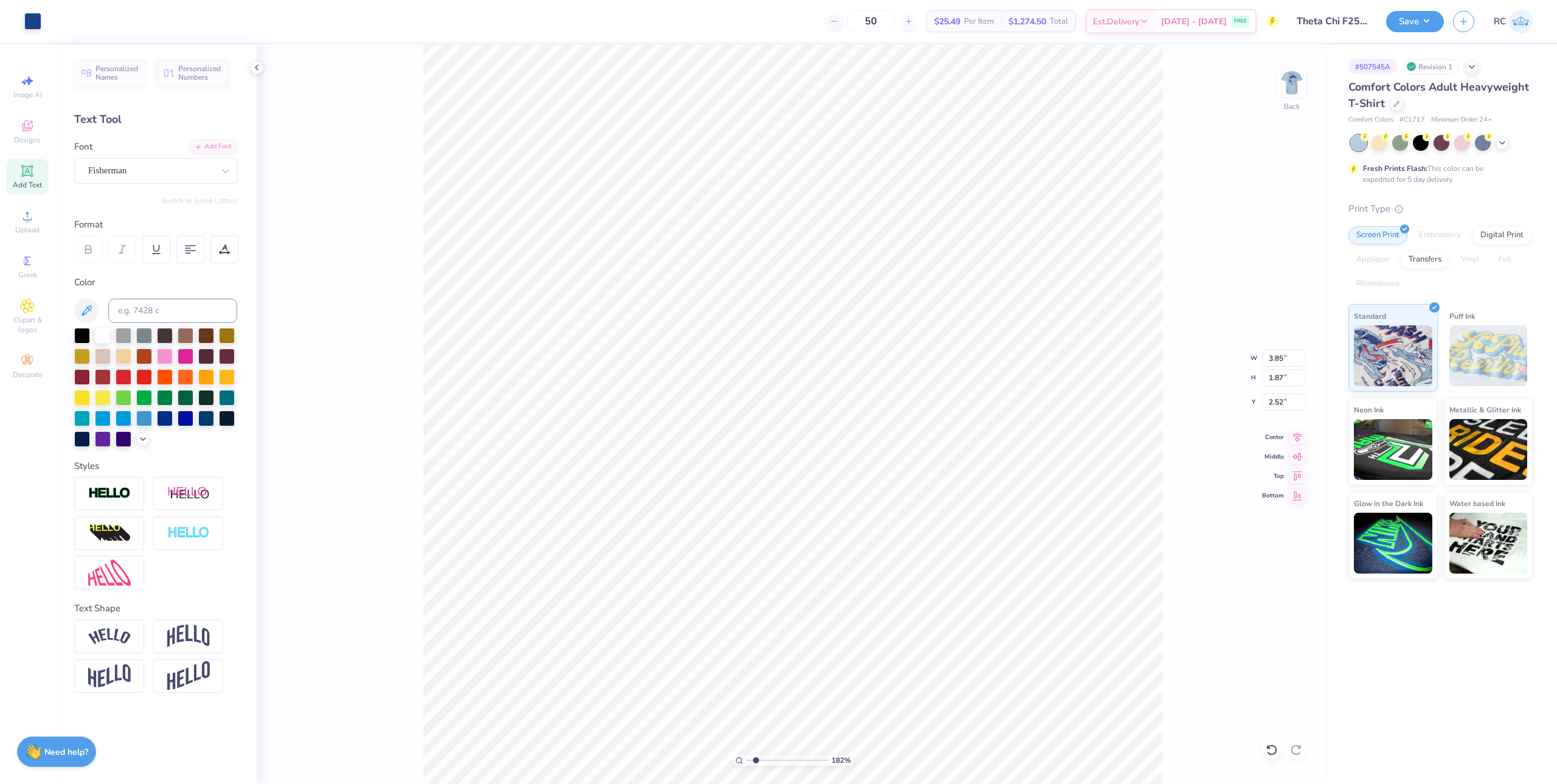
type input "3.23"
type input "1.57"
type input "2.83"
type input "1.82266588284093"
type input "2.73"
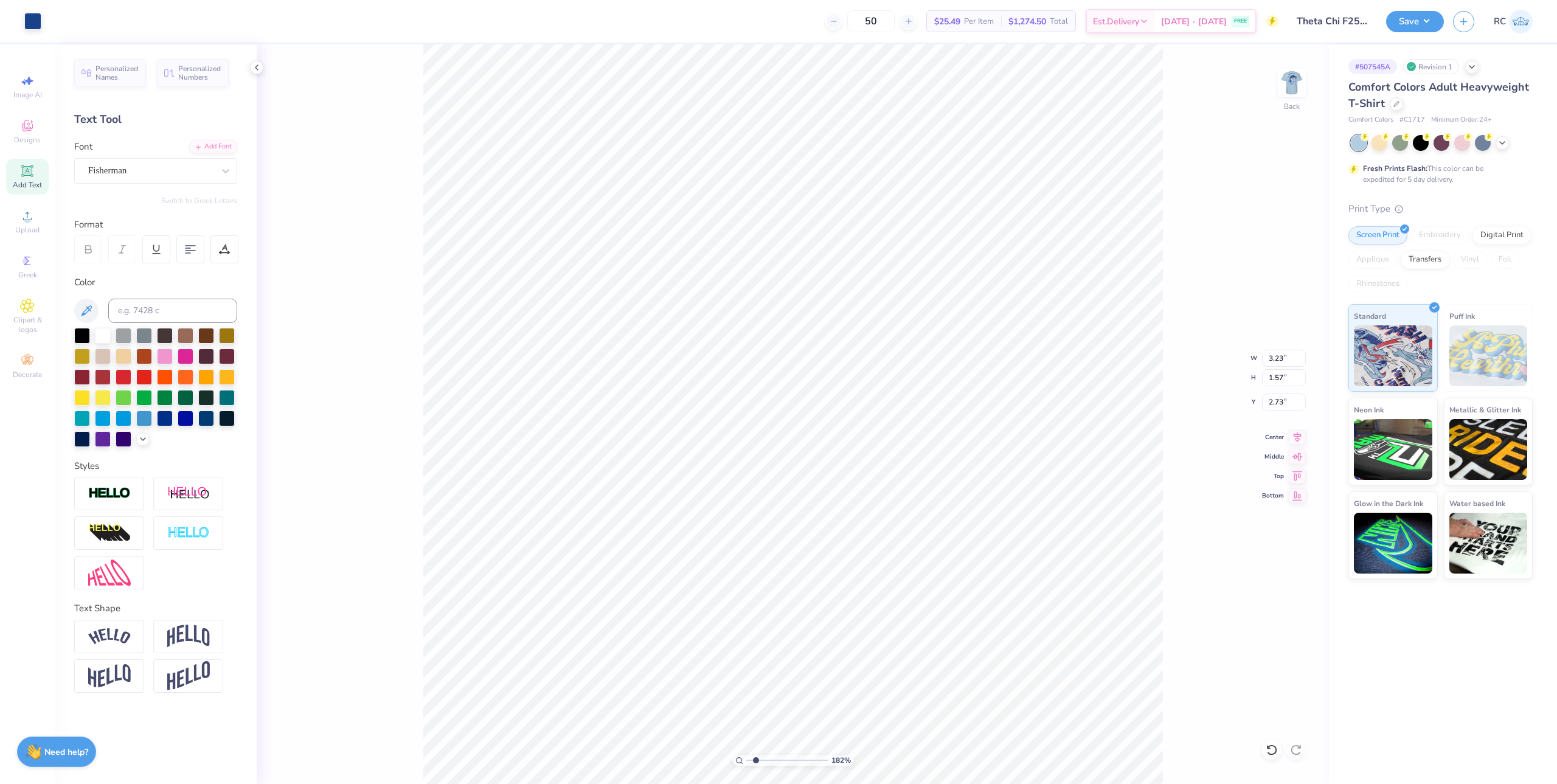
type input "1.82266588284093"
type input "3.15"
type input "1.53"
type input "2.77"
type input "1.82266588284093"
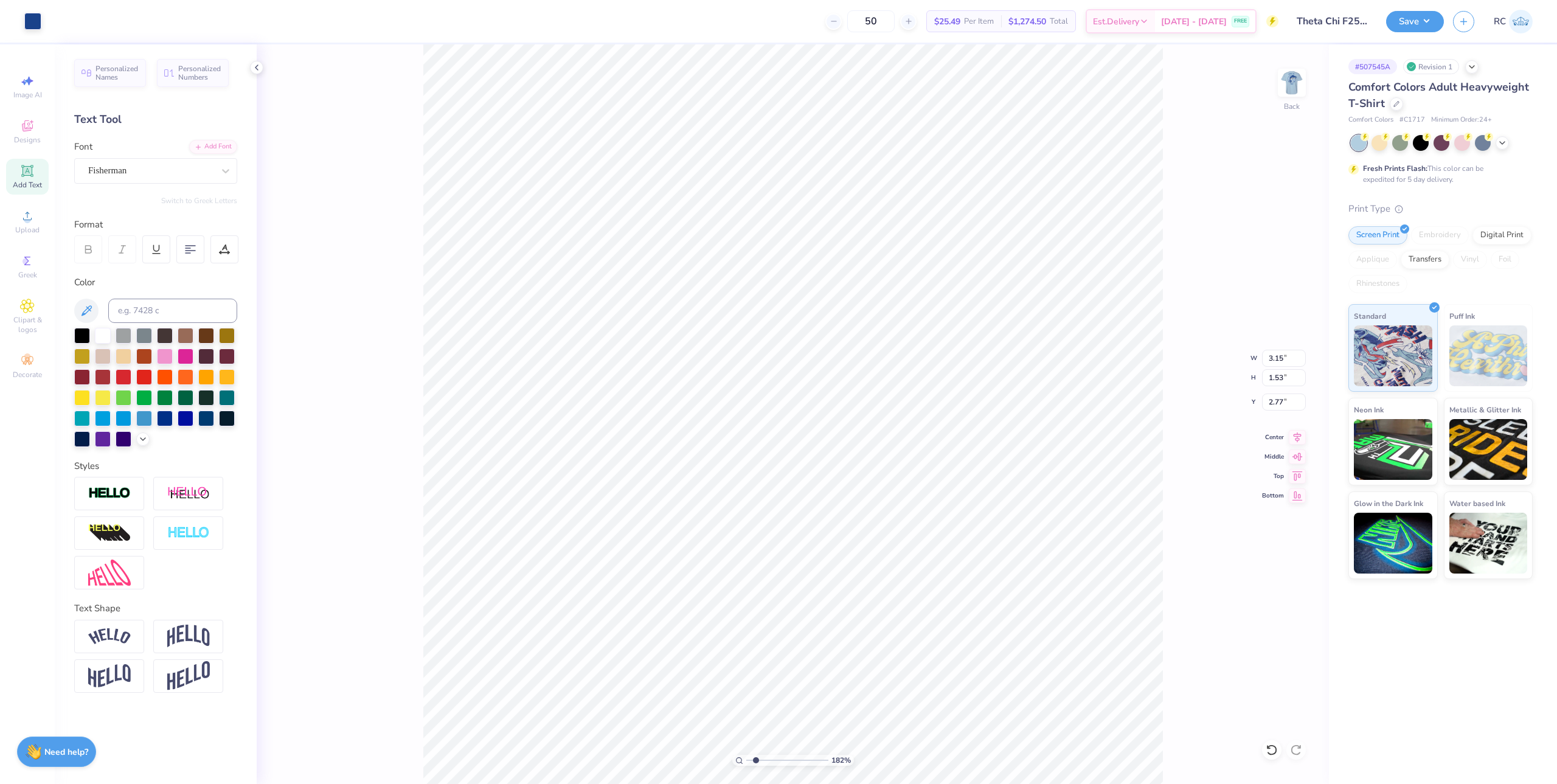
type input "3.00"
type input "1.46"
type input "2.84"
type input "1.82266588284093"
type input "2.39"
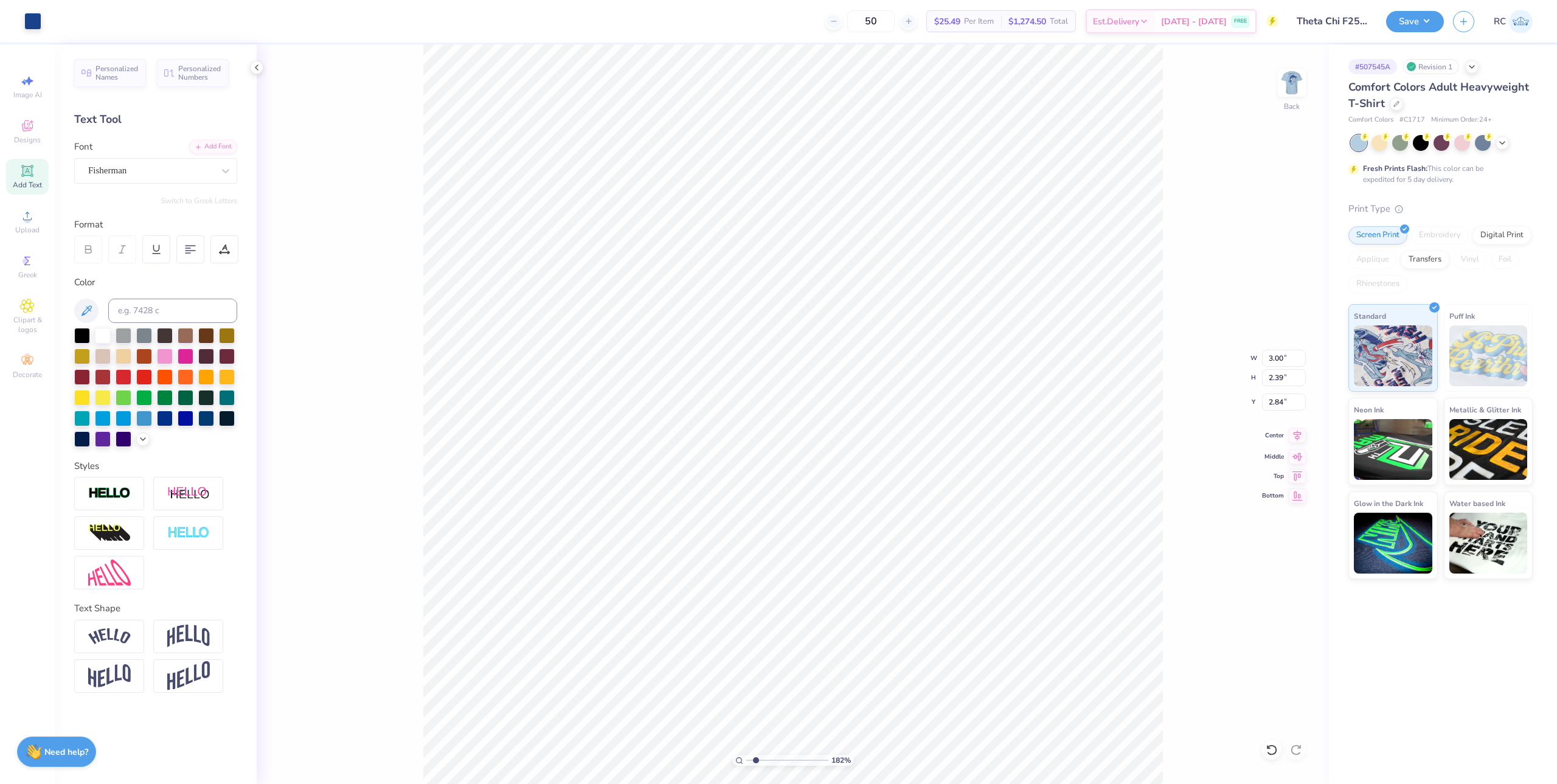
click at [1301, 433] on icon at bounding box center [1298, 434] width 17 height 14
type input "1.82266588284093"
click at [1289, 406] on input "2.84" at bounding box center [1283, 402] width 43 height 17
type input "3"
type input "1.82266588284093"
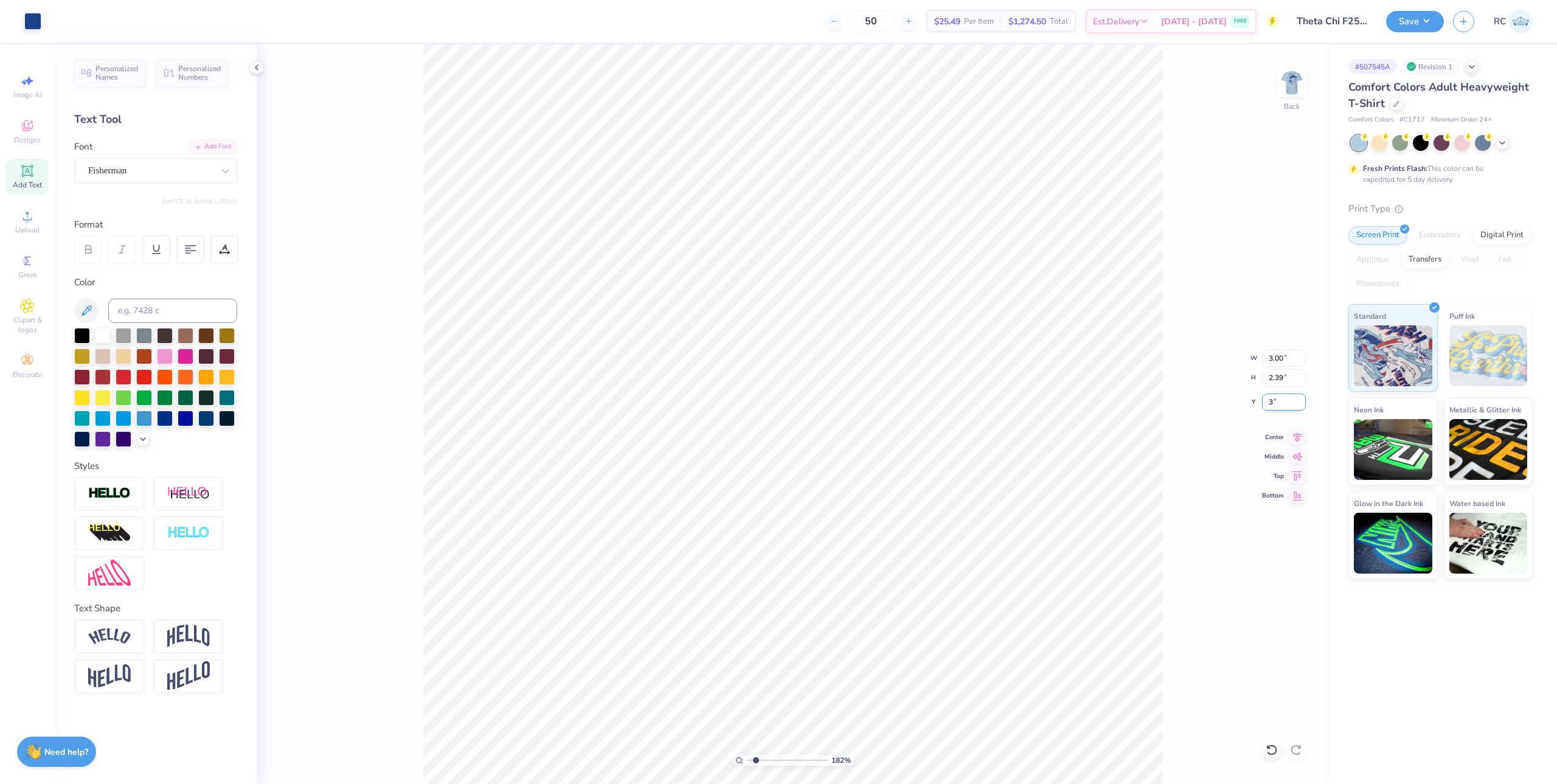
type input "3.00"
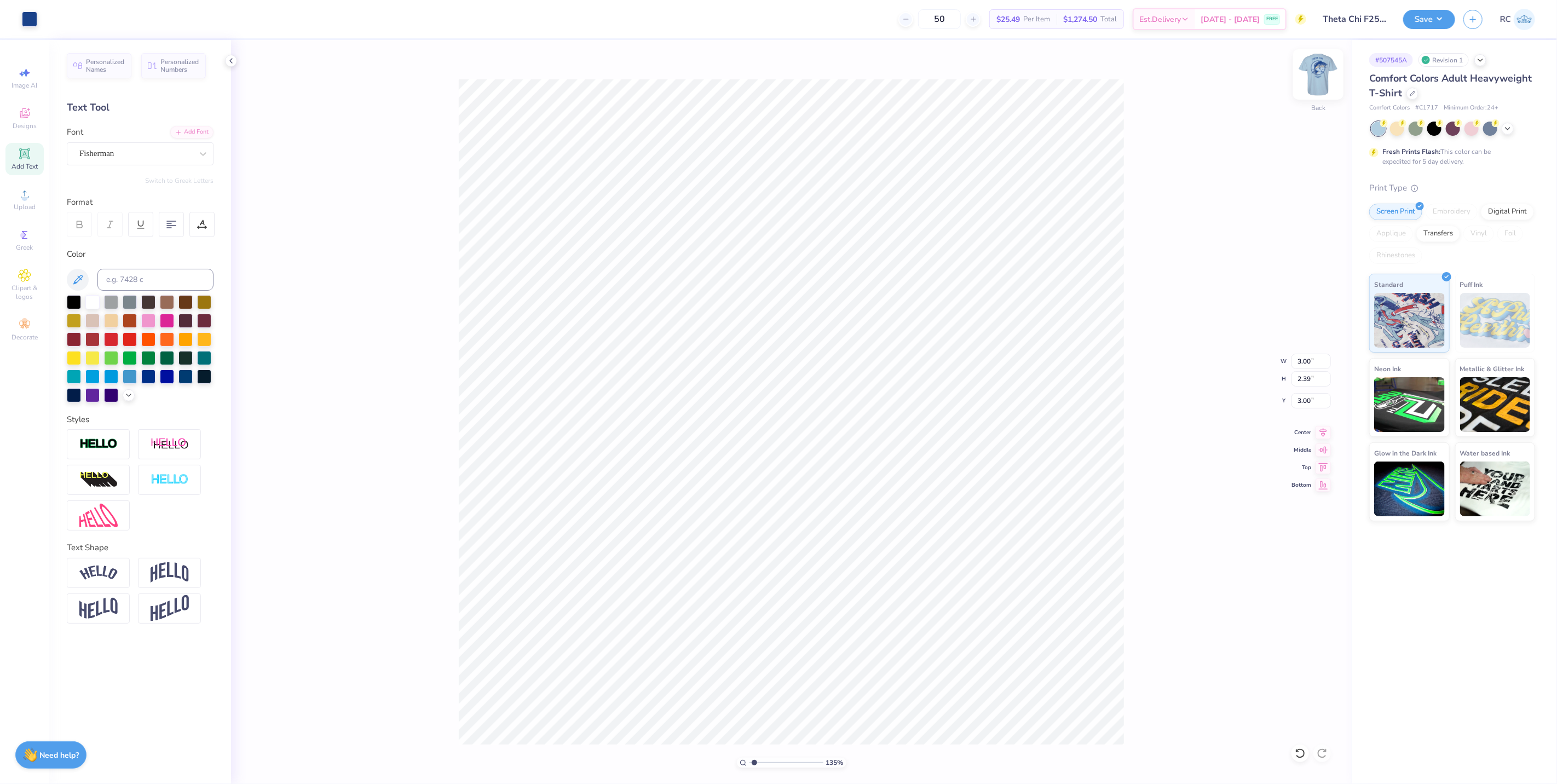
click at [1318, 72] on img at bounding box center [1318, 75] width 44 height 44
type input "1"
click at [813, 456] on li "Ungroup" at bounding box center [830, 456] width 86 height 22
type input "7.71"
type input "2.22"
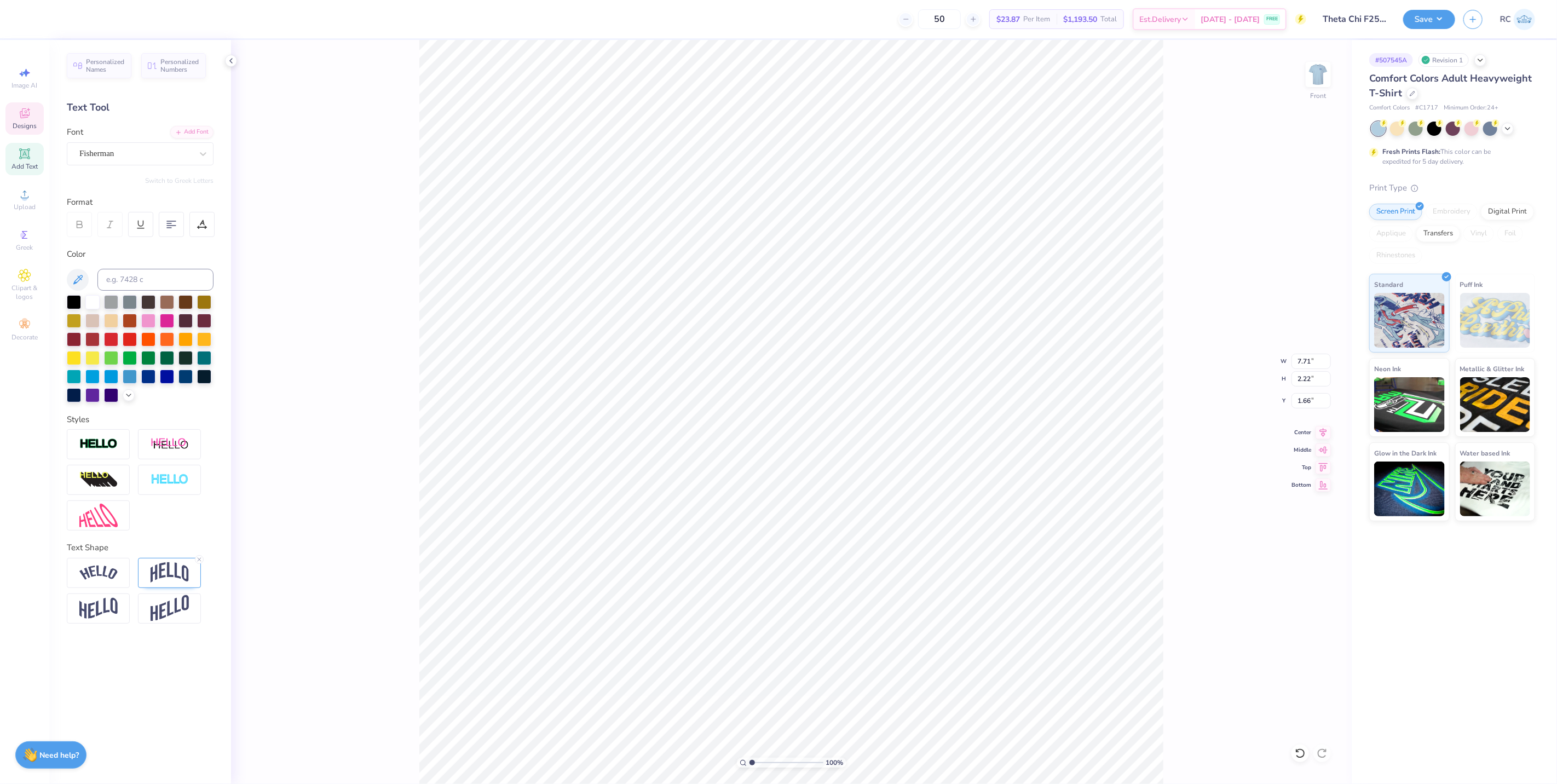
type input "1.66"
click at [300, 193] on div "100 % Front W 7.71 7.71 " H 2.22 2.22 " Y 1.66 1.66 " Center Middle Top Bottom" at bounding box center [791, 412] width 1121 height 744
click at [23, 203] on span "Upload" at bounding box center [24, 207] width 22 height 9
click at [1315, 362] on input "14.53" at bounding box center [1311, 362] width 39 height 16
type input "11.90"
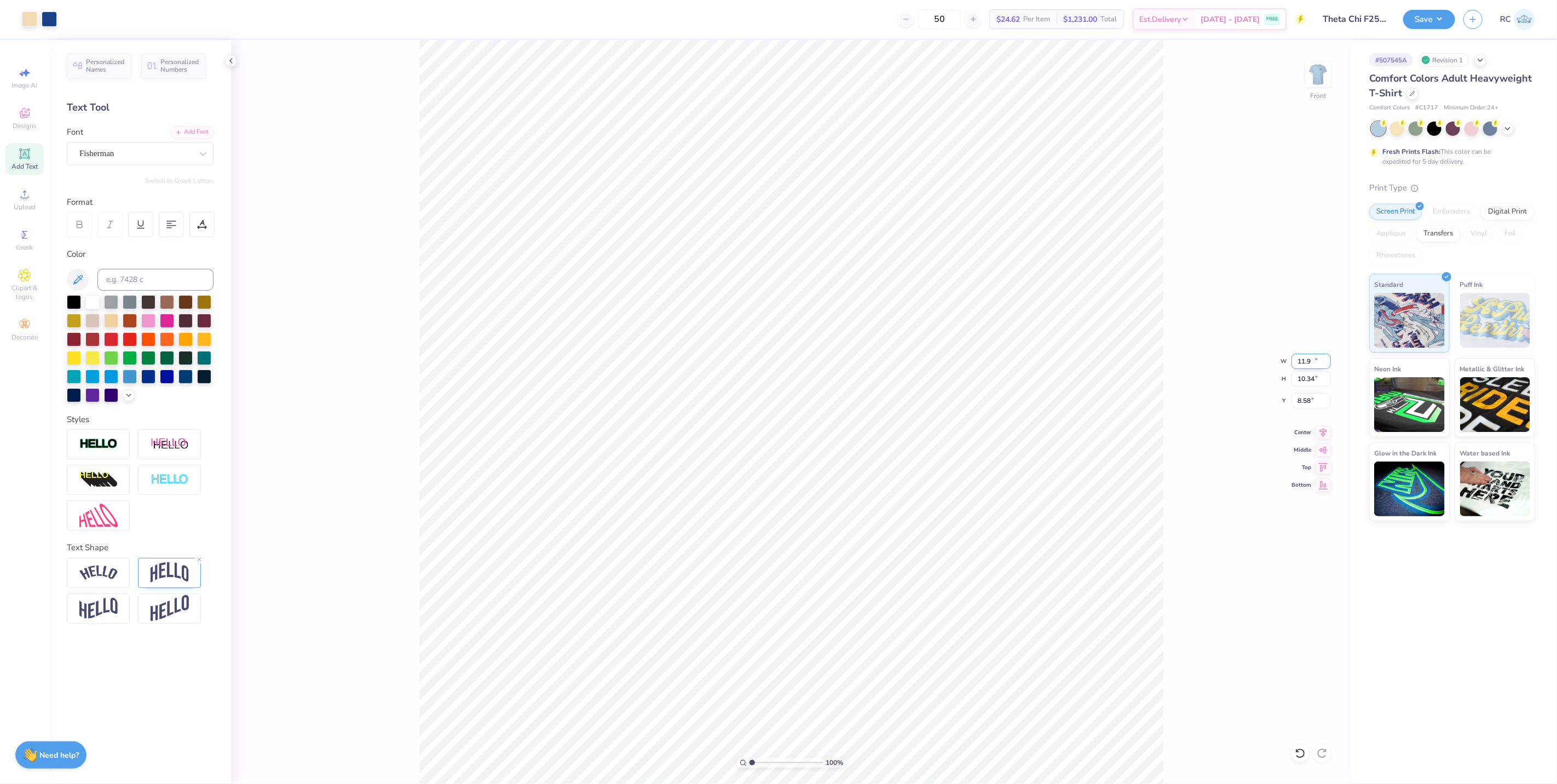
type input "10.34"
type input "4.21"
click at [862, 457] on li "Group" at bounding box center [868, 454] width 86 height 22
click at [1309, 360] on input "11.90" at bounding box center [1311, 362] width 39 height 16
type input "12.00"
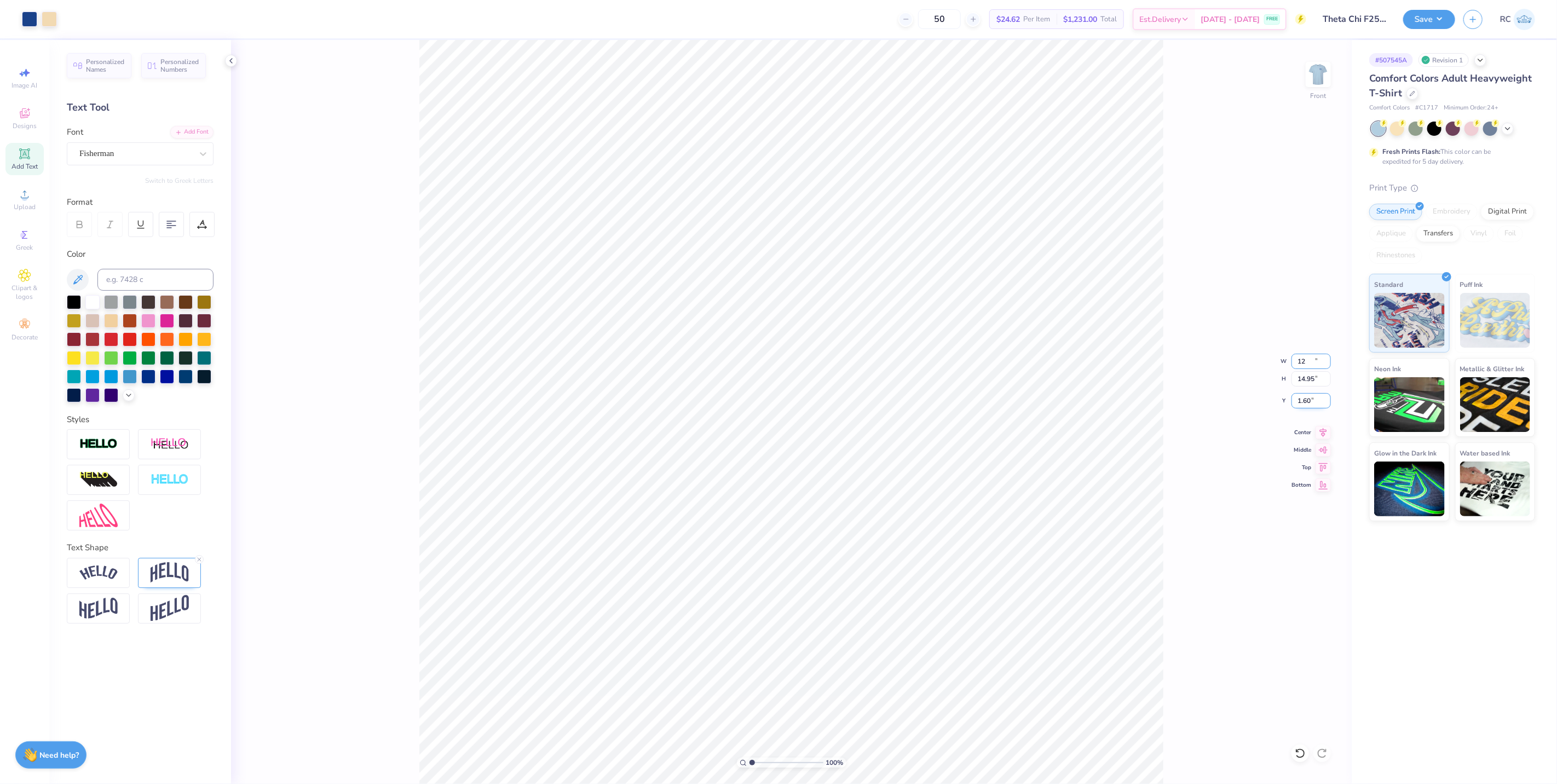
type input "14.95"
click at [1316, 402] on input "1.60" at bounding box center [1311, 401] width 39 height 16
type input "3.00"
click at [1401, 18] on button "Save" at bounding box center [1429, 17] width 52 height 19
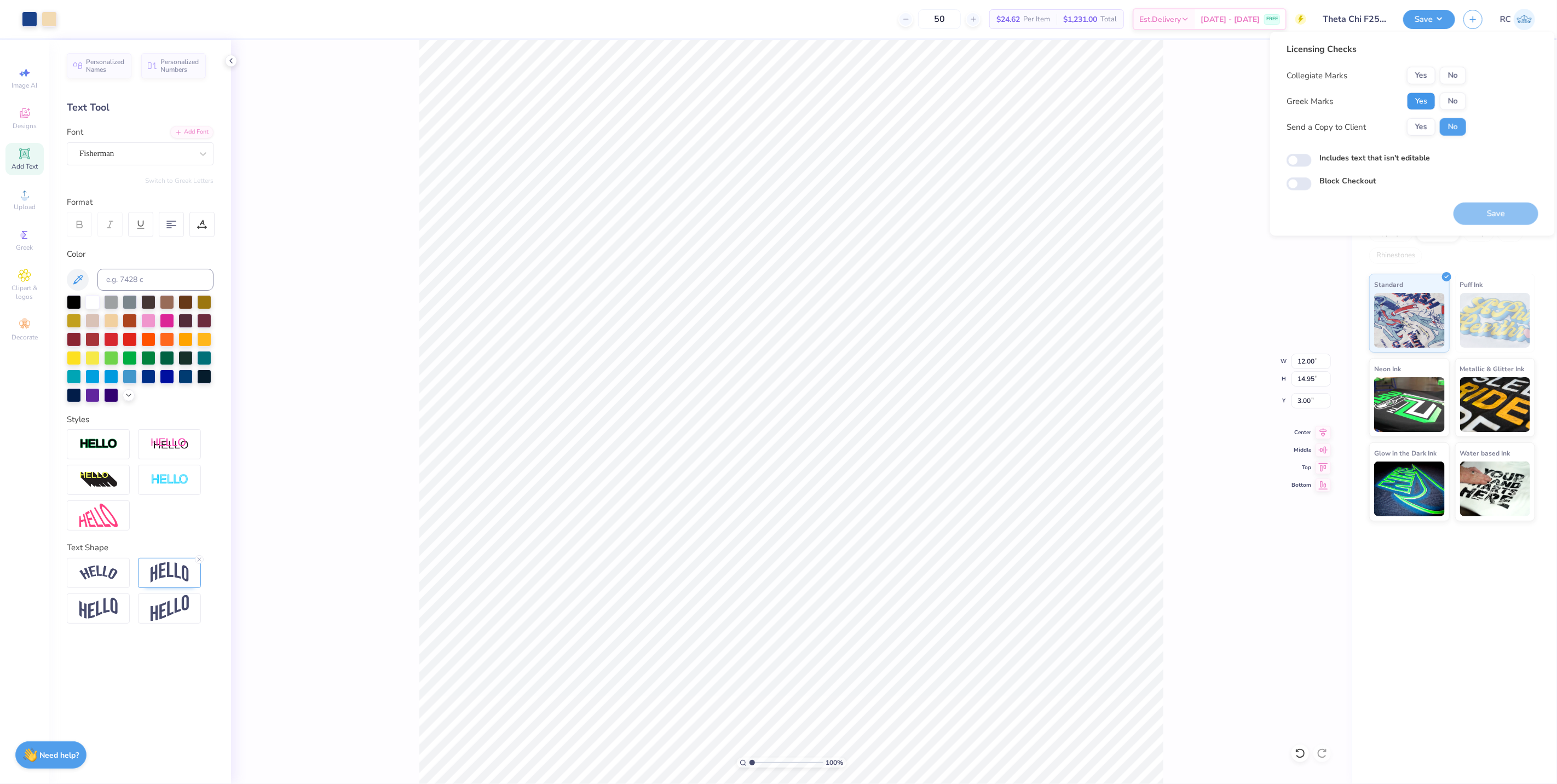
click at [1401, 97] on button "Yes" at bounding box center [1421, 101] width 29 height 17
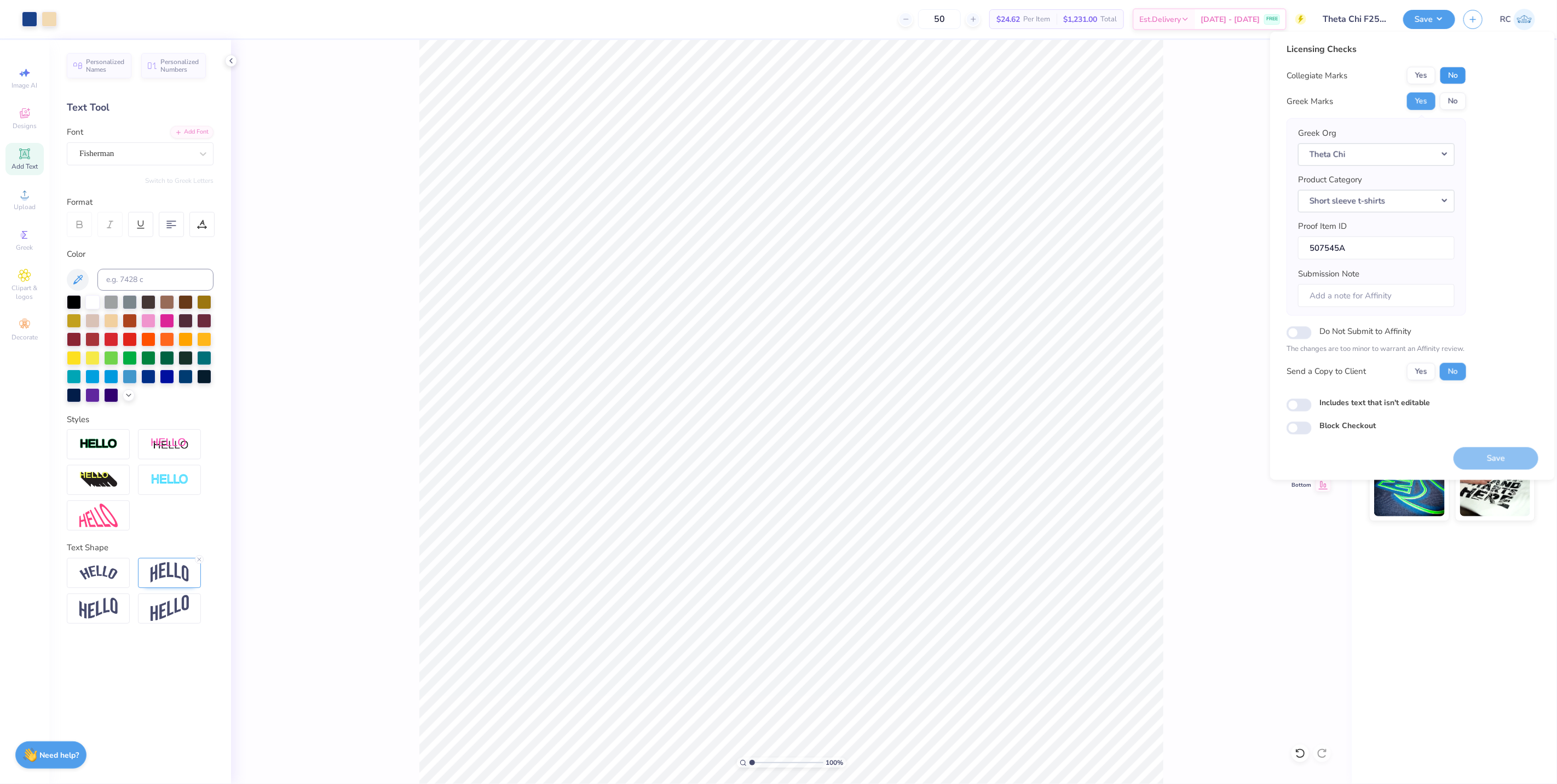
click at [1401, 78] on button "No" at bounding box center [1453, 75] width 26 height 17
click at [1401, 369] on button "Yes" at bounding box center [1421, 371] width 29 height 17
click at [1235, 317] on div "100 % Front W 12.00 12.00 " H 14.95 14.95 " Y 3.00 3.00 " Center Middle Top Bot…" at bounding box center [791, 412] width 1121 height 744
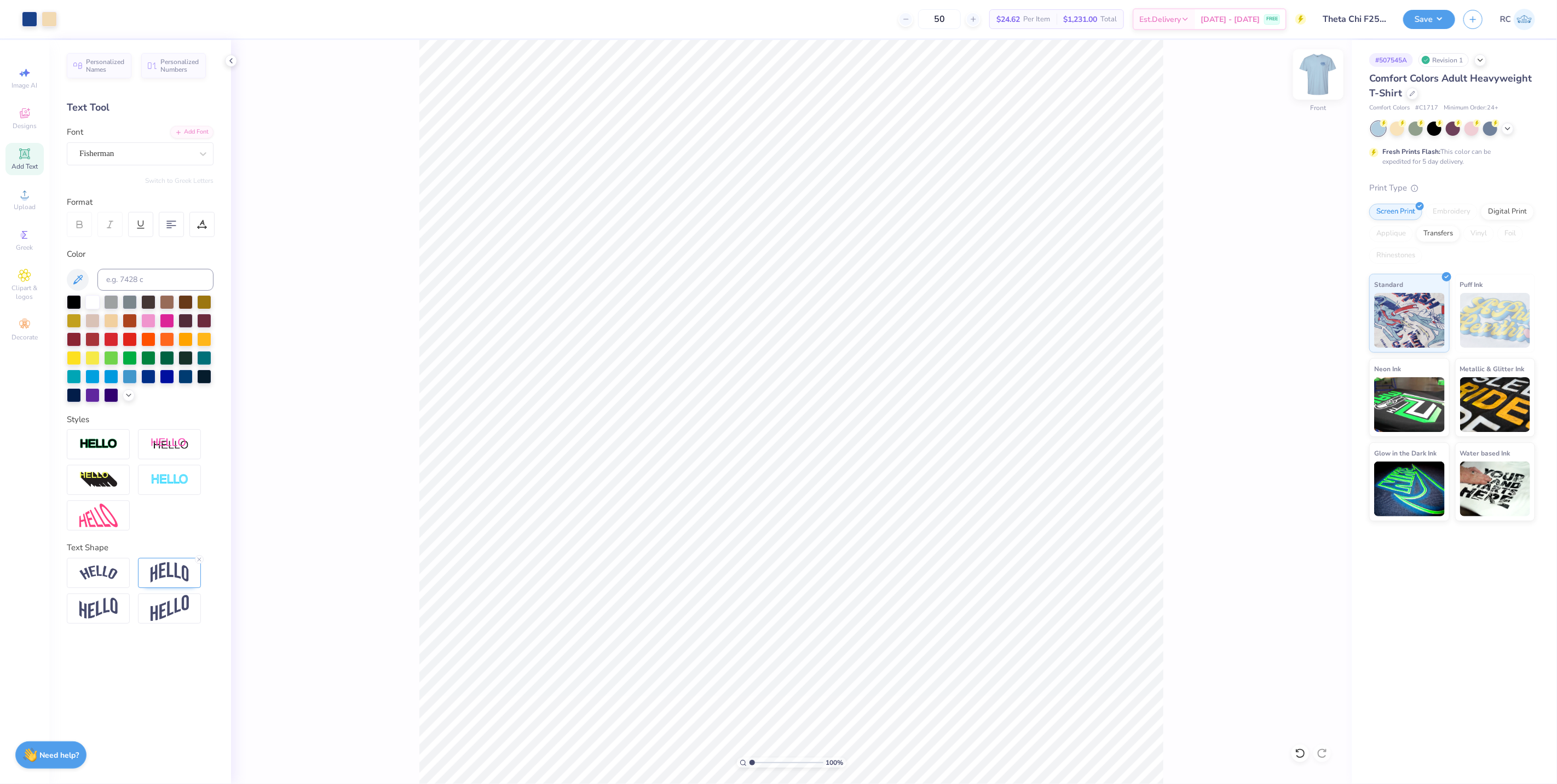
click at [1319, 76] on img at bounding box center [1318, 75] width 44 height 44
click at [1401, 20] on button "Save" at bounding box center [1429, 17] width 52 height 19
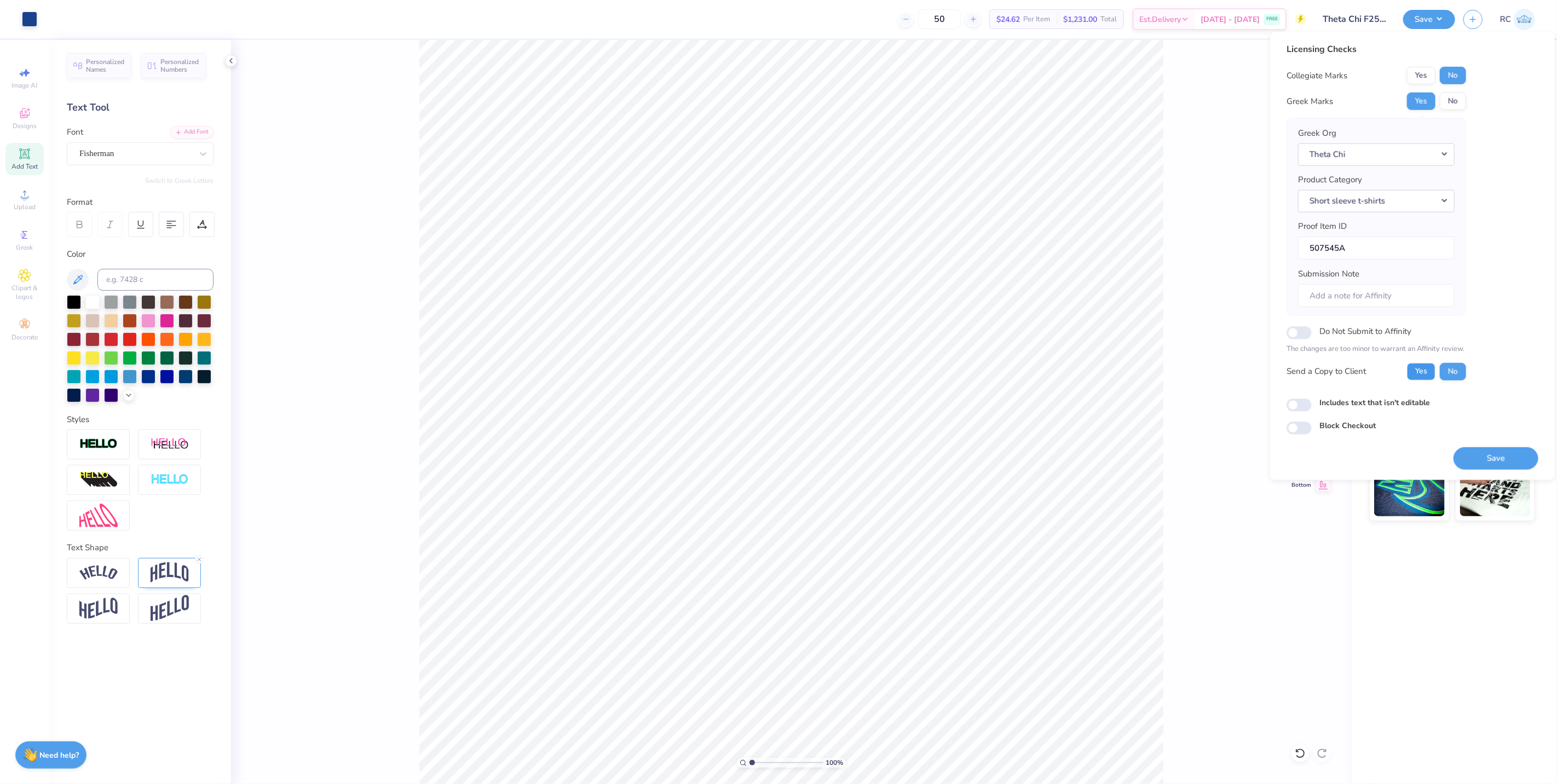
click at [1401, 376] on button "Yes" at bounding box center [1421, 371] width 29 height 17
click at [1401, 461] on button "Save" at bounding box center [1496, 458] width 85 height 23
